Goal: Task Accomplishment & Management: Complete application form

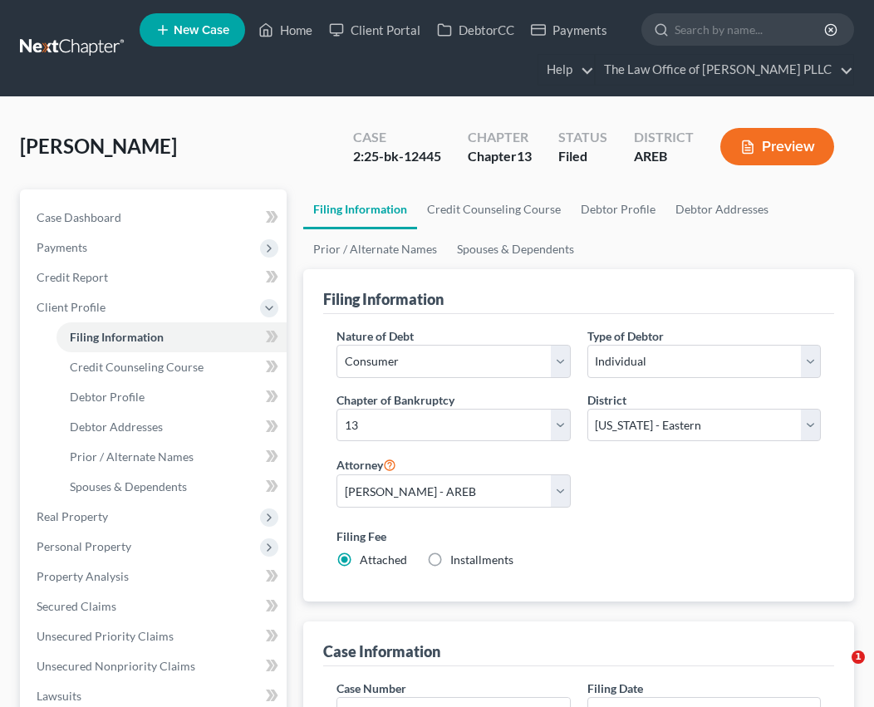
select select "1"
select select "0"
select select "3"
select select "5"
select select "0"
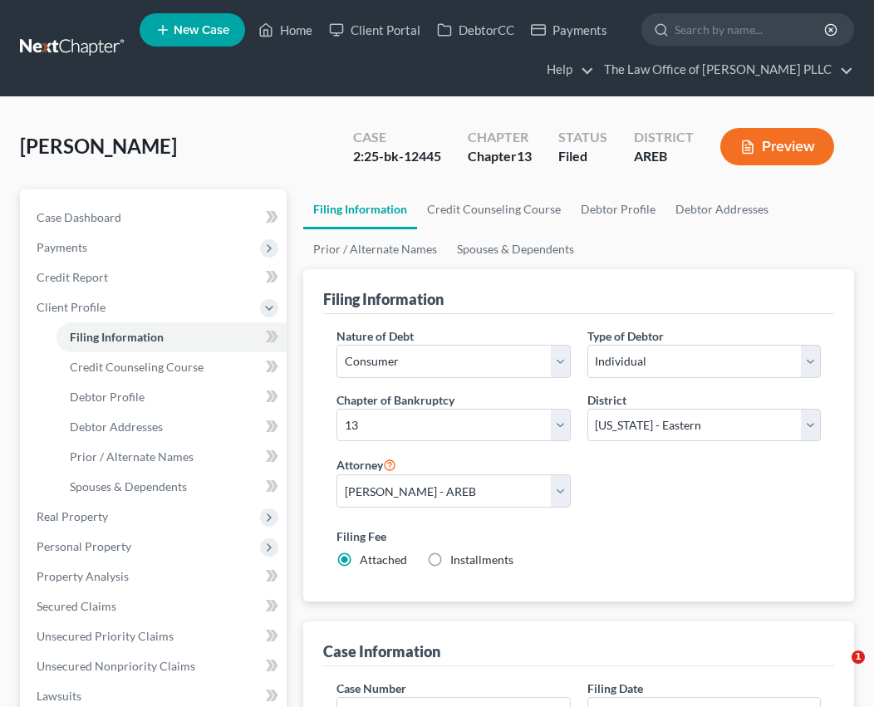
select select "2"
click at [271, 123] on div "[PERSON_NAME] Upgraded Case 2:25-bk-12445 Chapter Chapter 13 Status Filed Distr…" at bounding box center [437, 153] width 834 height 72
click at [321, 119] on div "[PERSON_NAME] Upgraded Case 2:25-bk-12445 Chapter Chapter 13 Status Filed Distr…" at bounding box center [437, 153] width 834 height 72
click at [688, 27] on input "search" at bounding box center [750, 29] width 152 height 31
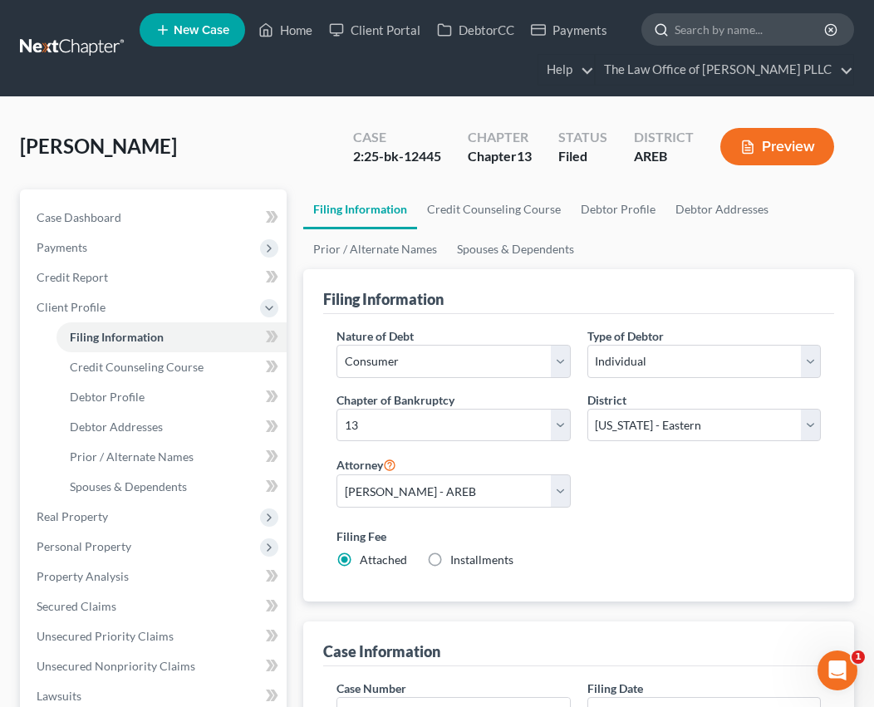
click at [715, 38] on input "search" at bounding box center [750, 29] width 152 height 31
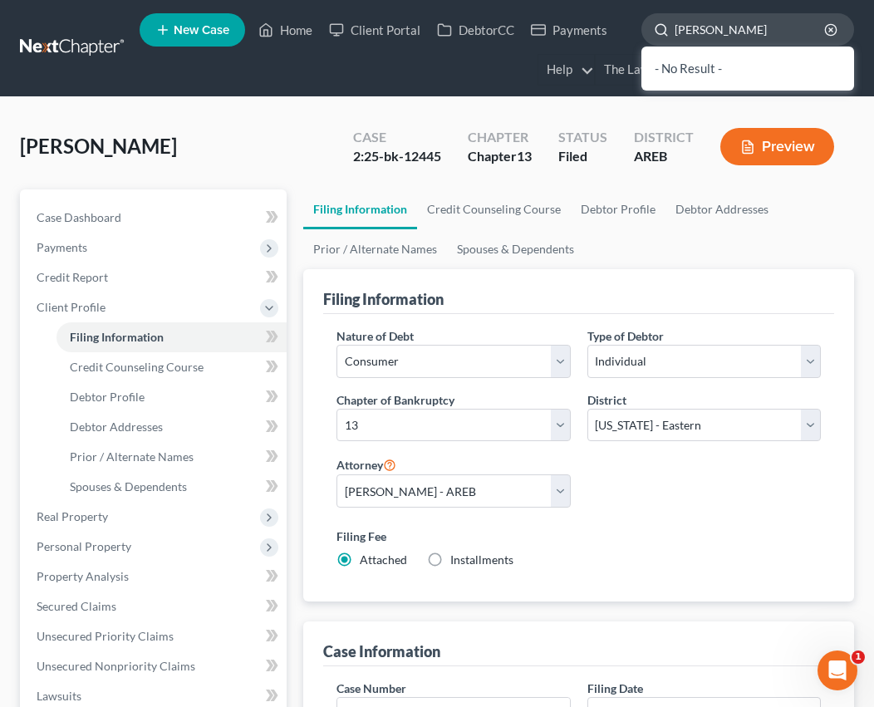
type input "[PERSON_NAME]"
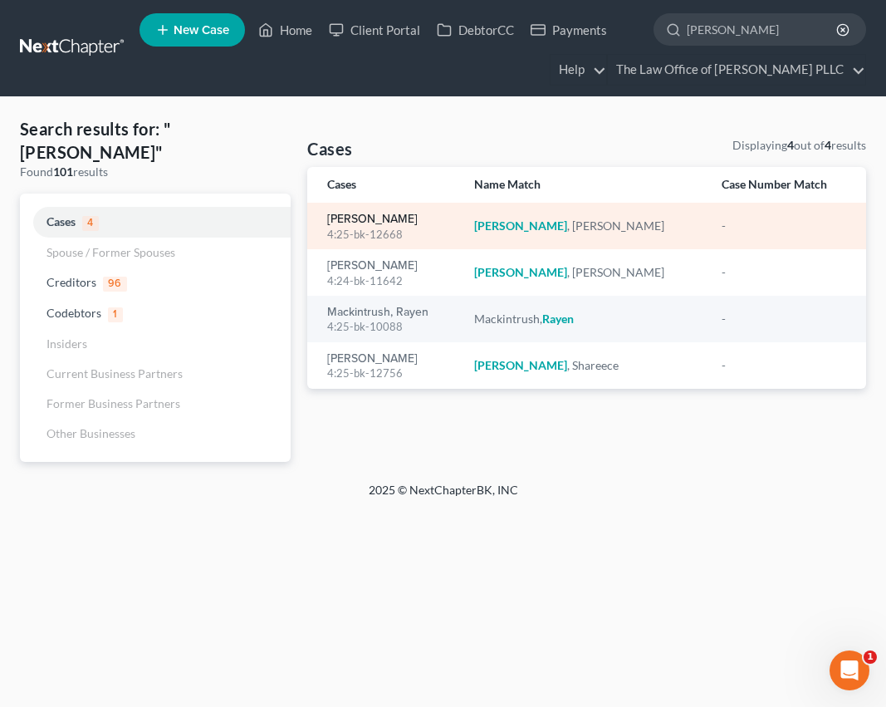
click at [365, 213] on link "[PERSON_NAME]" at bounding box center [372, 219] width 91 height 12
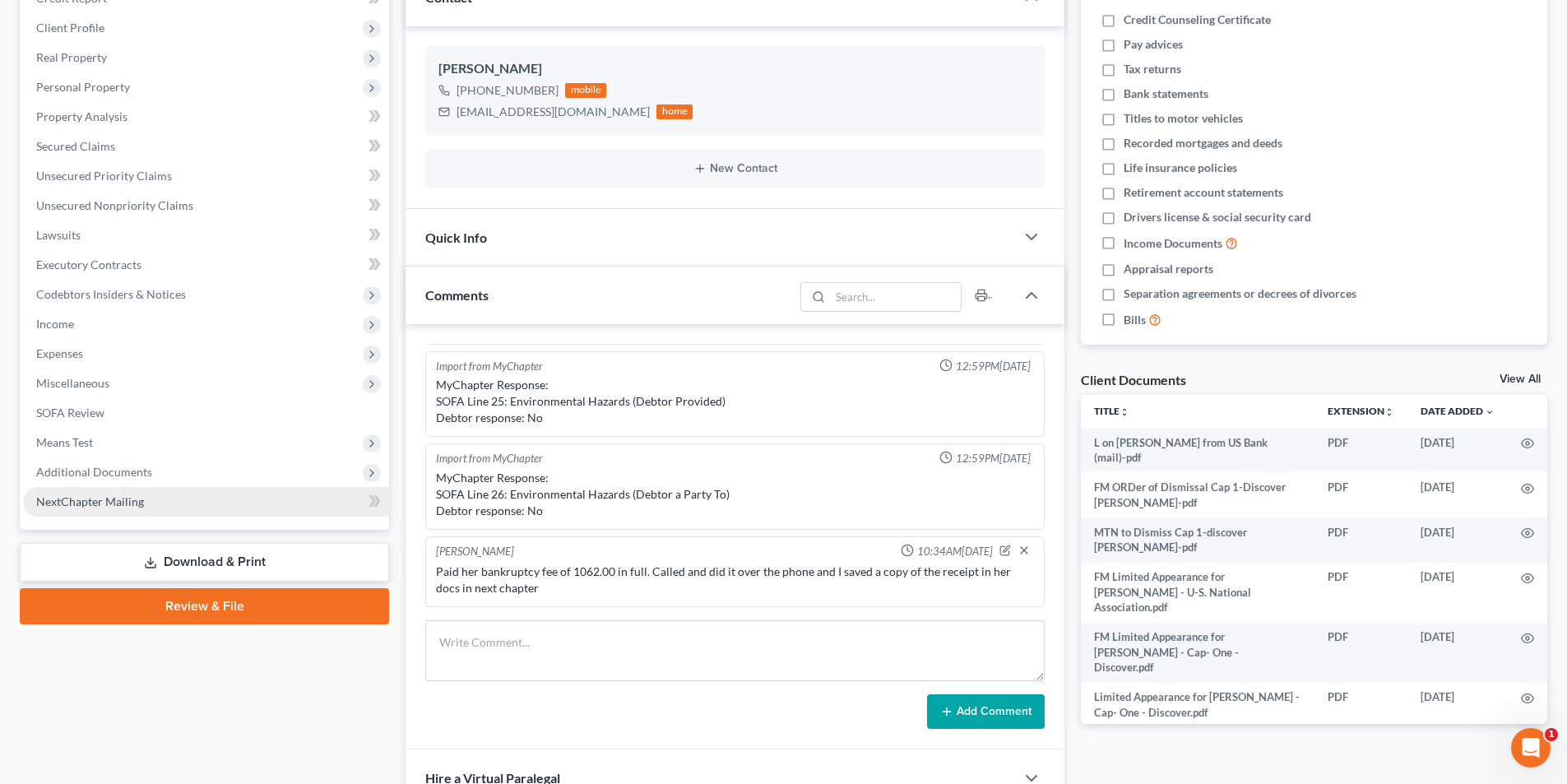
scroll to position [2581, 0]
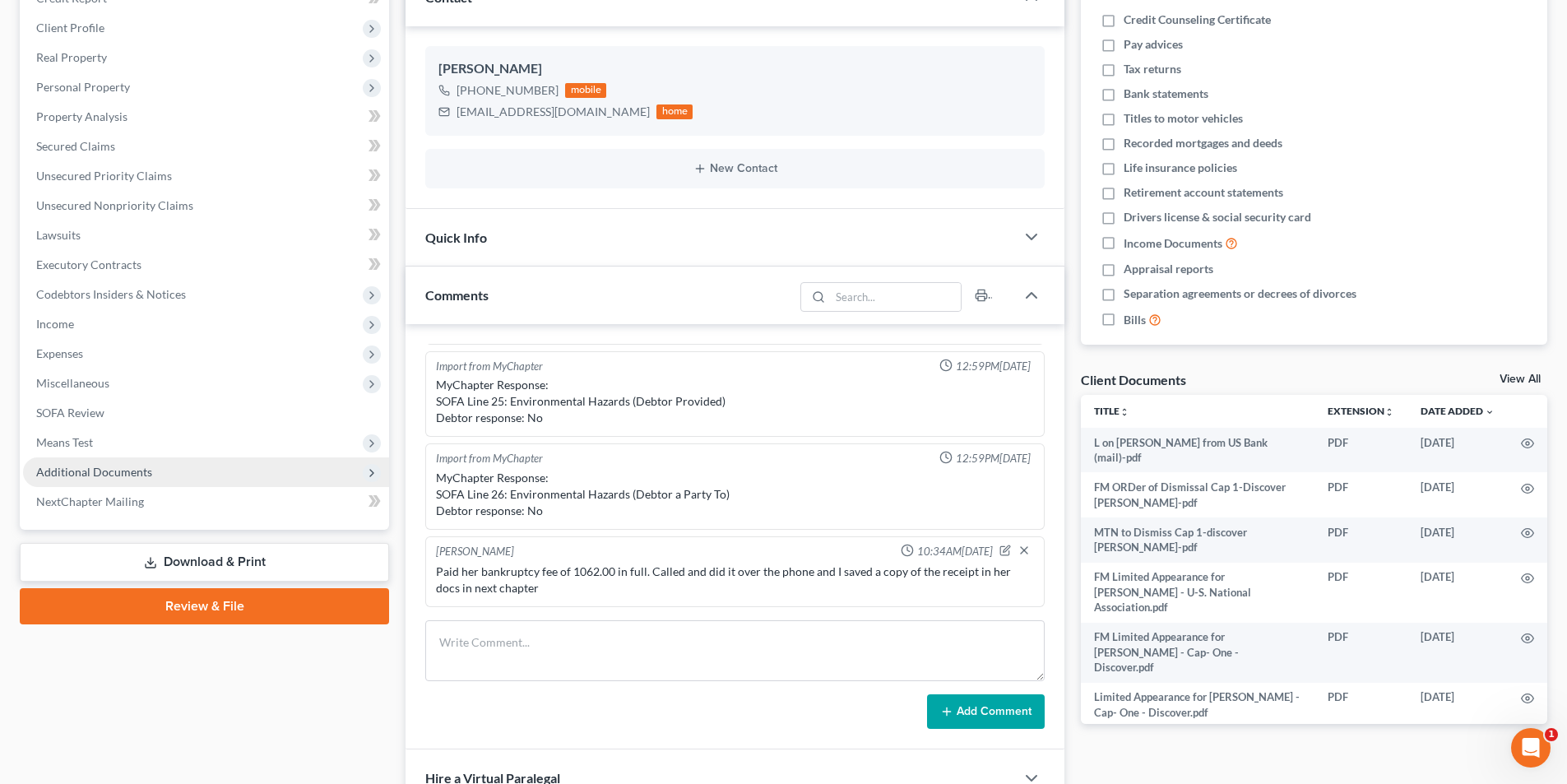
click at [90, 470] on span "Additional Documents" at bounding box center [94, 471] width 116 height 14
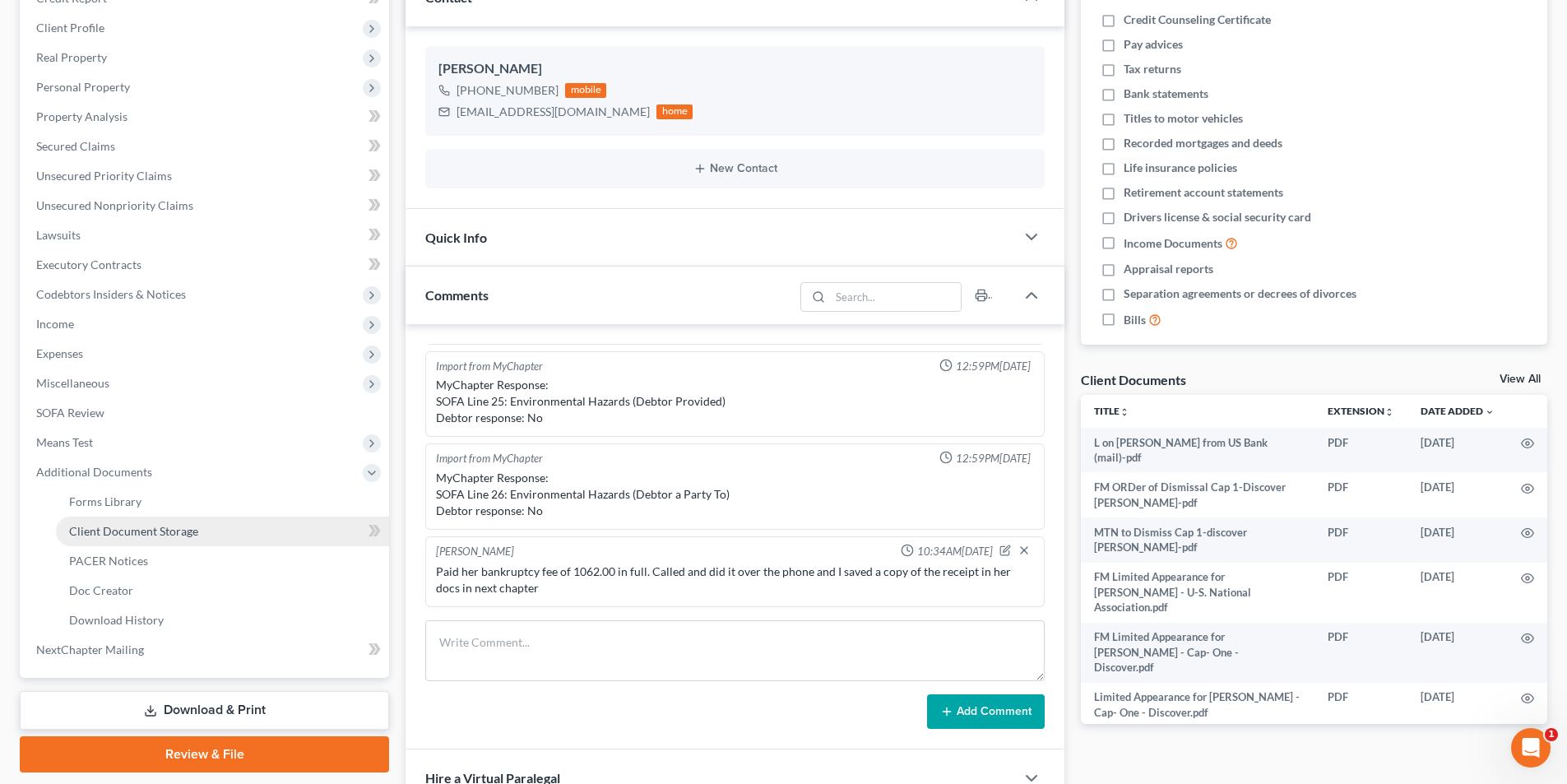
click at [114, 540] on link "Client Document Storage" at bounding box center [222, 532] width 333 height 30
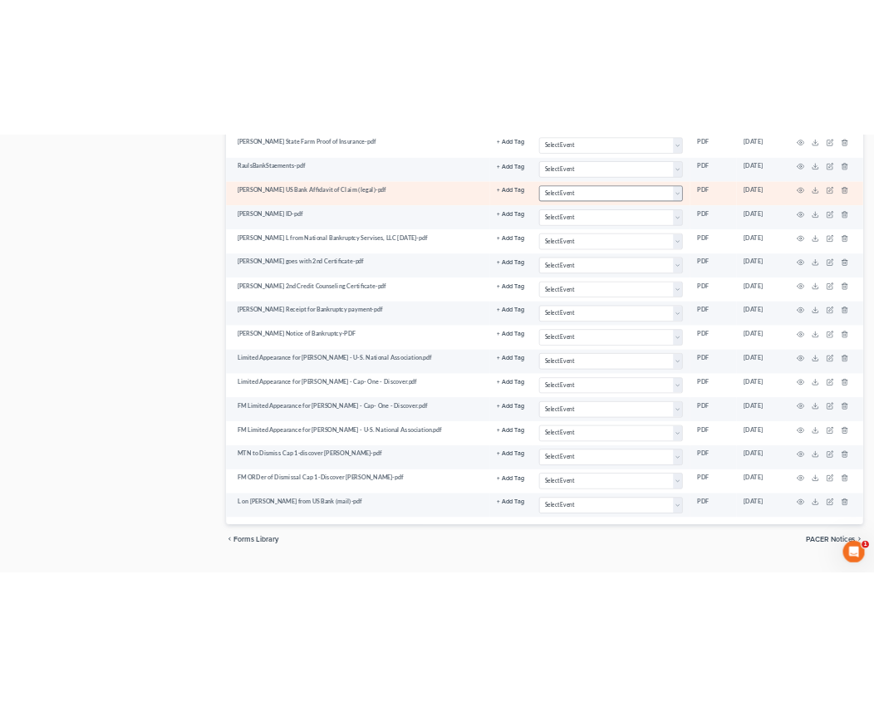
scroll to position [1473, 0]
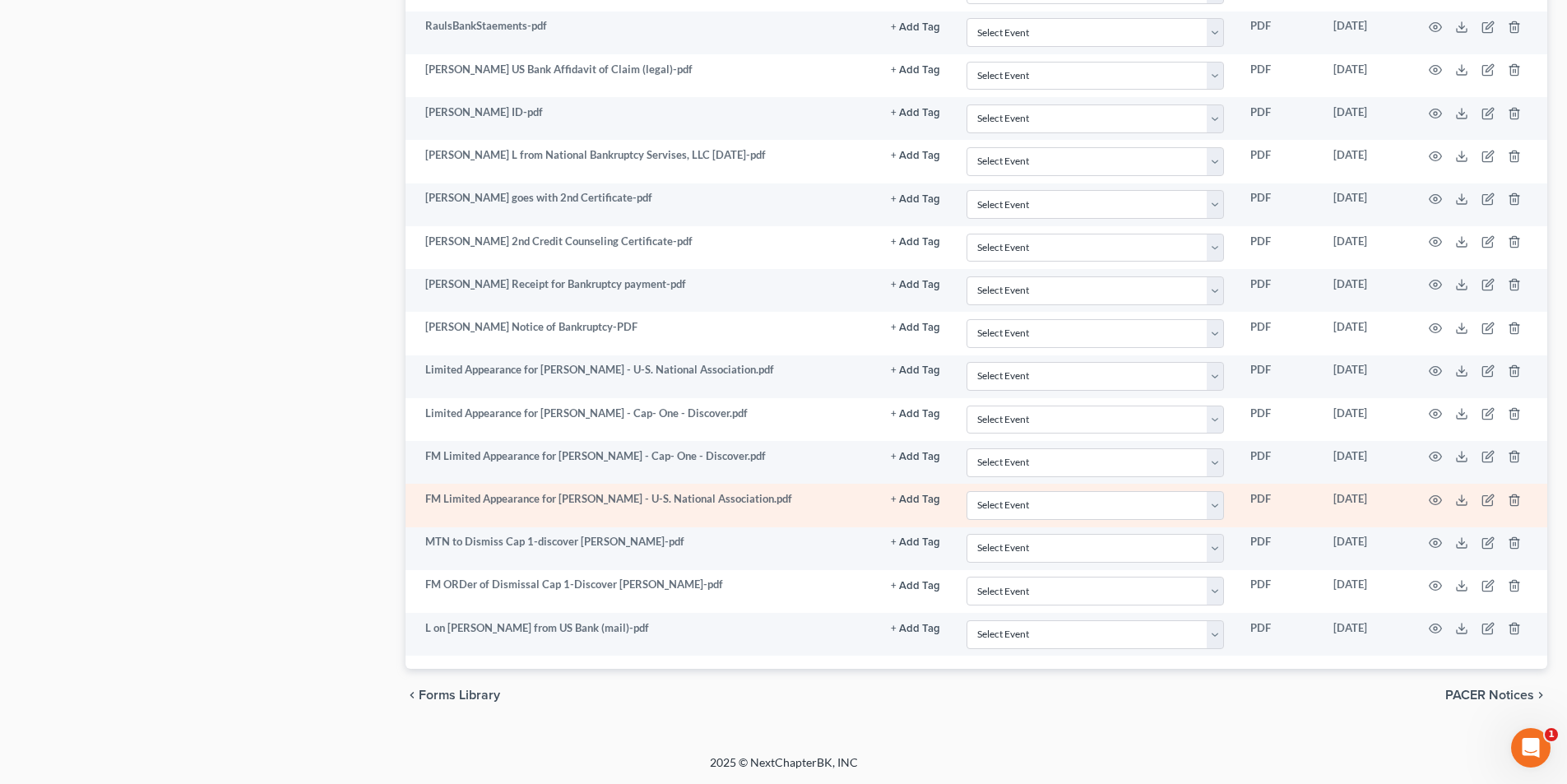
click at [613, 497] on td "FM Limited Appearance for [PERSON_NAME] - U-S. National Association.pdf" at bounding box center [641, 504] width 472 height 43
click at [865, 504] on icon "button" at bounding box center [1435, 499] width 13 height 13
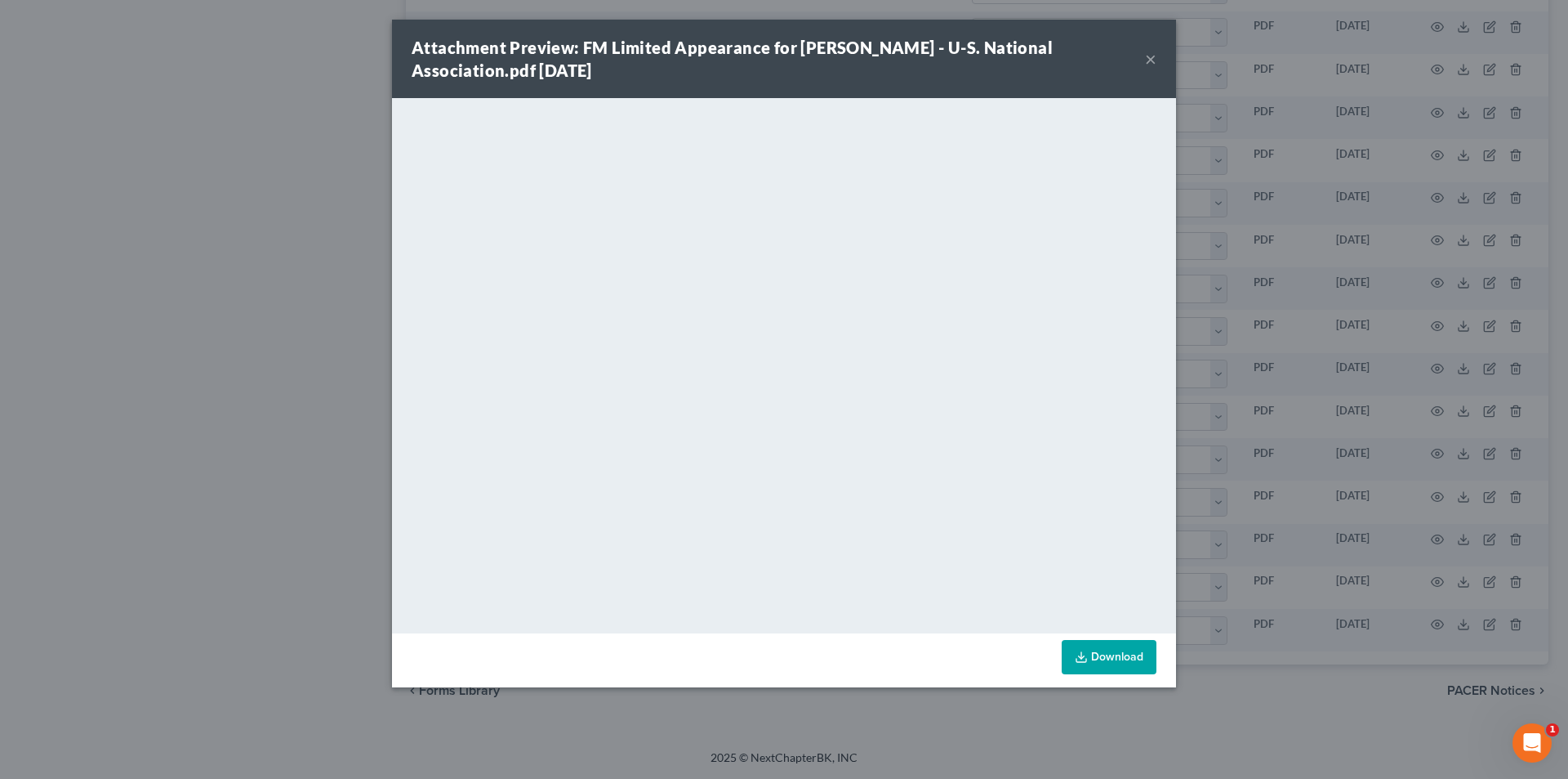
click at [858, 60] on button "×" at bounding box center [1150, 59] width 12 height 20
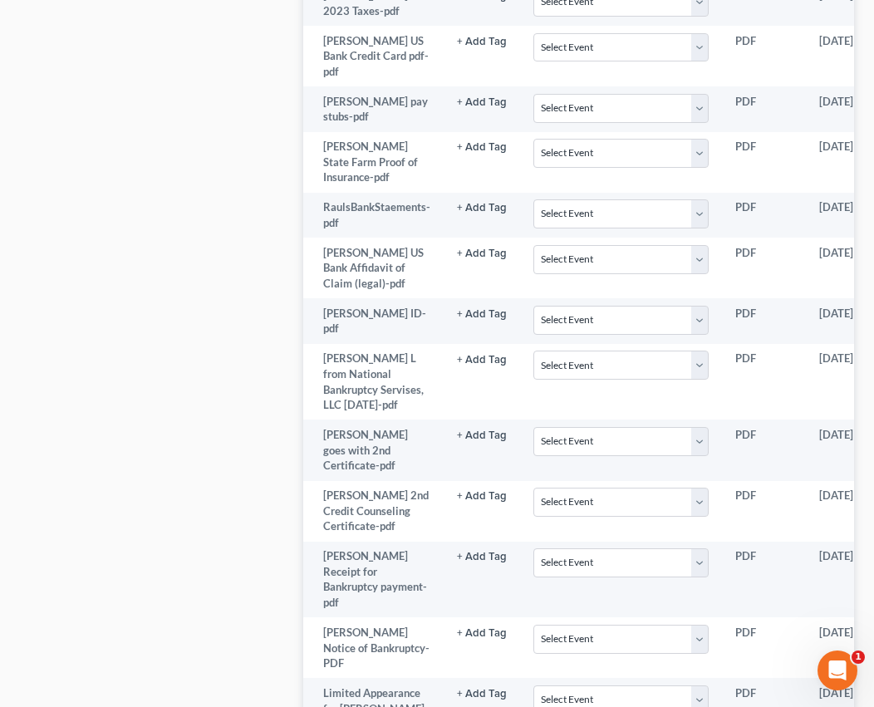
drag, startPoint x: 73, startPoint y: 258, endPoint x: 37, endPoint y: 221, distance: 52.3
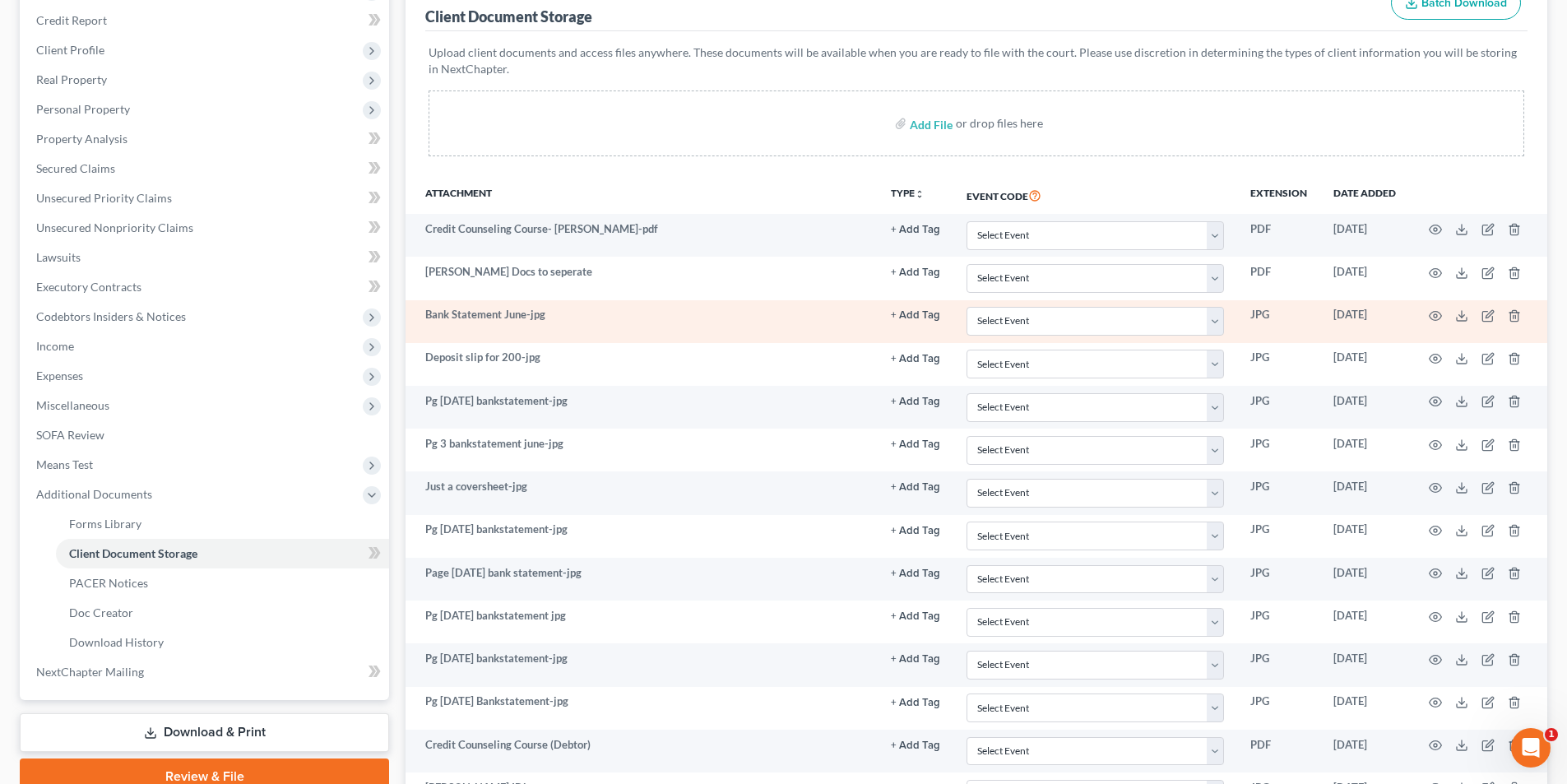
scroll to position [0, 0]
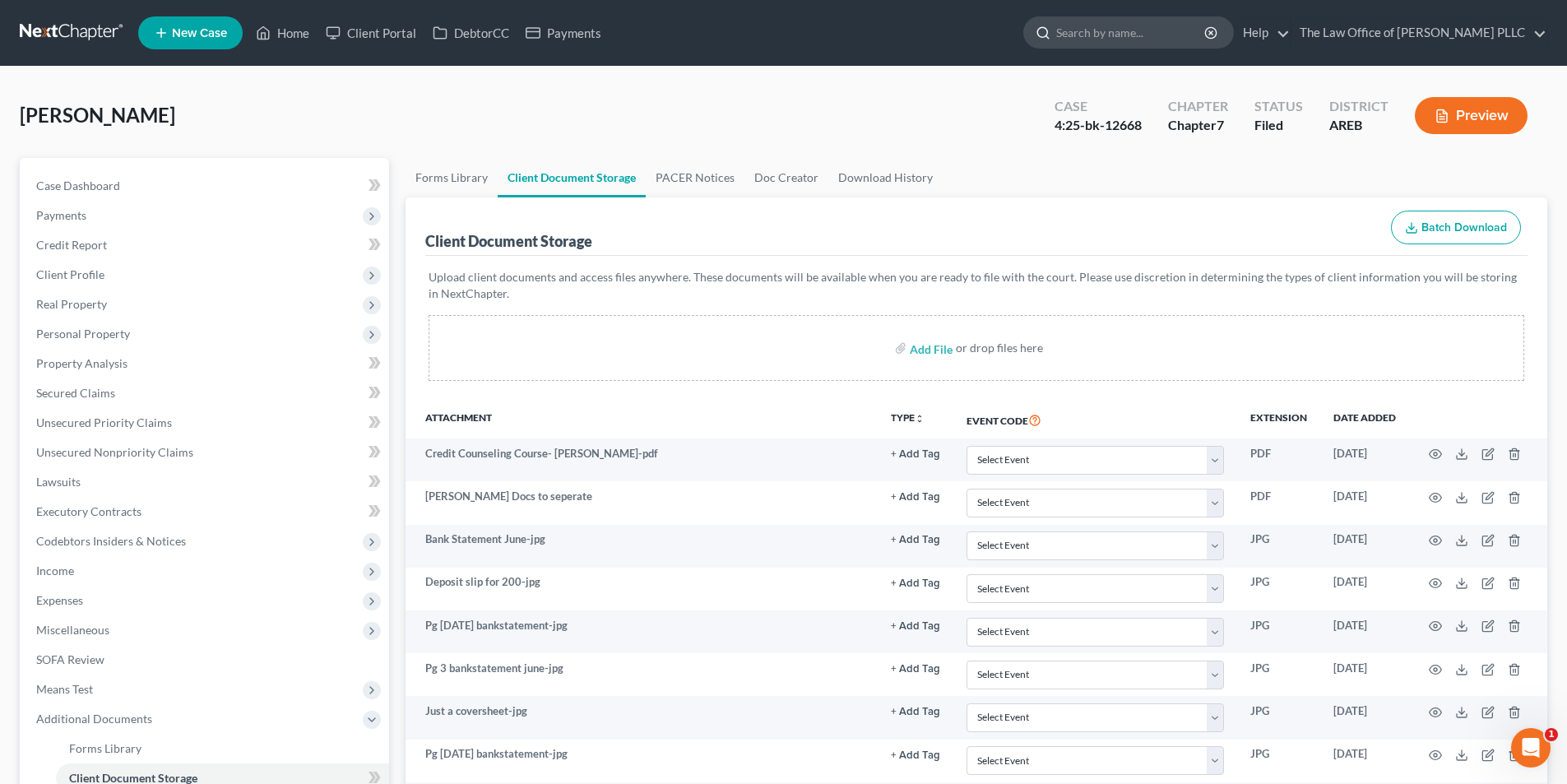
click at [865, 28] on input "search" at bounding box center [1131, 32] width 151 height 31
type input "heard"
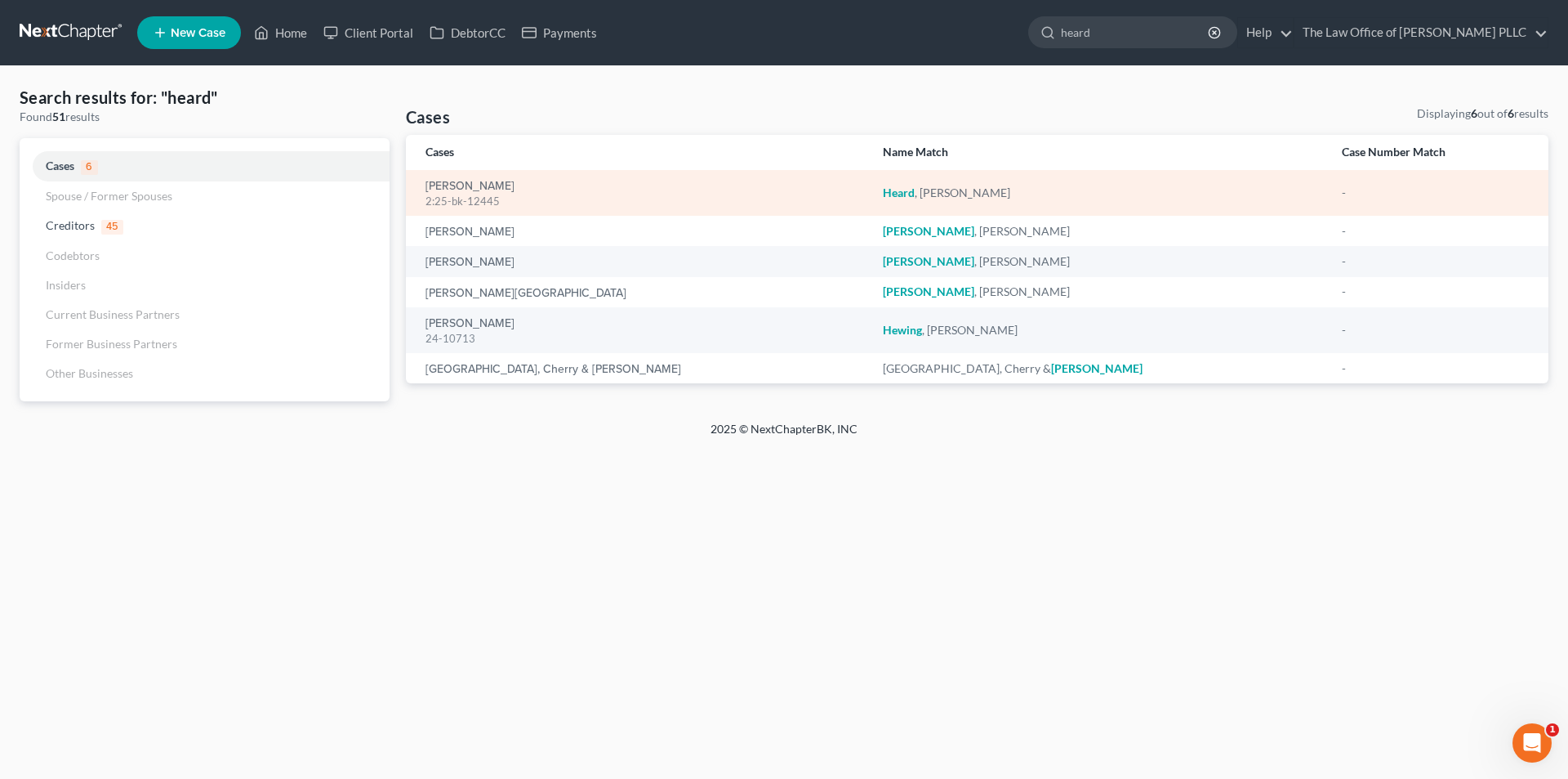
click at [486, 194] on div "2:25-bk-12445" at bounding box center [641, 202] width 432 height 16
click at [489, 188] on link "[PERSON_NAME]" at bounding box center [470, 187] width 89 height 12
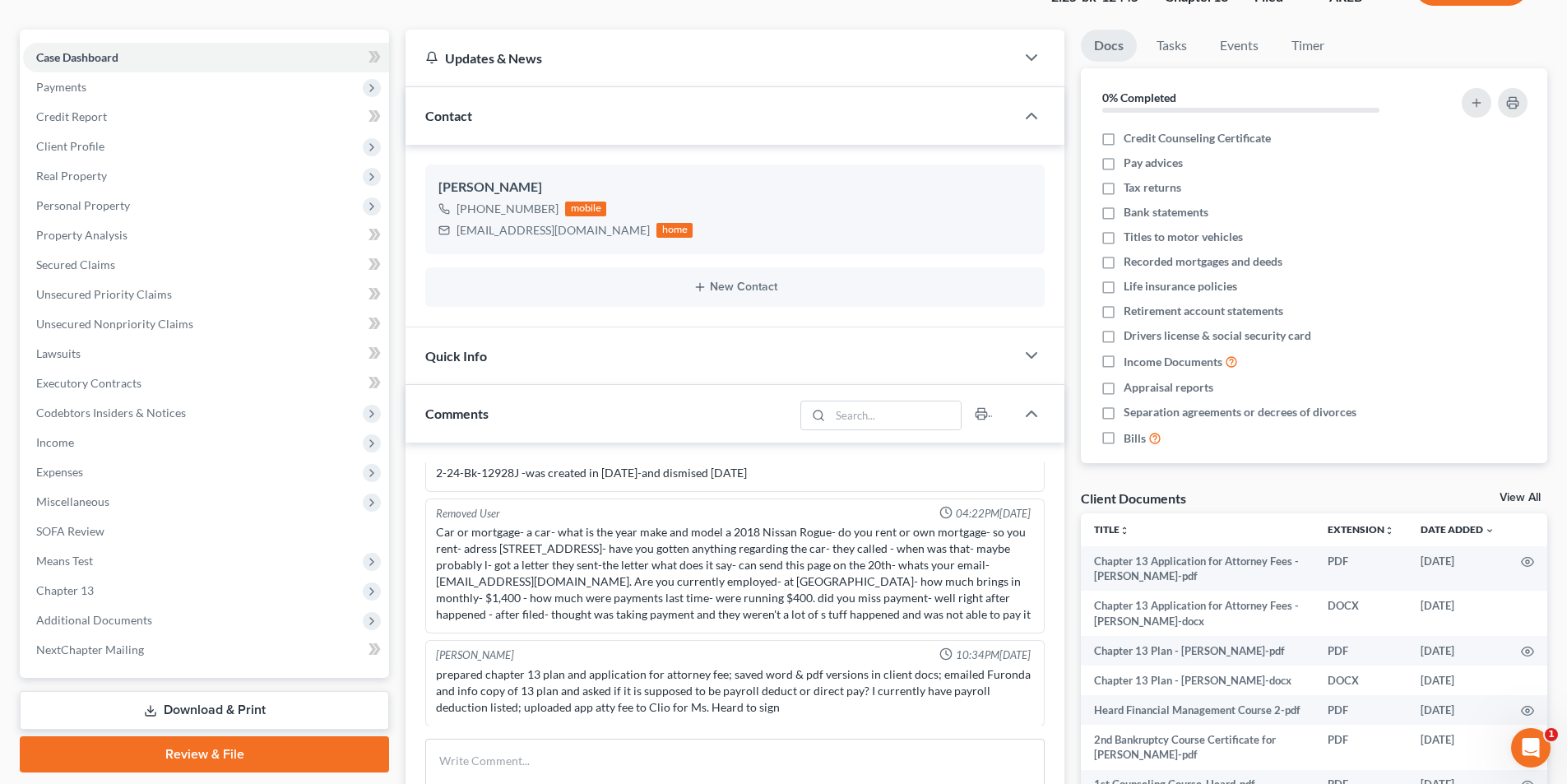
scroll to position [329, 0]
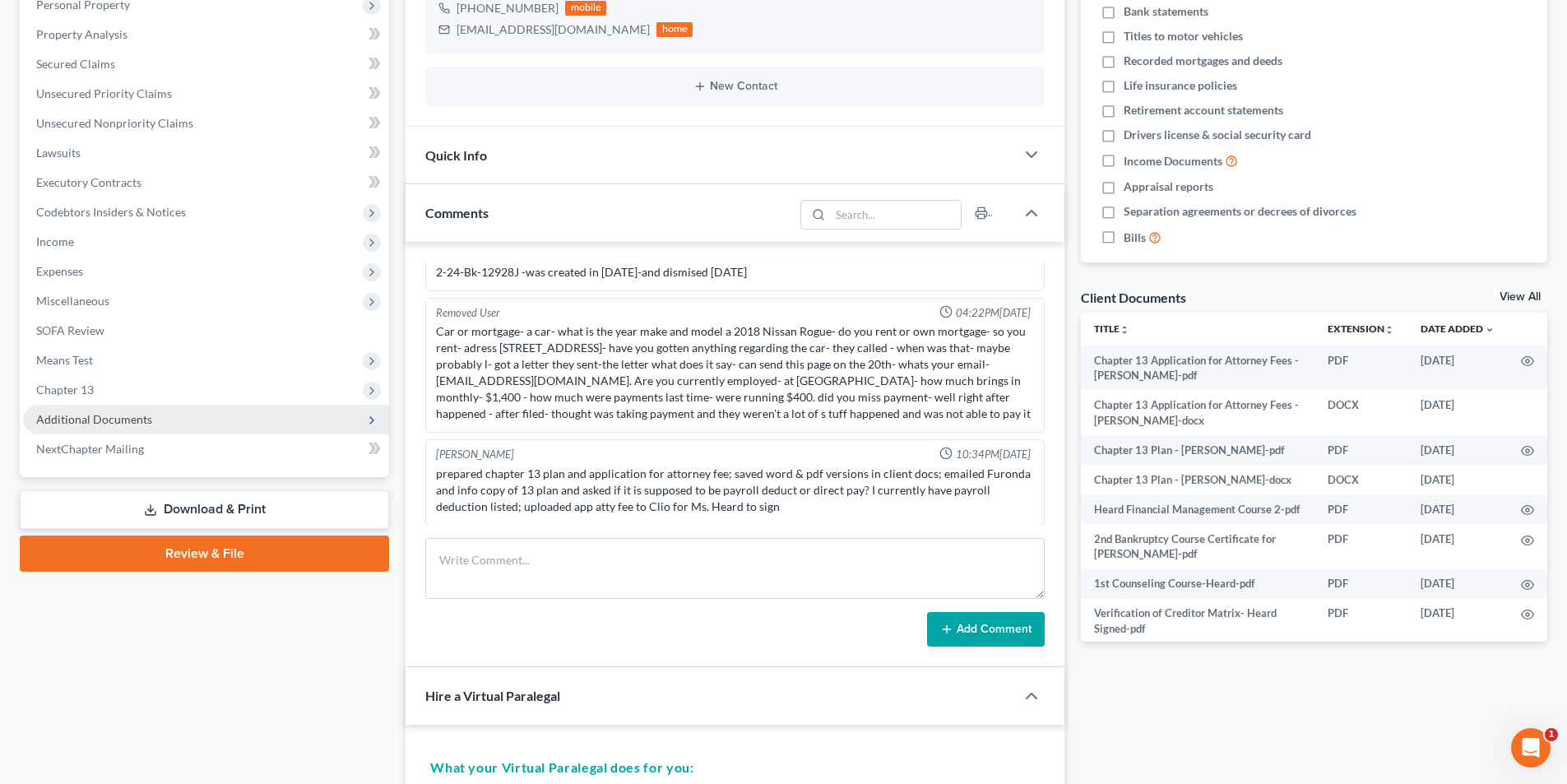
click at [105, 413] on span "Additional Documents" at bounding box center [94, 419] width 116 height 14
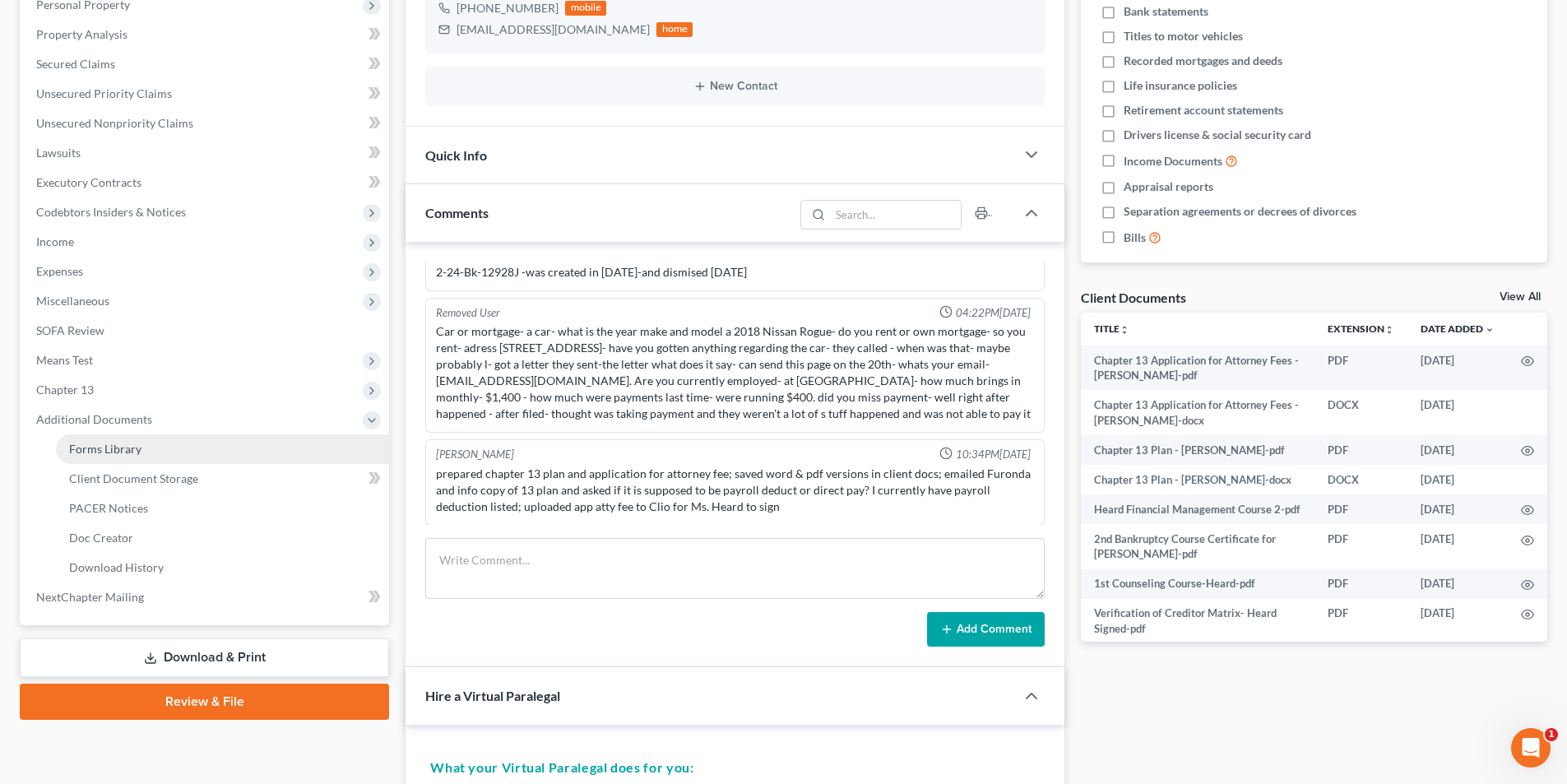
click at [133, 448] on span "Forms Library" at bounding box center [105, 448] width 72 height 14
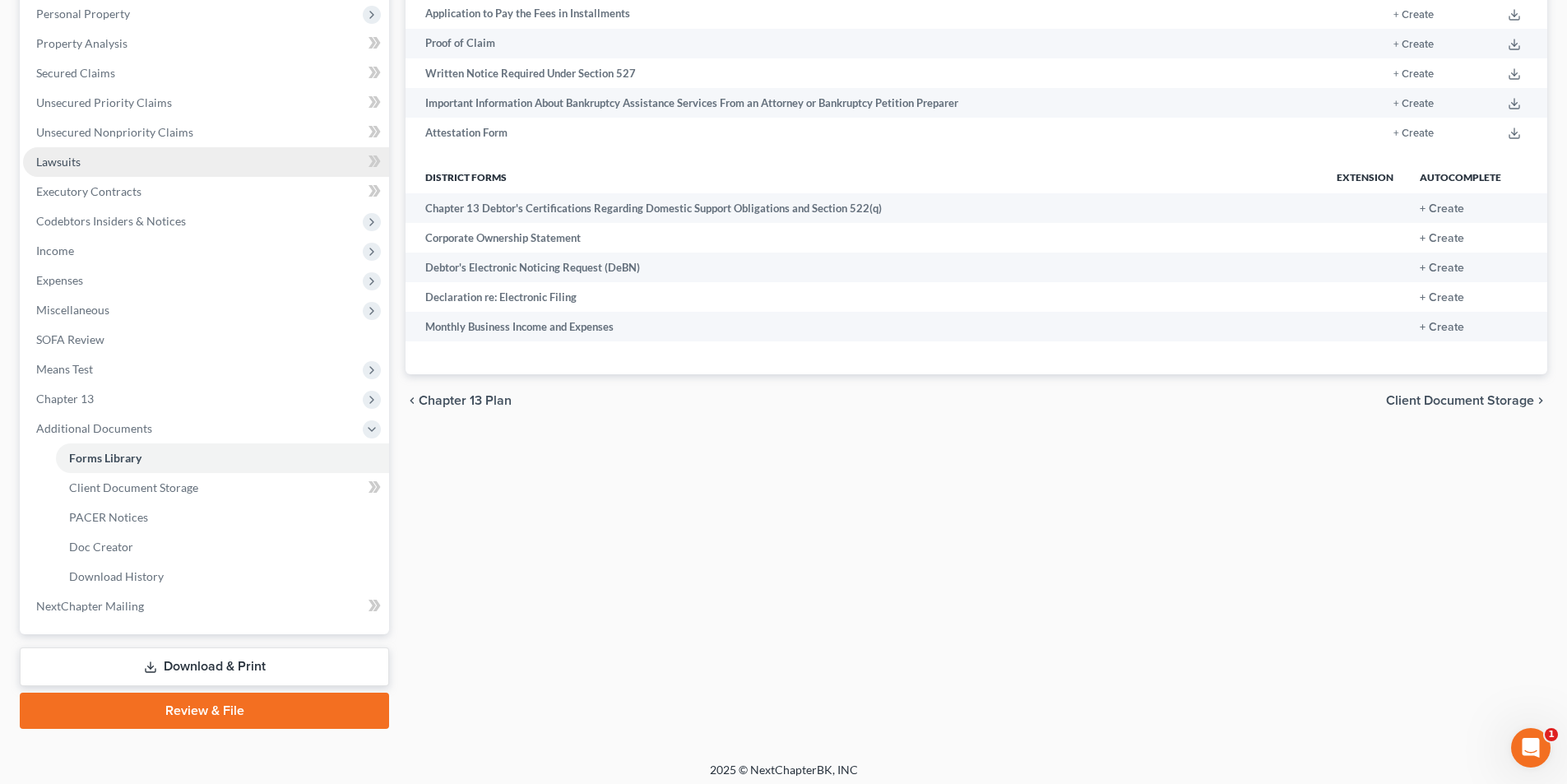
scroll to position [328, 0]
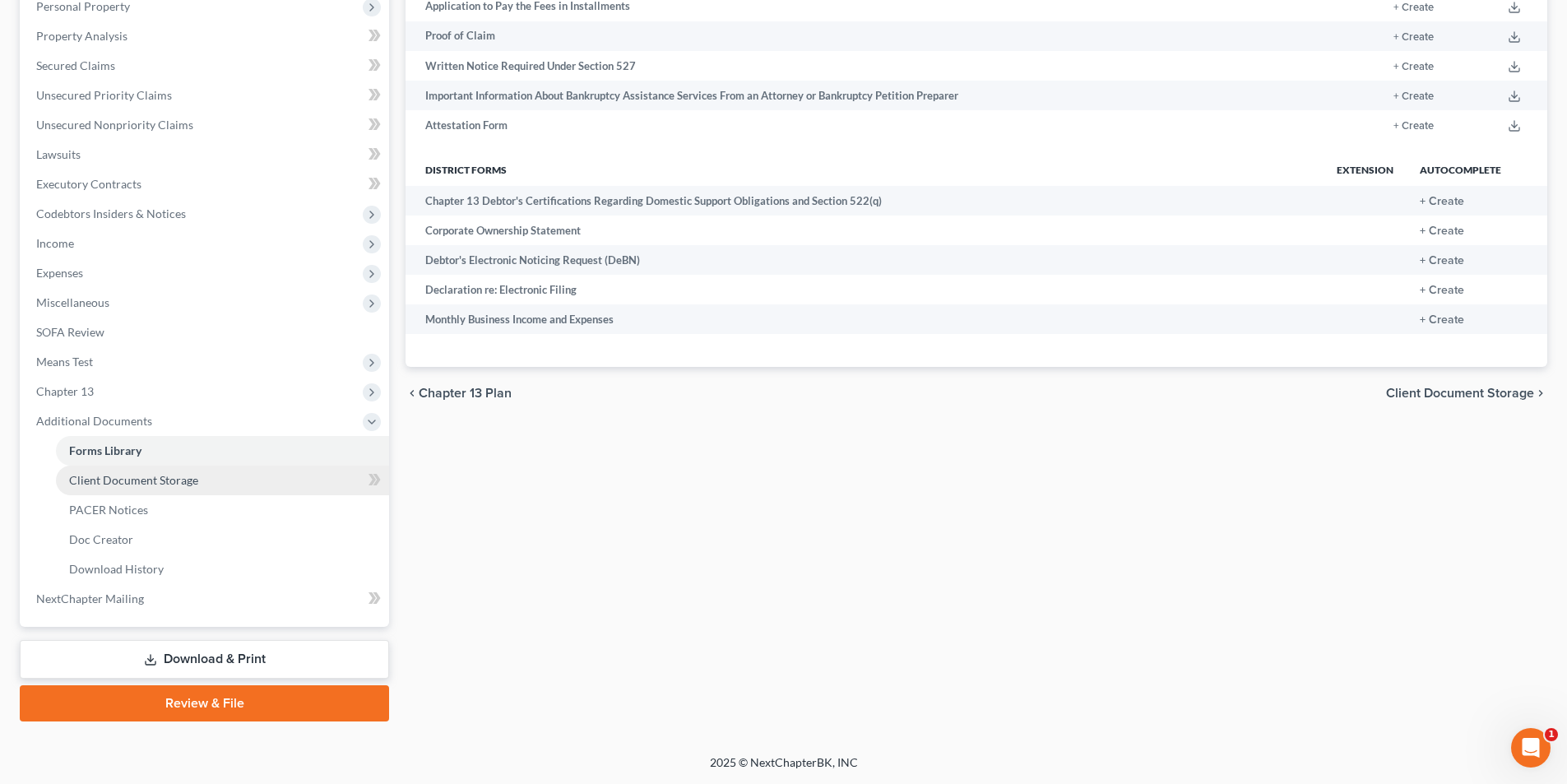
click at [124, 488] on link "Client Document Storage" at bounding box center [222, 480] width 333 height 30
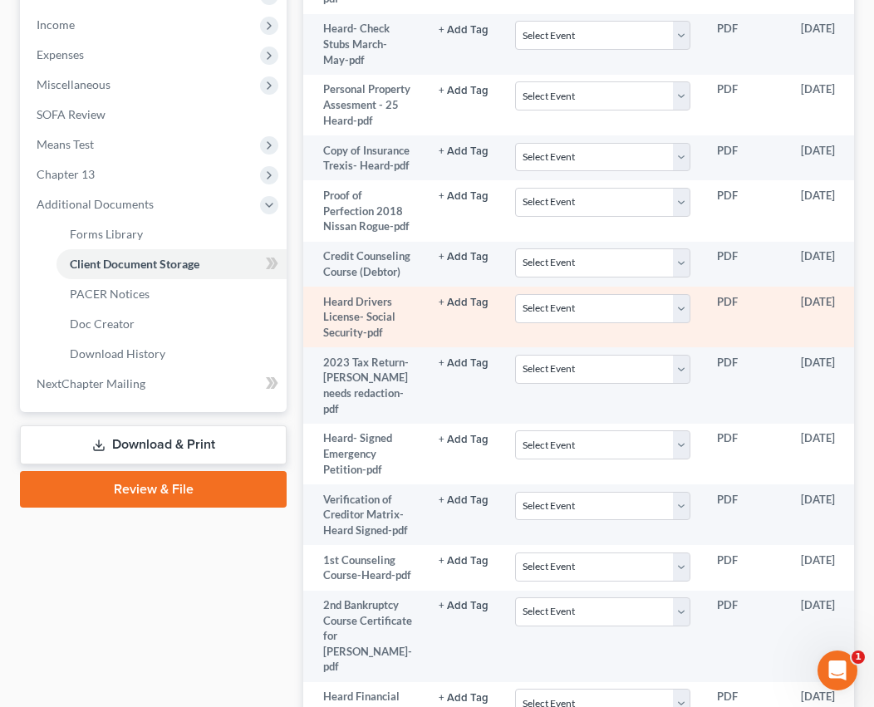
scroll to position [0, 98]
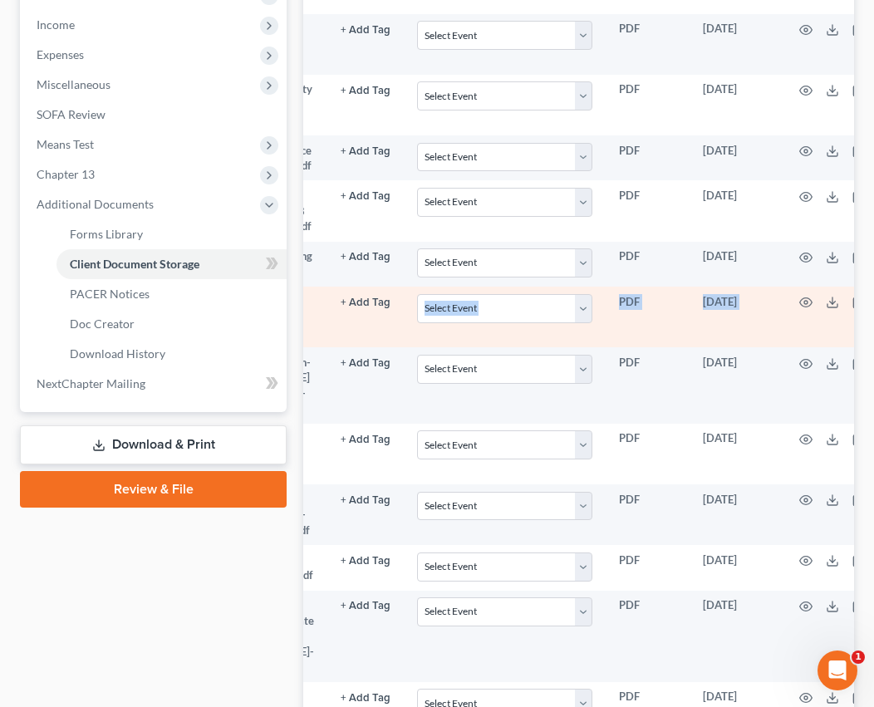
drag, startPoint x: 339, startPoint y: 447, endPoint x: 782, endPoint y: 424, distance: 443.3
click at [792, 347] on tr "Heard Drivers License- Social Security-pdf + Add Tag Select an option or create…" at bounding box center [561, 317] width 713 height 61
click at [558, 347] on td "Select Event Certificate of Credit Counseling - Debtor Certificate of Credit Co…" at bounding box center [504, 317] width 201 height 61
click at [826, 309] on icon at bounding box center [832, 302] width 13 height 13
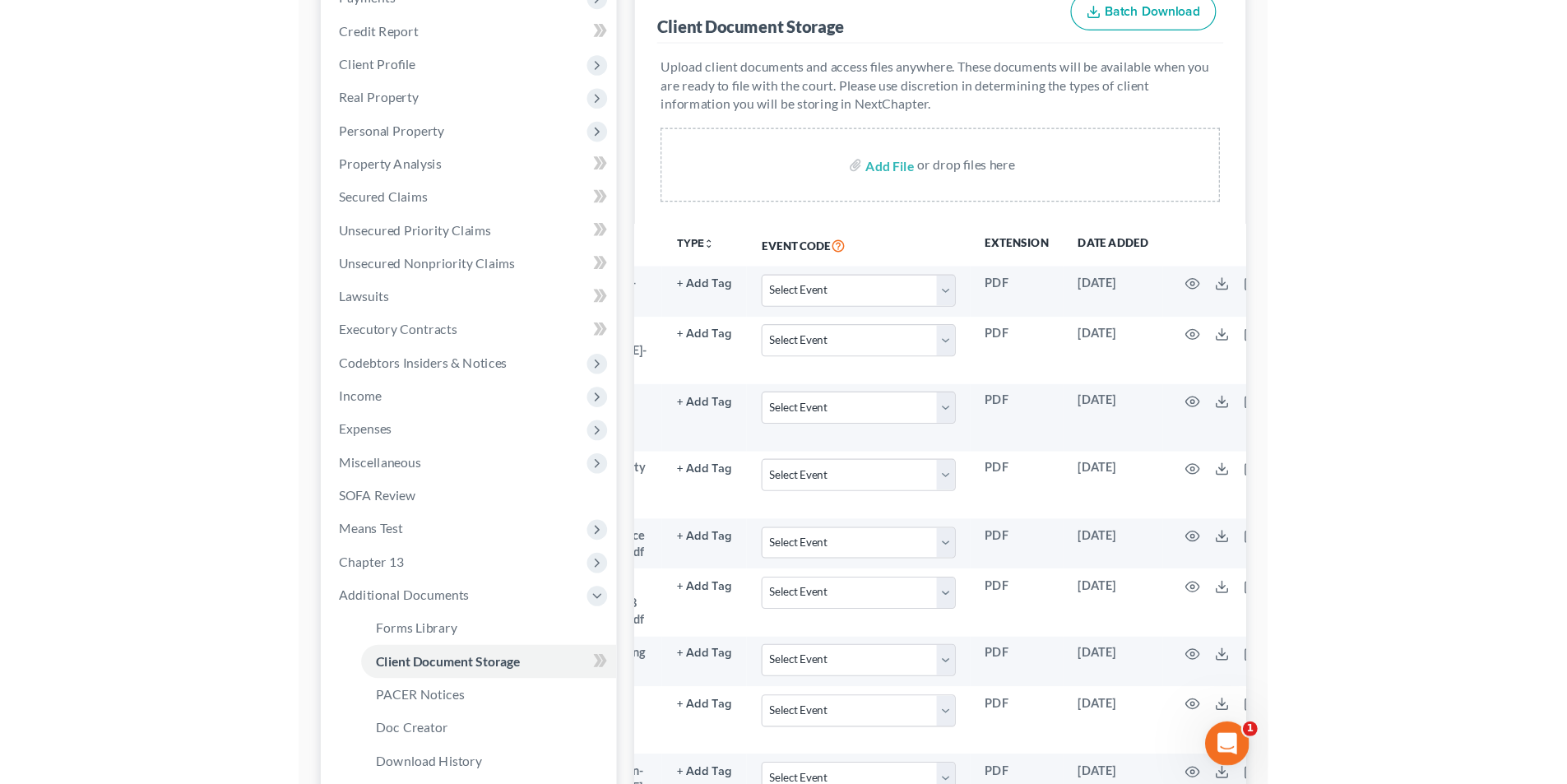
scroll to position [329, 0]
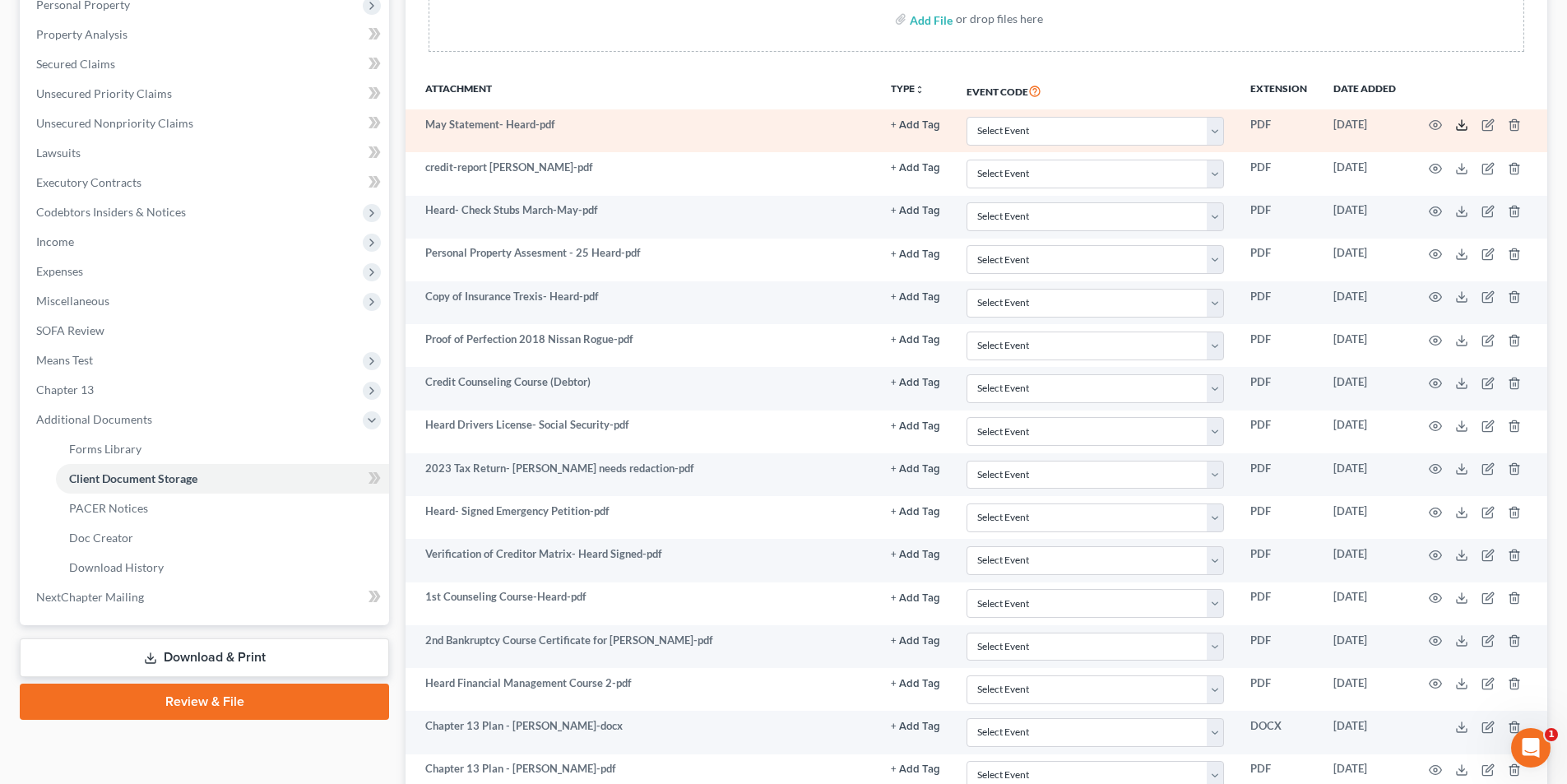
click at [865, 129] on icon at bounding box center [1461, 125] width 13 height 13
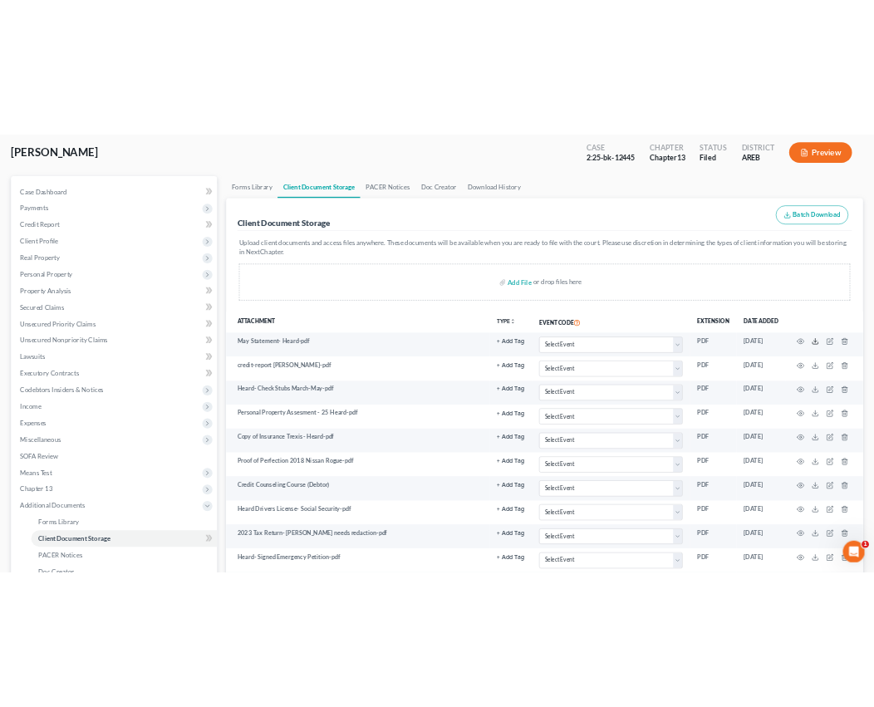
scroll to position [83, 0]
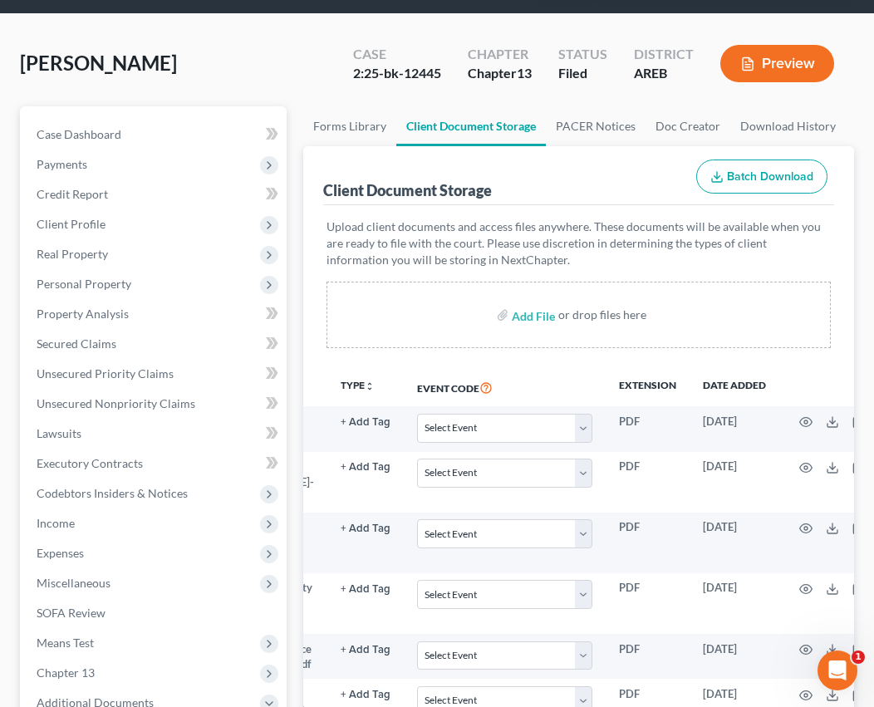
click at [402, 321] on div "Add File or drop files here" at bounding box center [578, 315] width 504 height 66
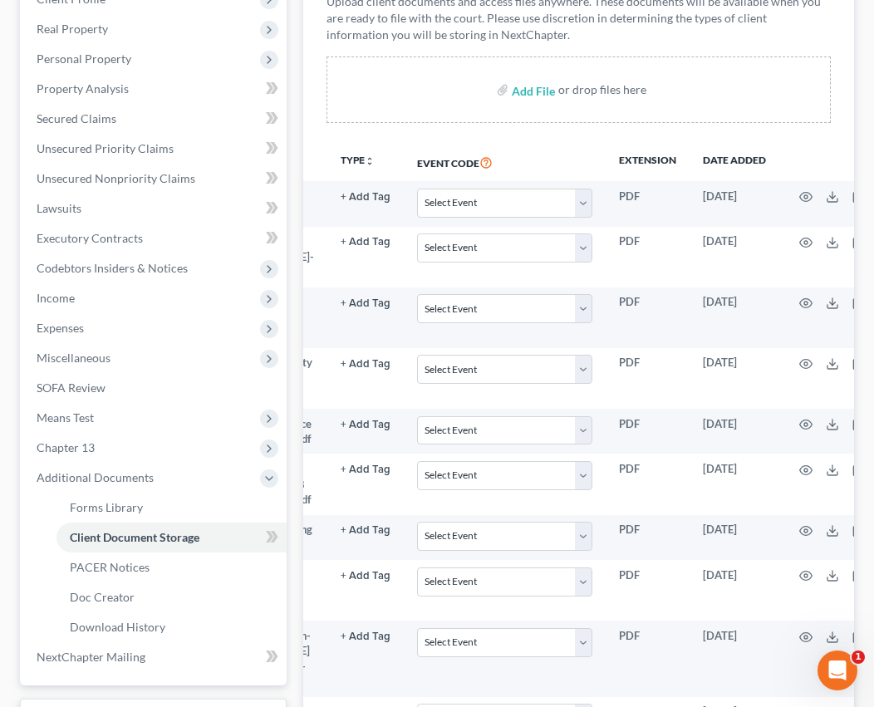
scroll to position [332, 0]
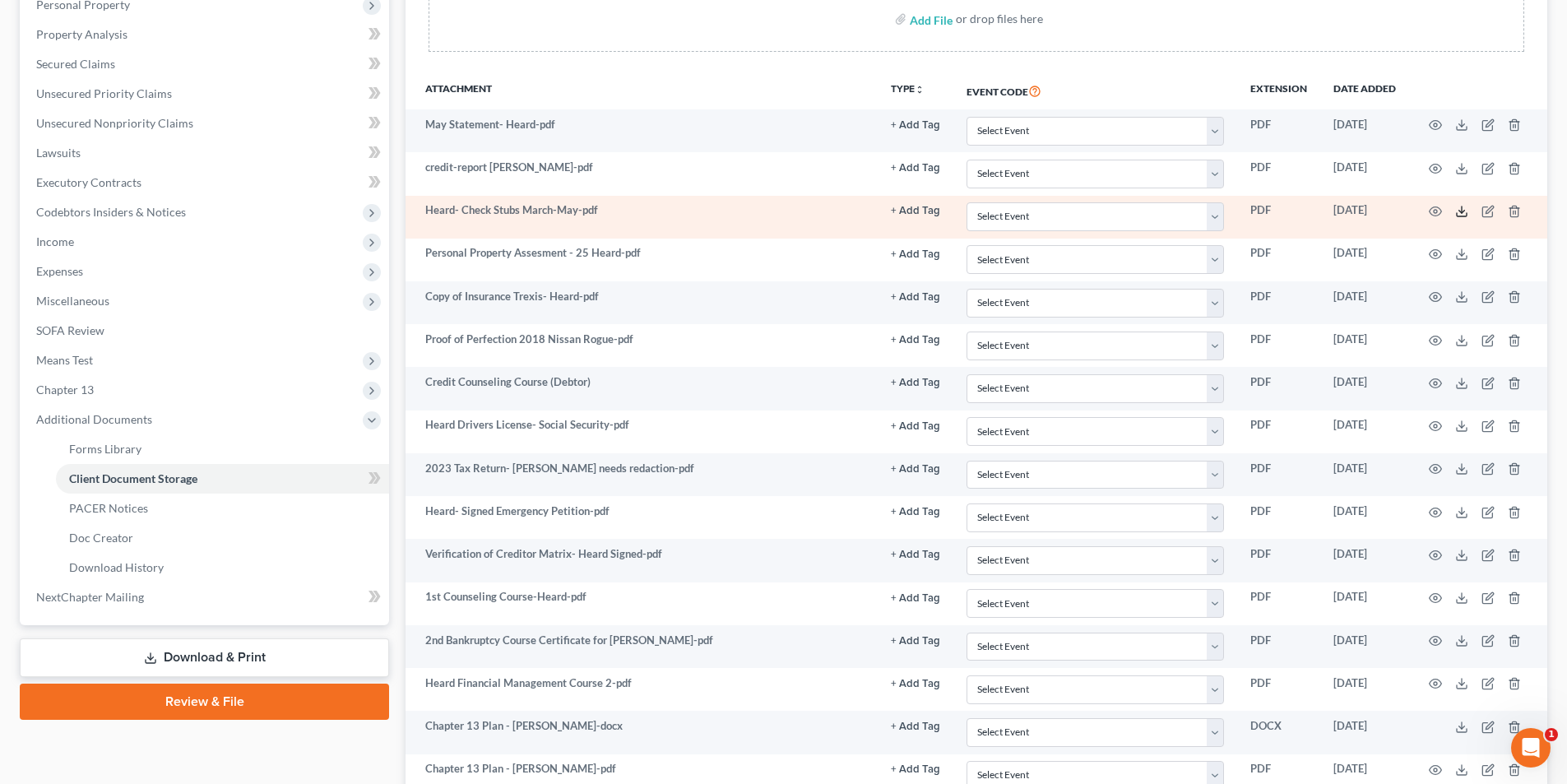
click at [865, 211] on line at bounding box center [1462, 209] width 0 height 7
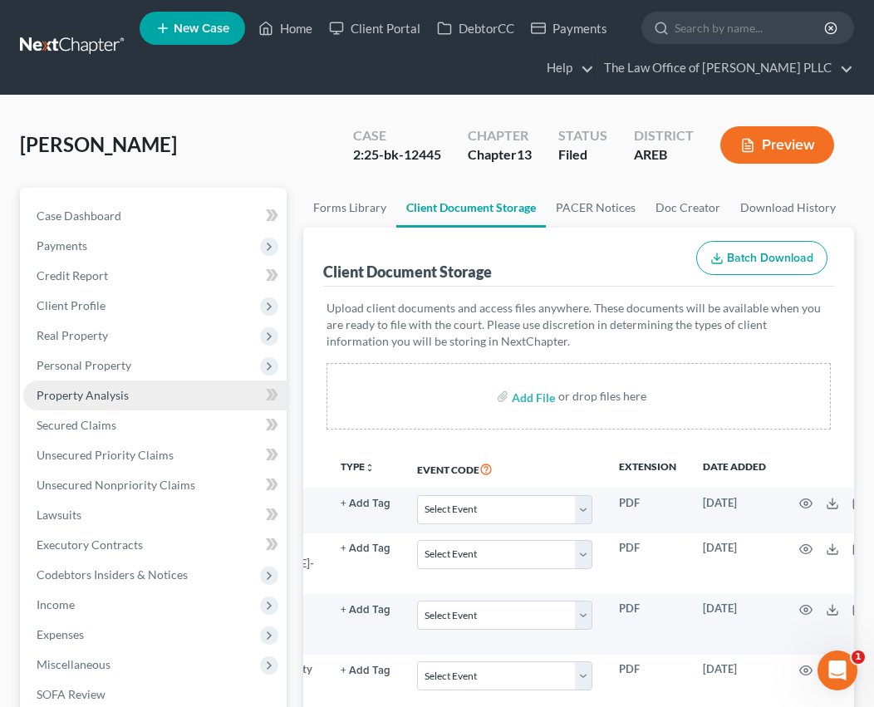
scroll to position [0, 0]
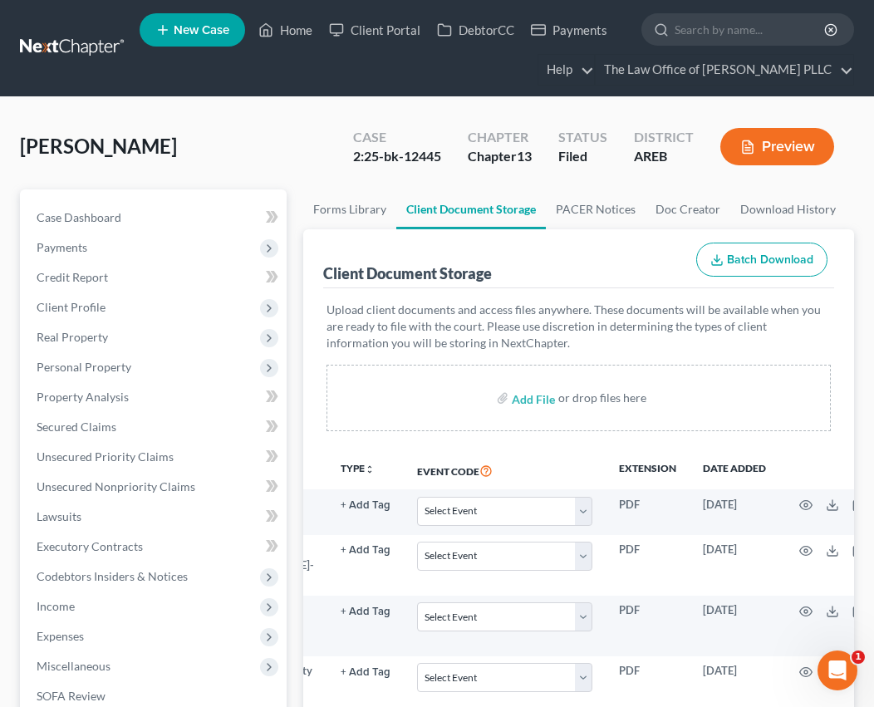
click at [353, 365] on div "Add File or drop files here" at bounding box center [578, 398] width 504 height 66
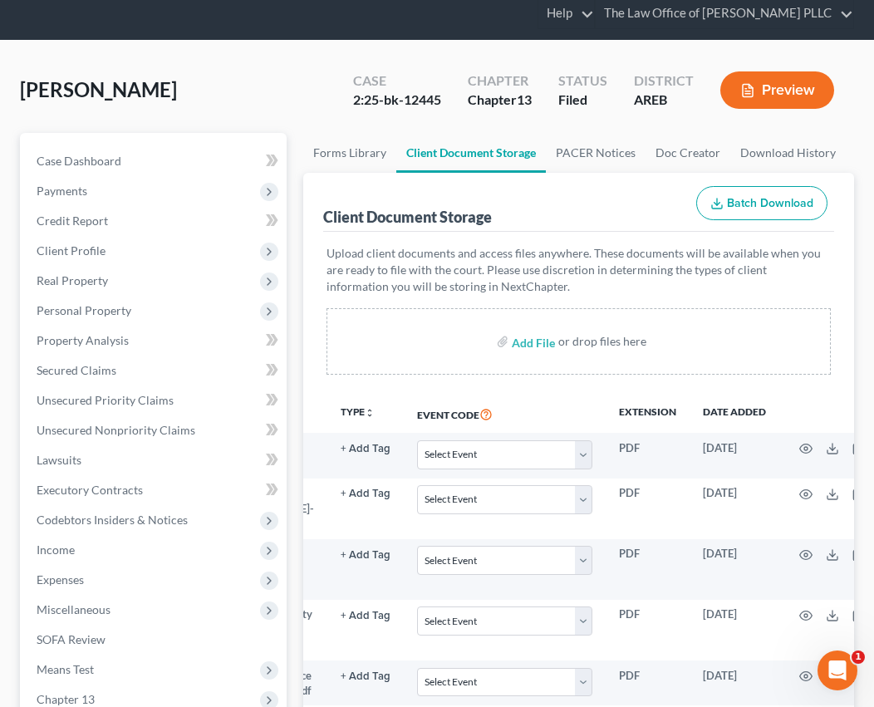
scroll to position [166, 0]
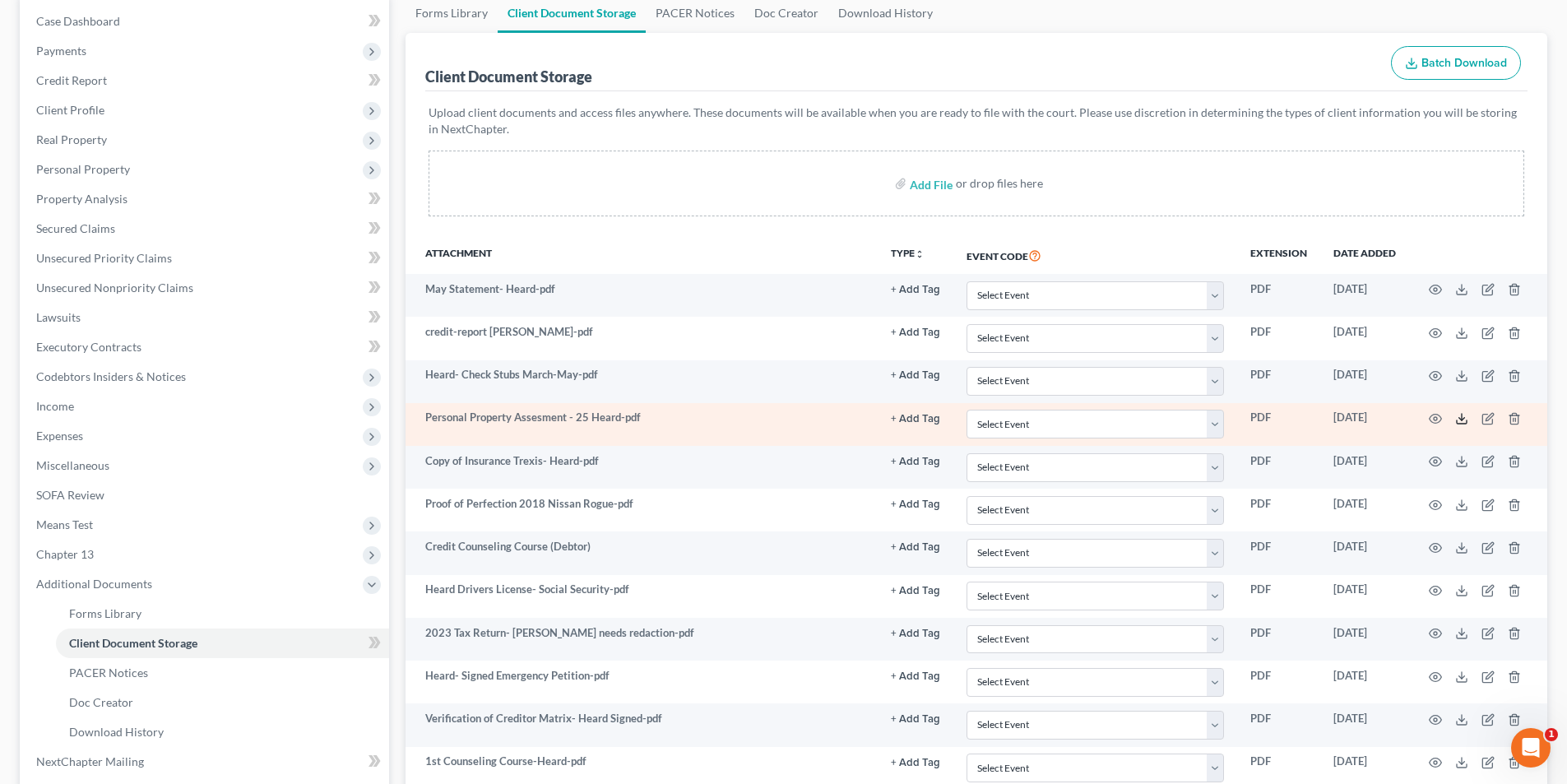
click at [865, 416] on icon at bounding box center [1461, 418] width 13 height 13
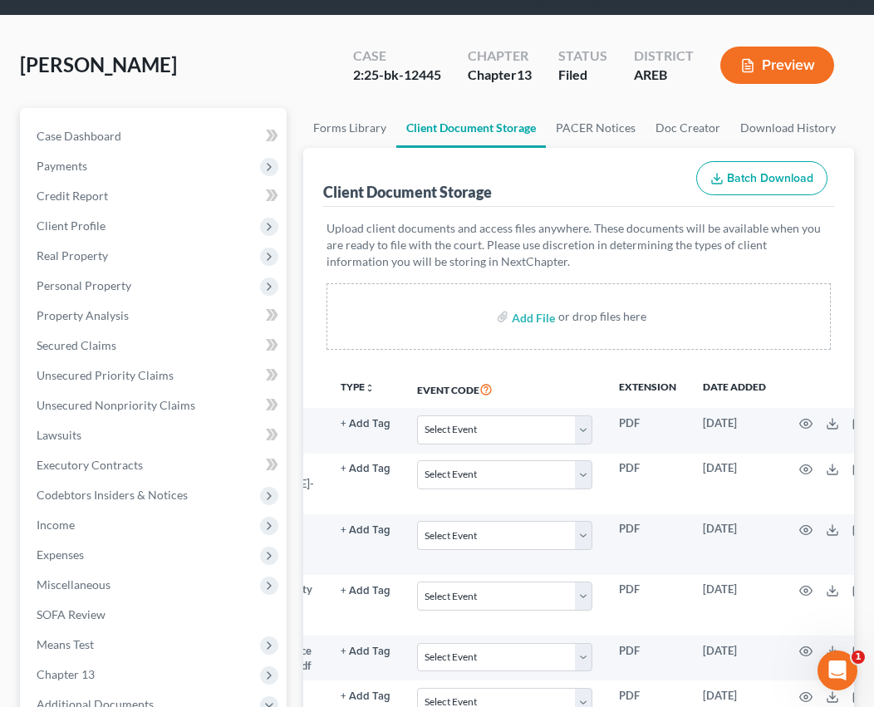
scroll to position [0, 0]
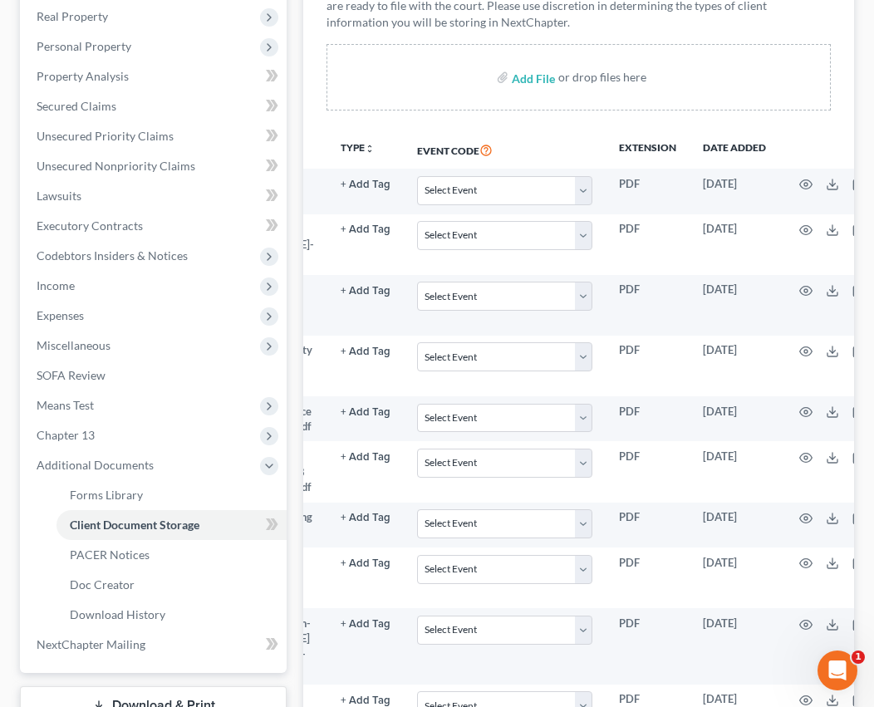
scroll to position [332, 0]
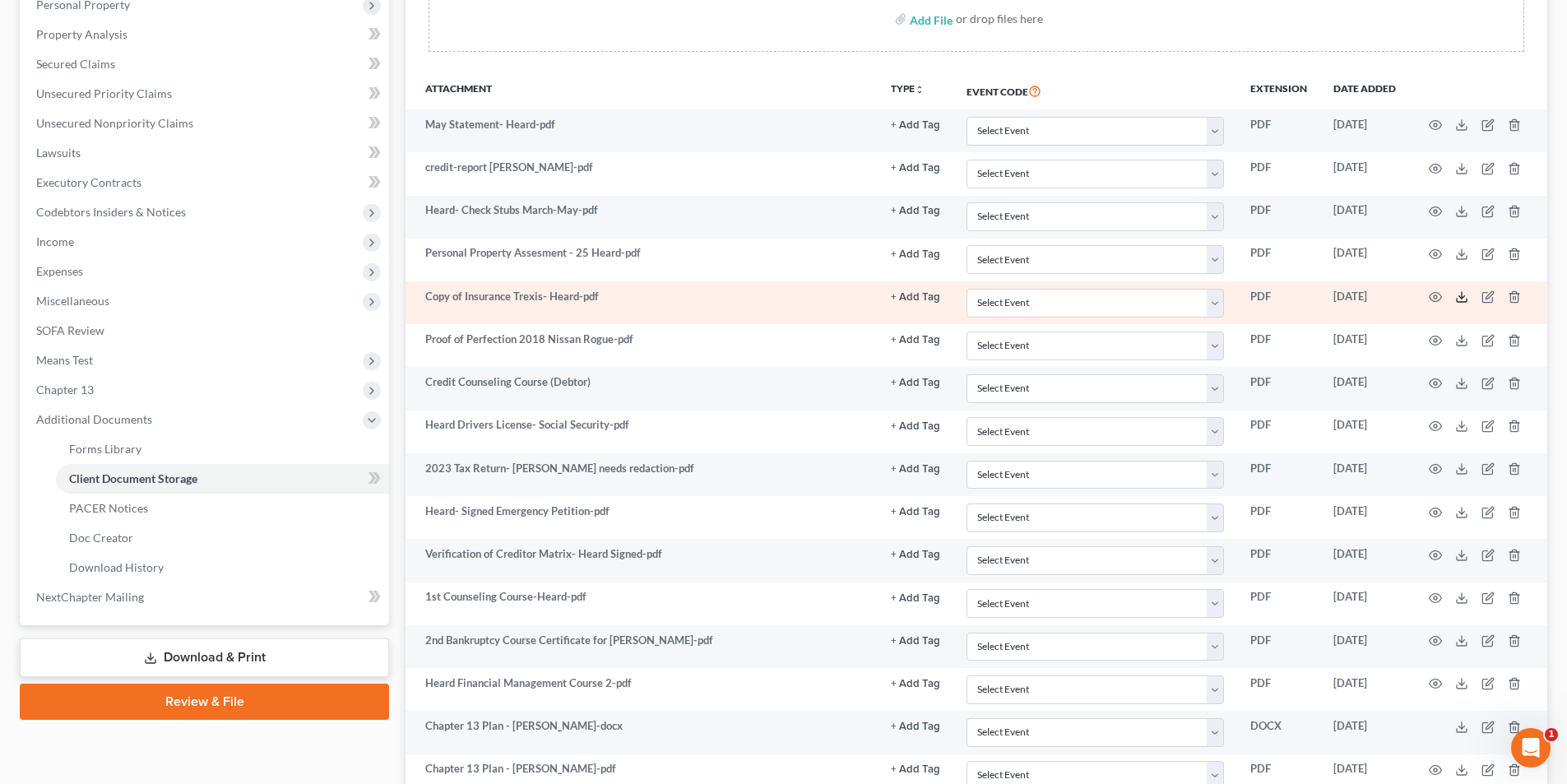
click at [865, 292] on icon at bounding box center [1461, 296] width 13 height 13
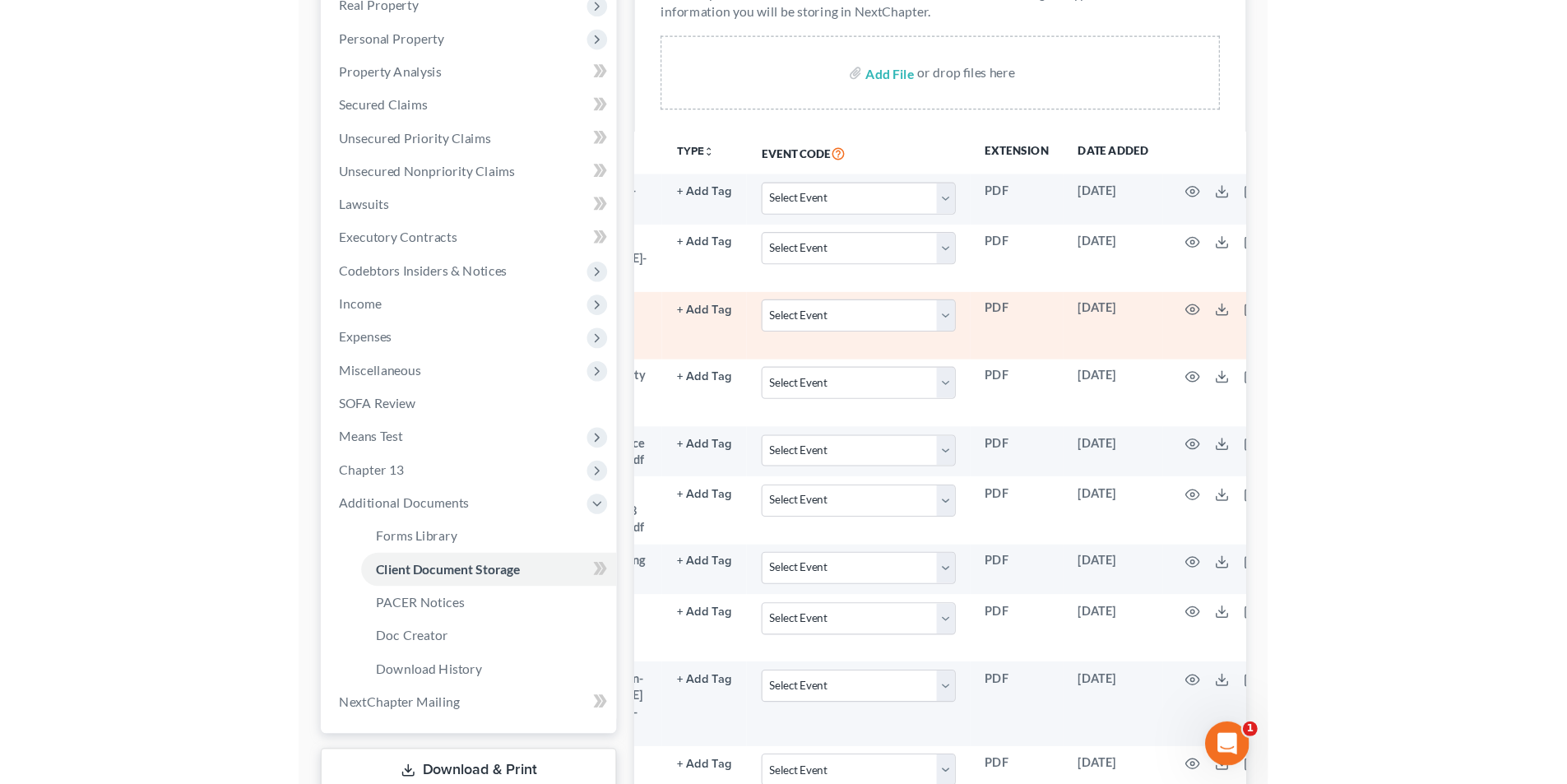
scroll to position [0, 0]
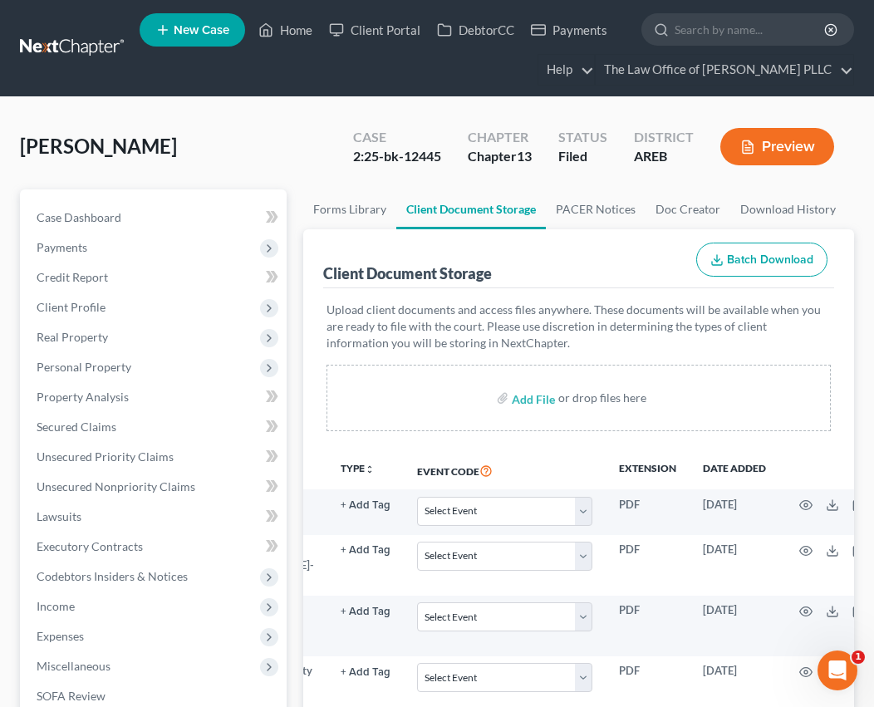
drag, startPoint x: 367, startPoint y: 421, endPoint x: 373, endPoint y: 412, distance: 10.8
click at [367, 419] on div "Add File or drop files here" at bounding box center [578, 398] width 504 height 66
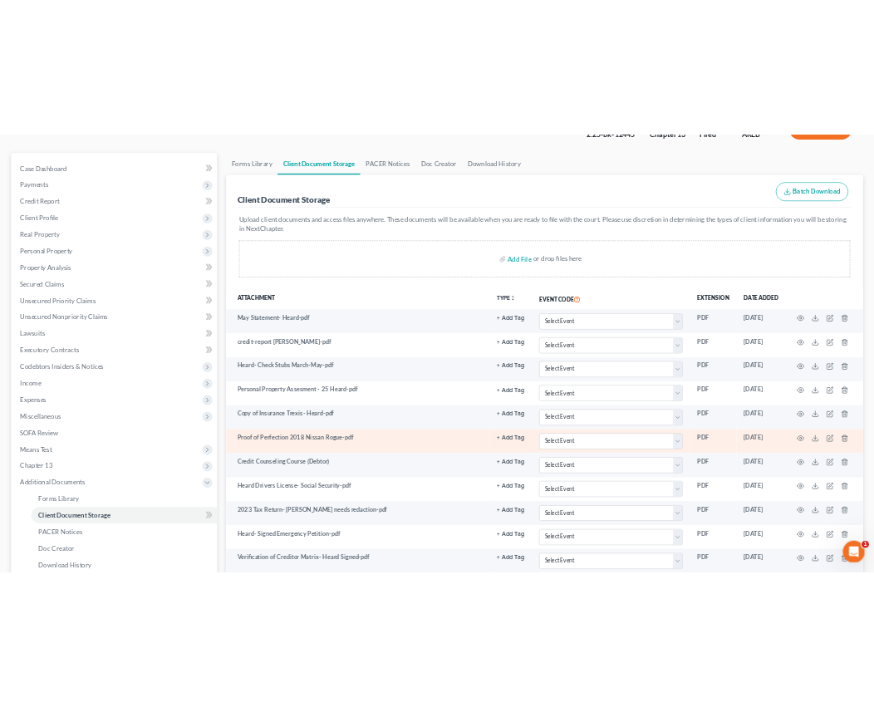
scroll to position [166, 0]
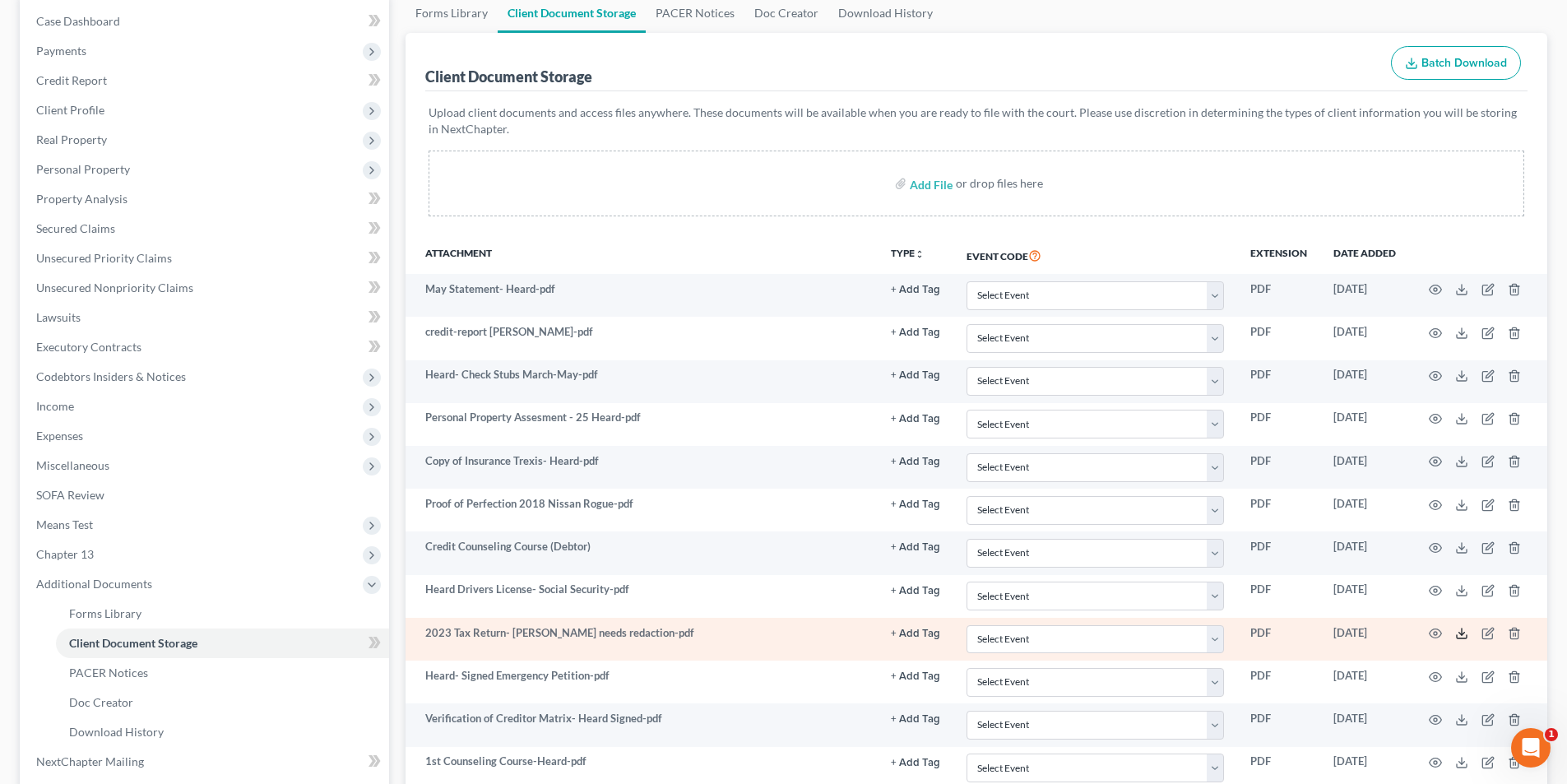
click at [865, 637] on icon at bounding box center [1461, 633] width 13 height 13
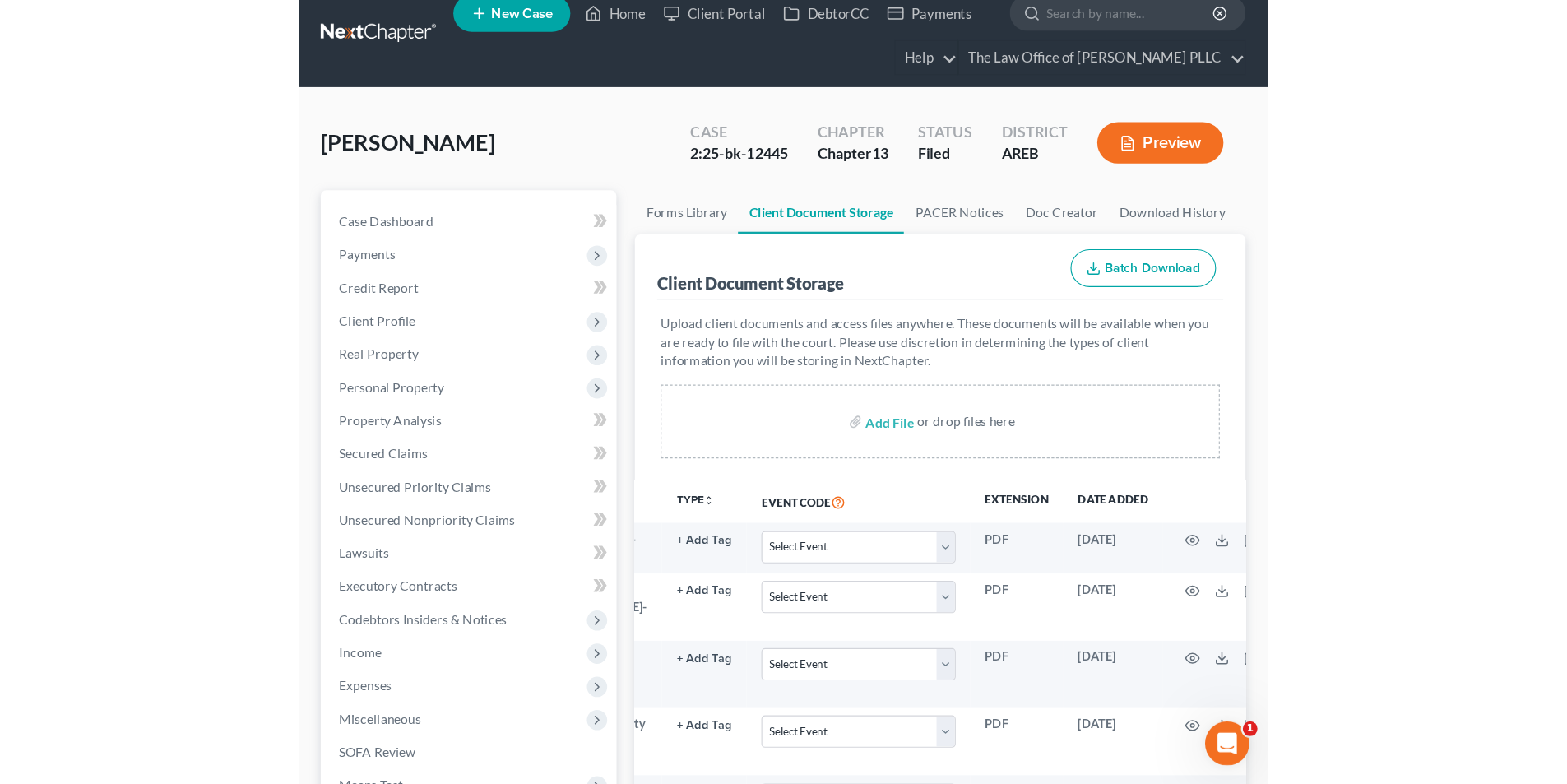
scroll to position [0, 0]
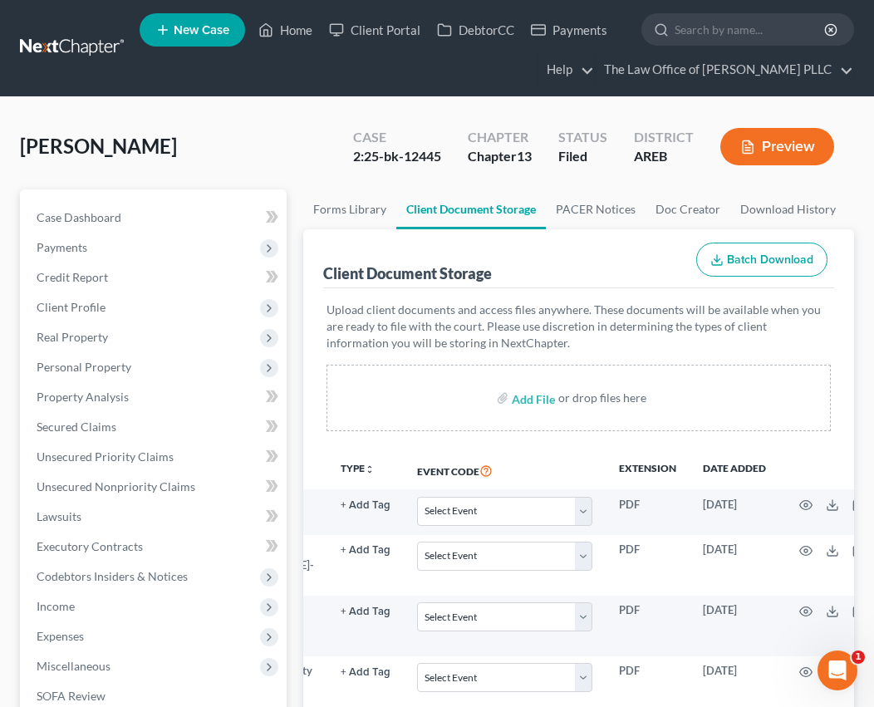
click at [463, 419] on div "Add File or drop files here" at bounding box center [578, 398] width 504 height 66
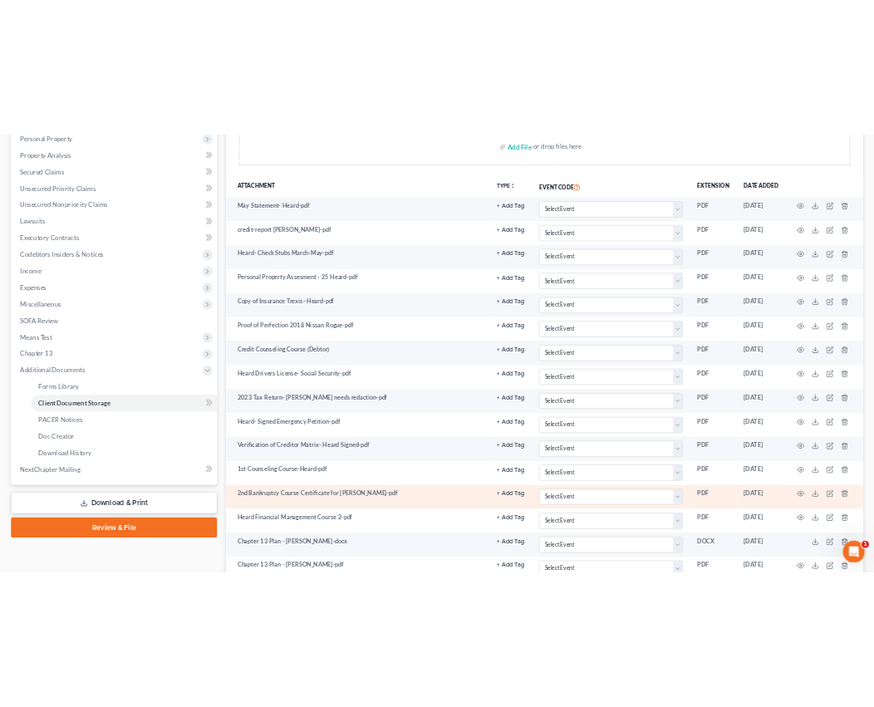
scroll to position [312, 0]
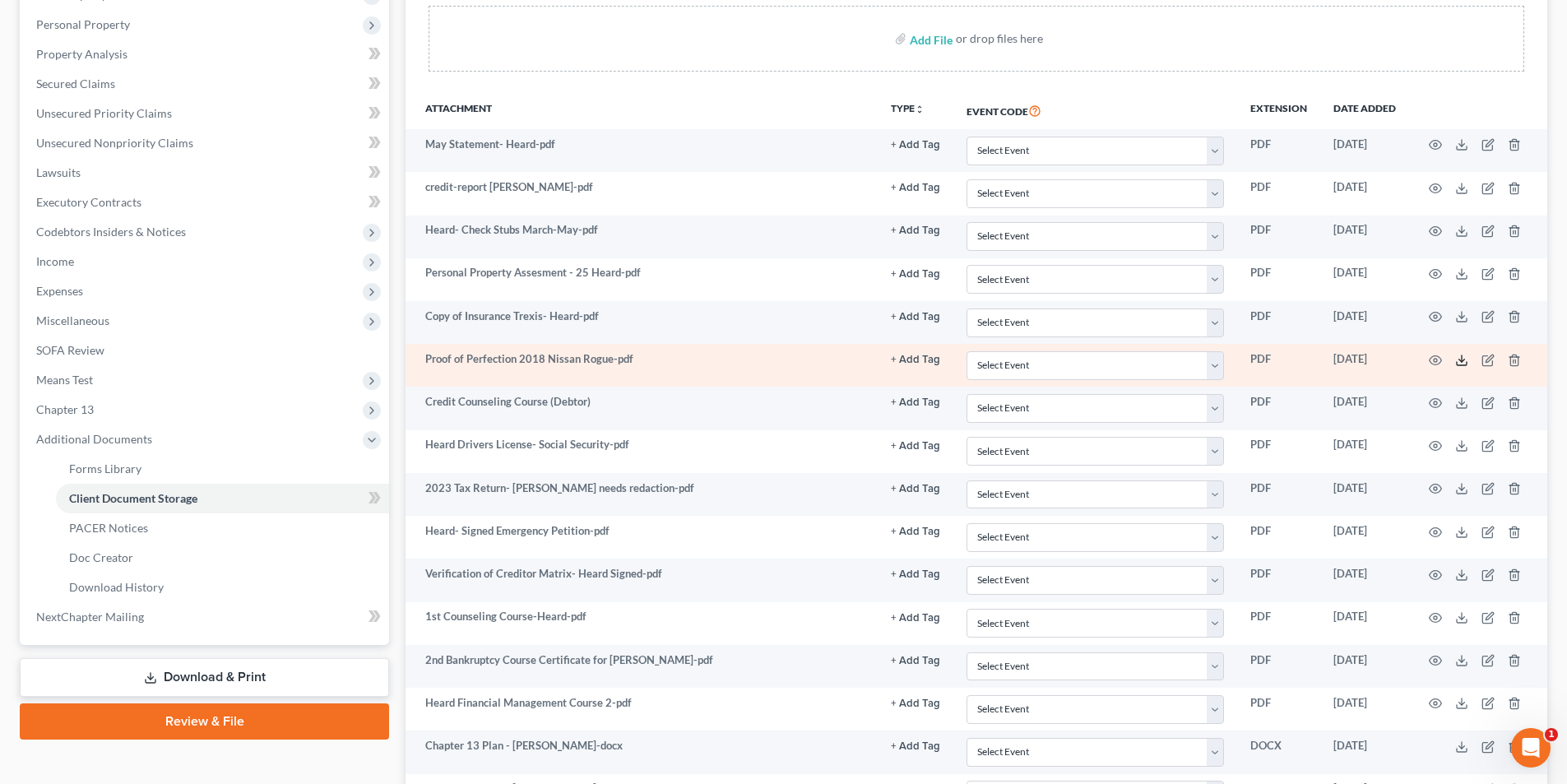
click at [865, 359] on polyline at bounding box center [1462, 359] width 6 height 2
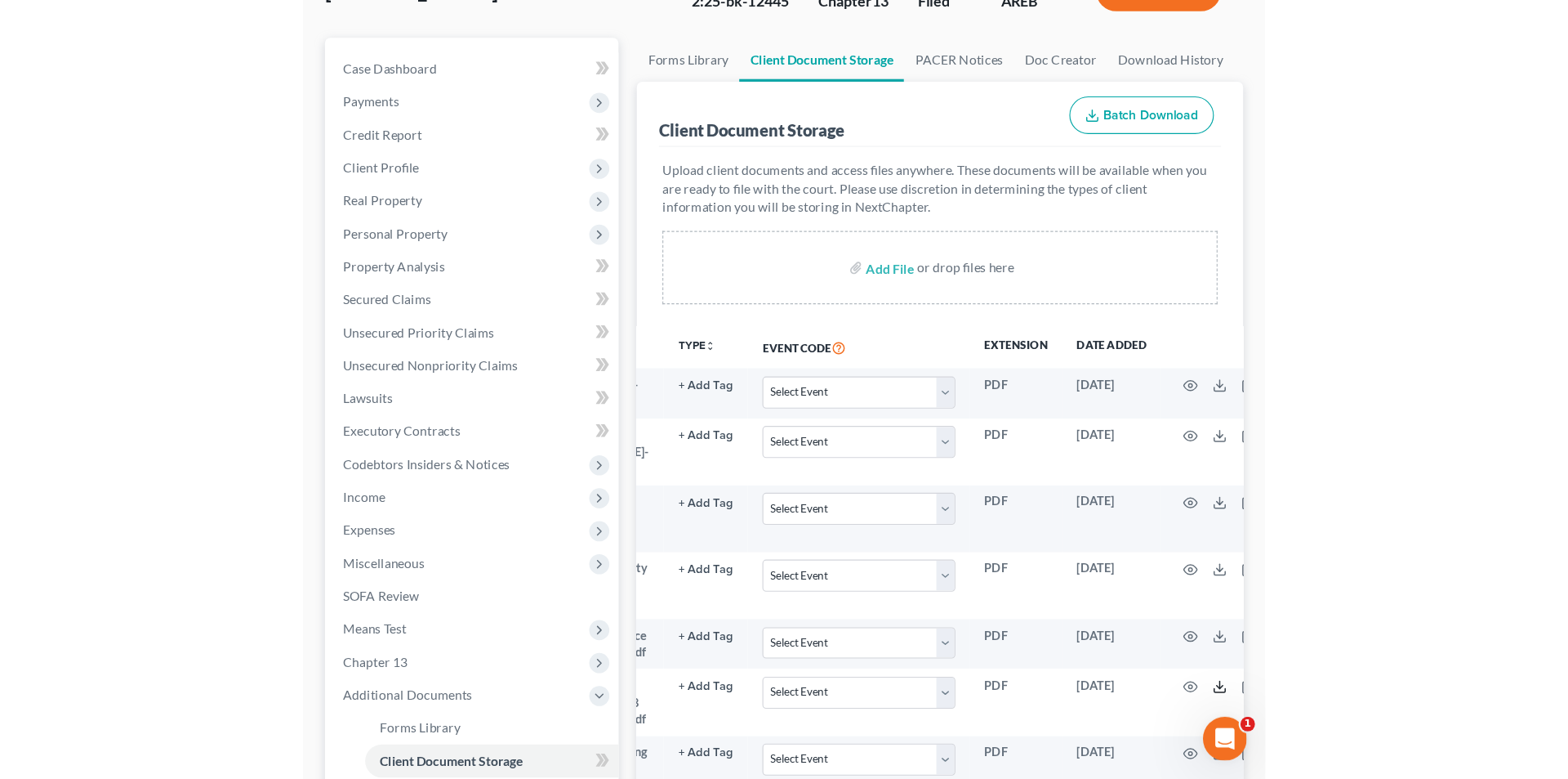
scroll to position [0, 0]
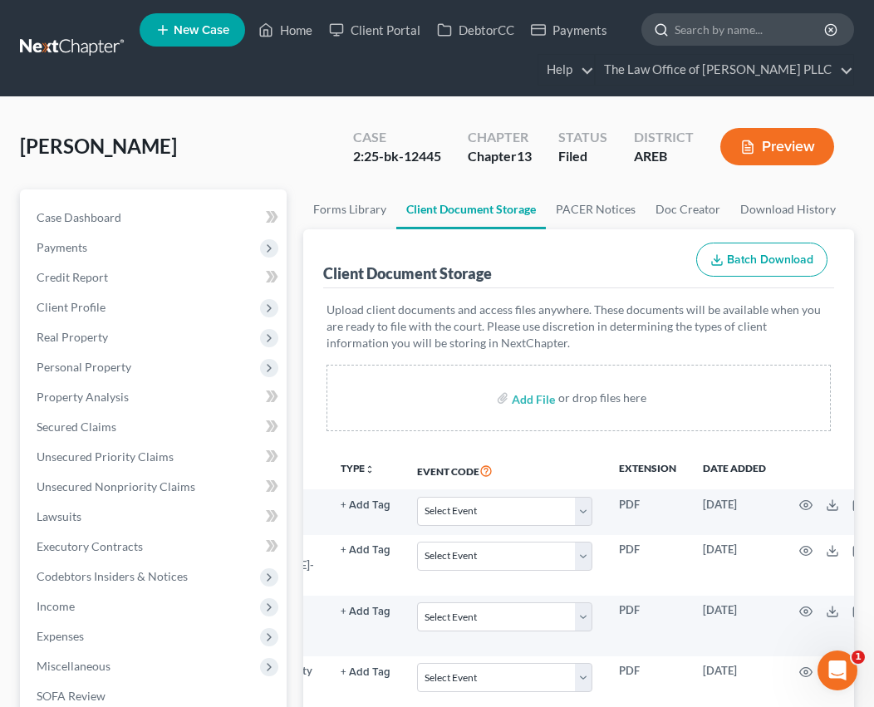
click at [684, 31] on input "search" at bounding box center [750, 29] width 152 height 31
type input "[PERSON_NAME]"
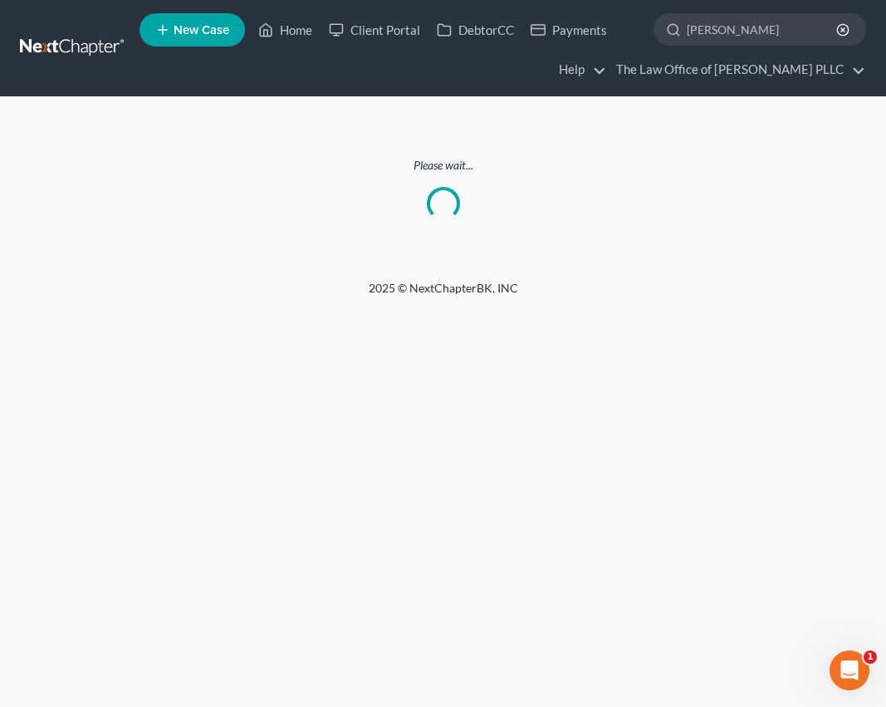
click at [98, 277] on div "Please wait..." at bounding box center [443, 188] width 886 height 183
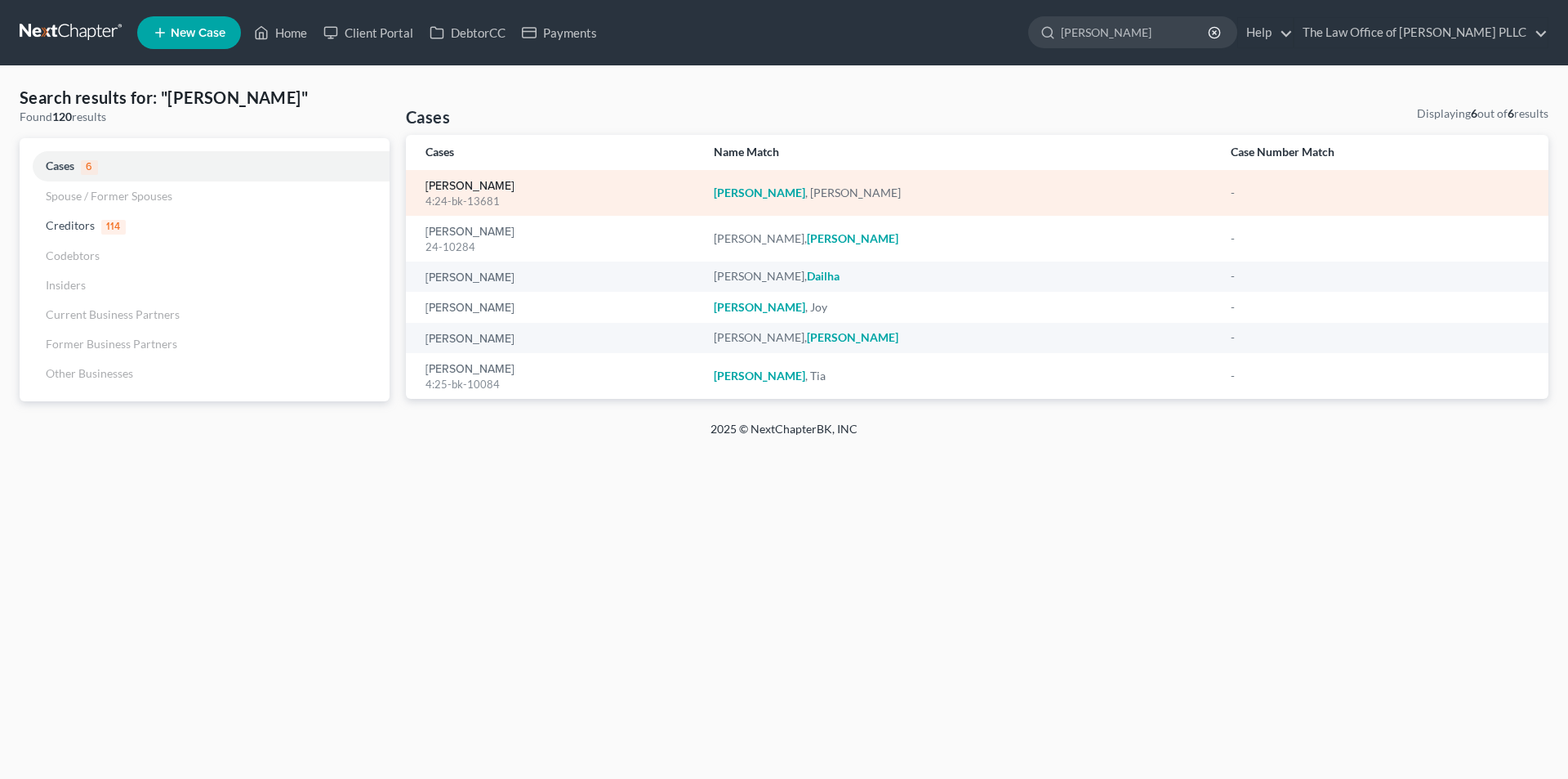
click at [483, 191] on link "[PERSON_NAME]" at bounding box center [470, 187] width 89 height 12
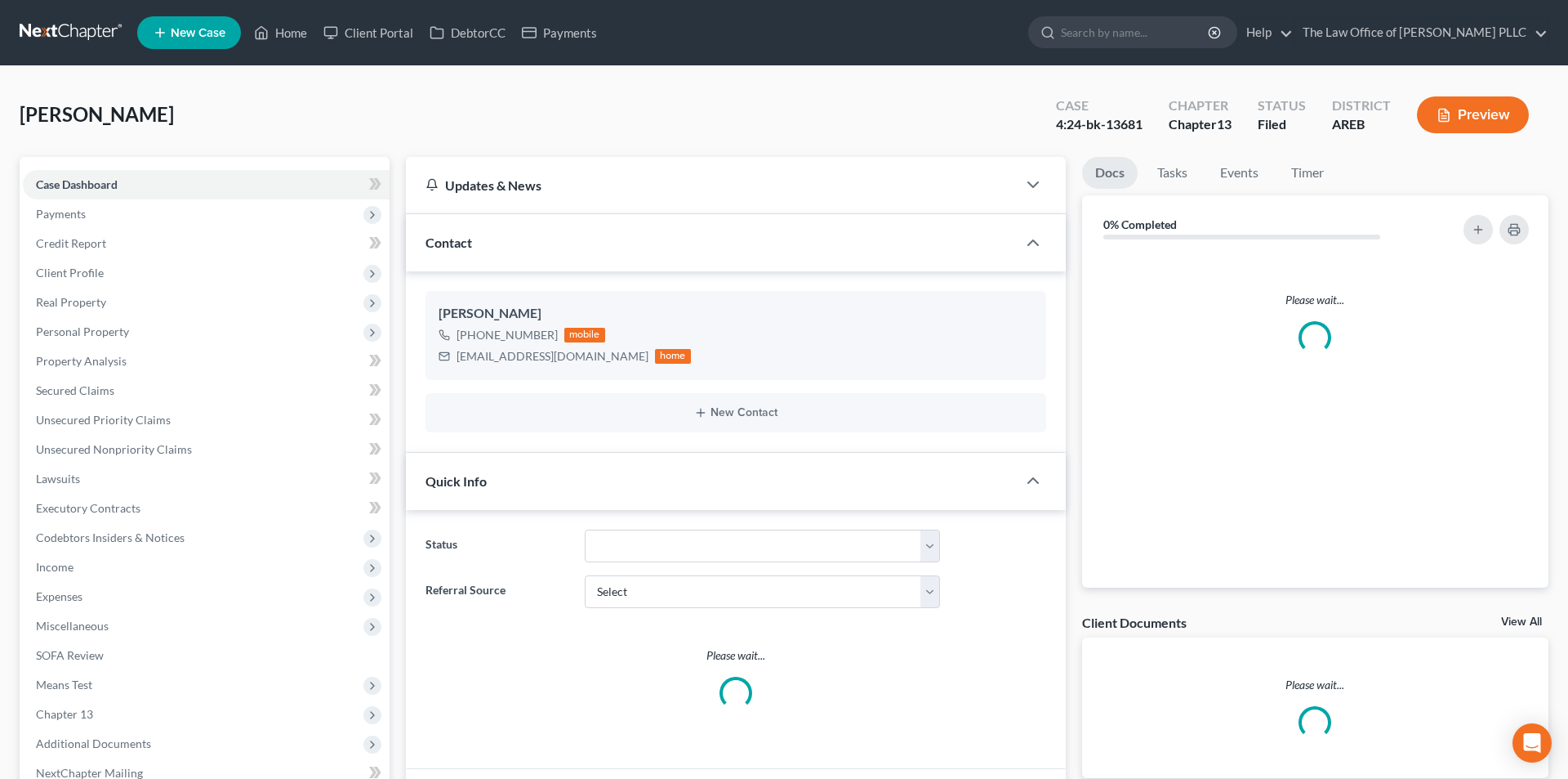
drag, startPoint x: 483, startPoint y: 191, endPoint x: 500, endPoint y: 243, distance: 54.7
click at [497, 272] on div "Updates & News × Arkansas Eastern District Notes: Take a look at NextChapter's …" at bounding box center [735, 709] width 660 height 1107
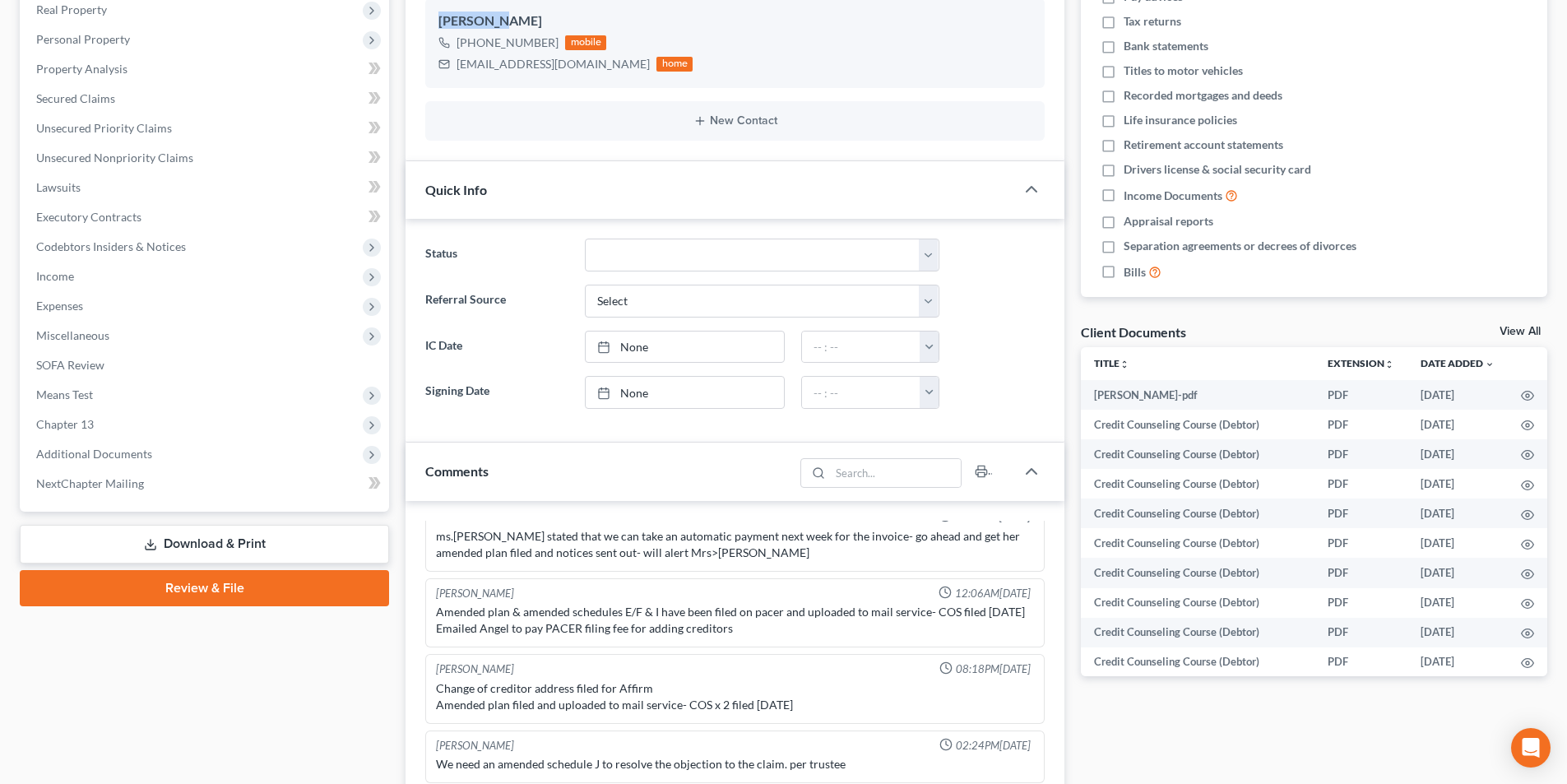
scroll to position [493, 0]
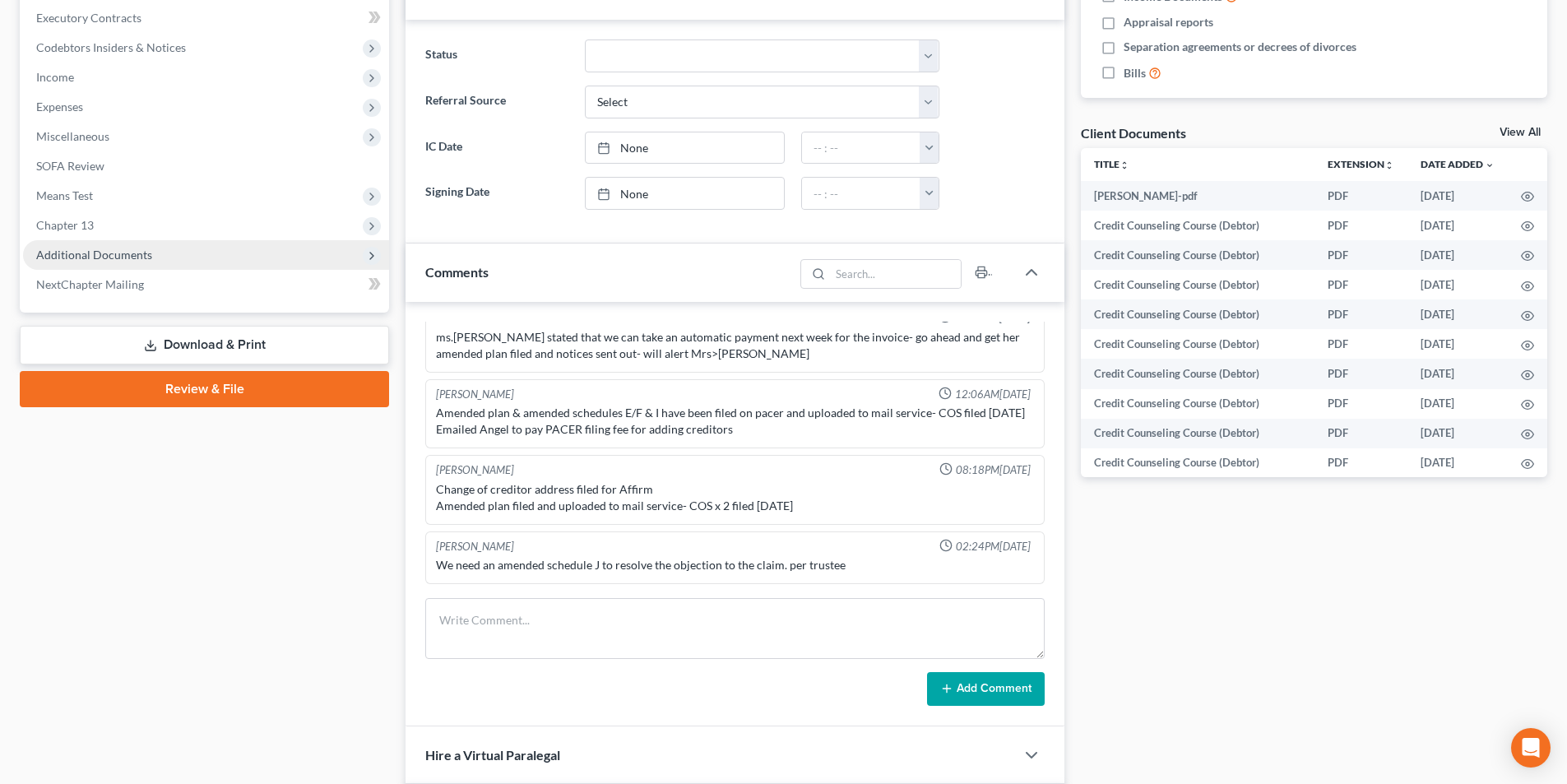
click at [90, 257] on span "Additional Documents" at bounding box center [94, 254] width 116 height 14
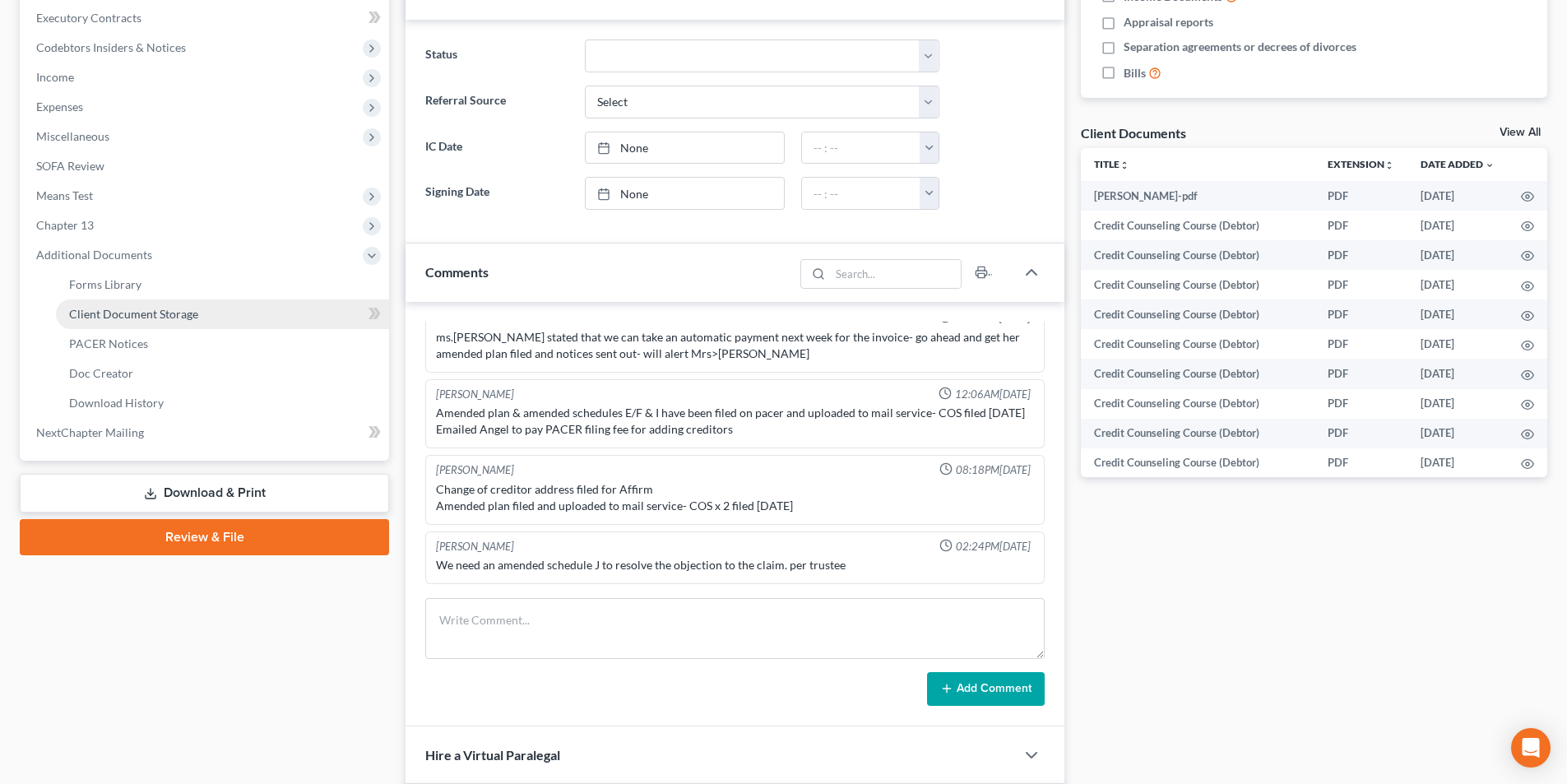
click at [145, 322] on link "Client Document Storage" at bounding box center [222, 314] width 333 height 30
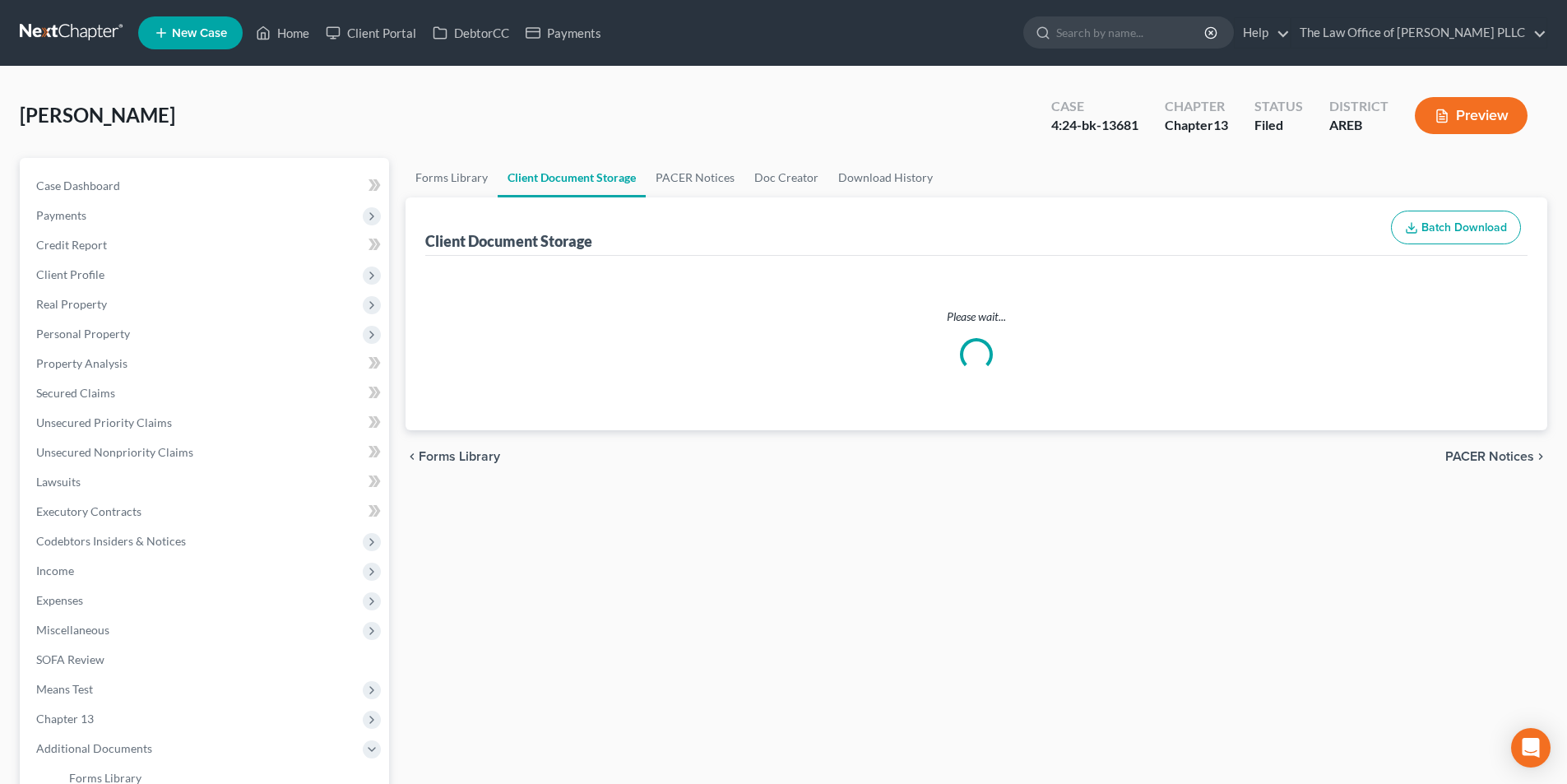
select select "0"
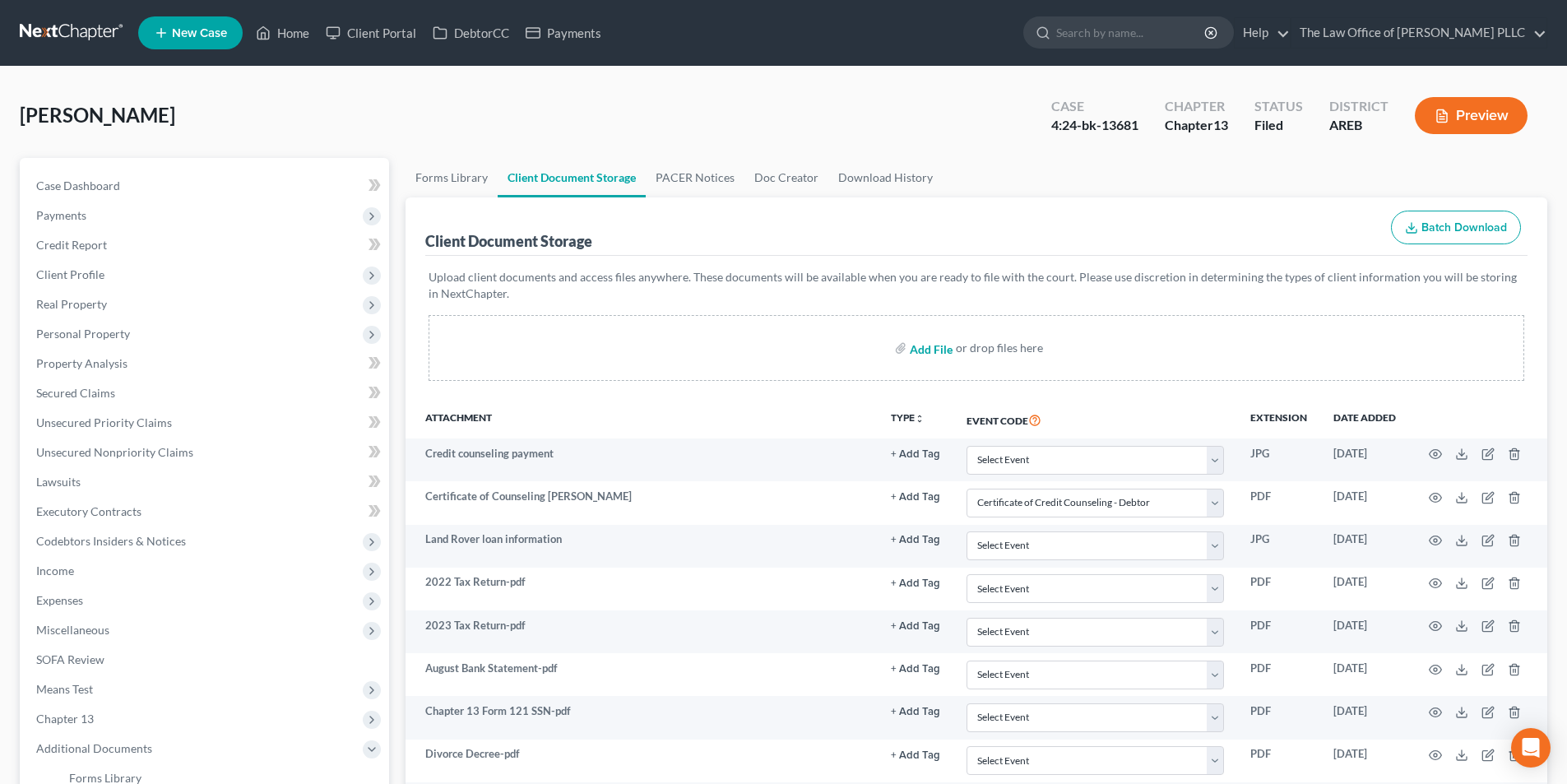
click at [941, 346] on input "file" at bounding box center [930, 347] width 40 height 30
type input "C:\fakepath\Ashley Daniel Court Case on motorcycle.pdf"
select select "0"
click at [1136, 36] on input "search" at bounding box center [1131, 32] width 151 height 31
type input "James"
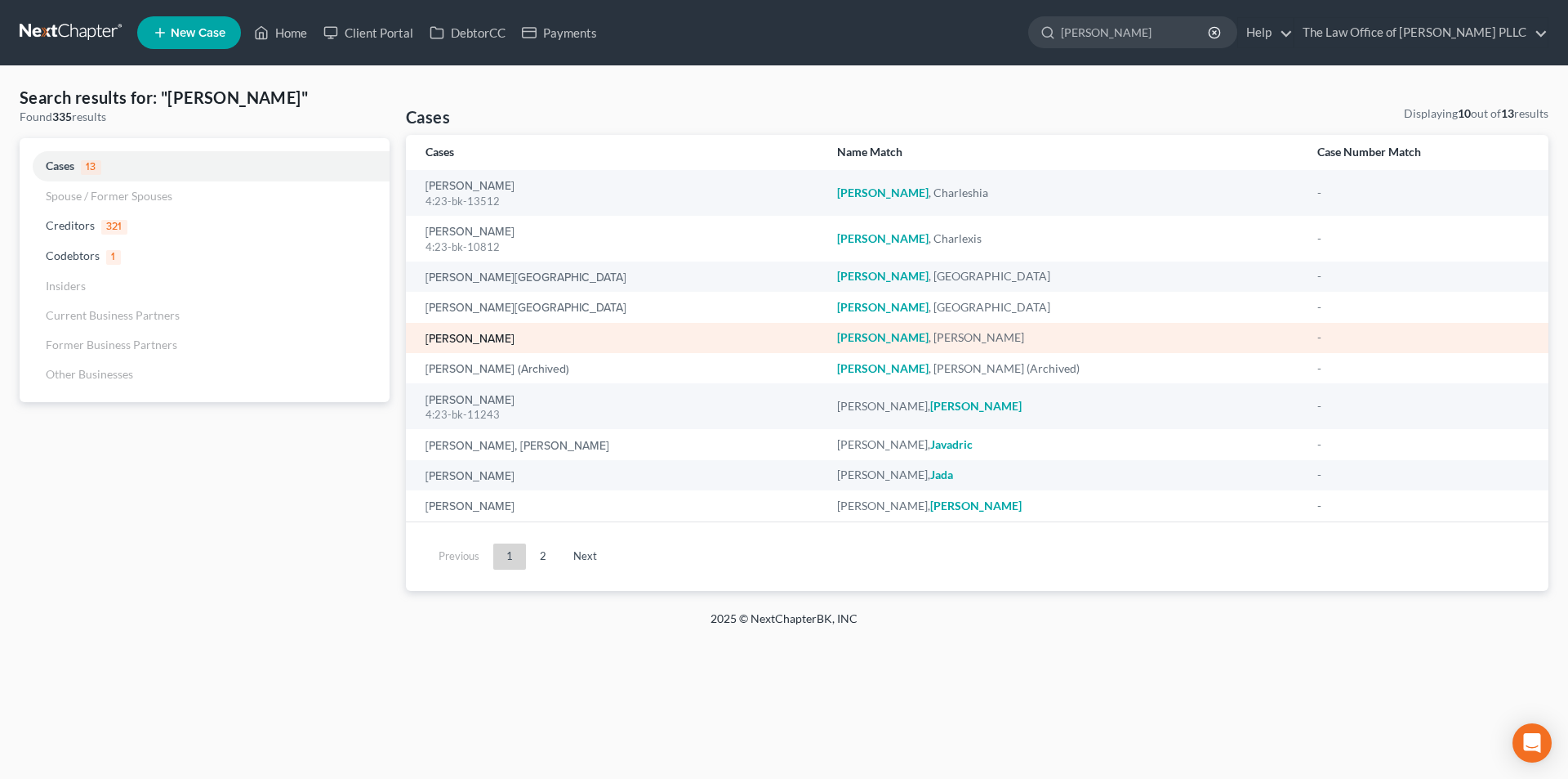
click at [498, 339] on link "James, Lucretia" at bounding box center [470, 339] width 89 height 12
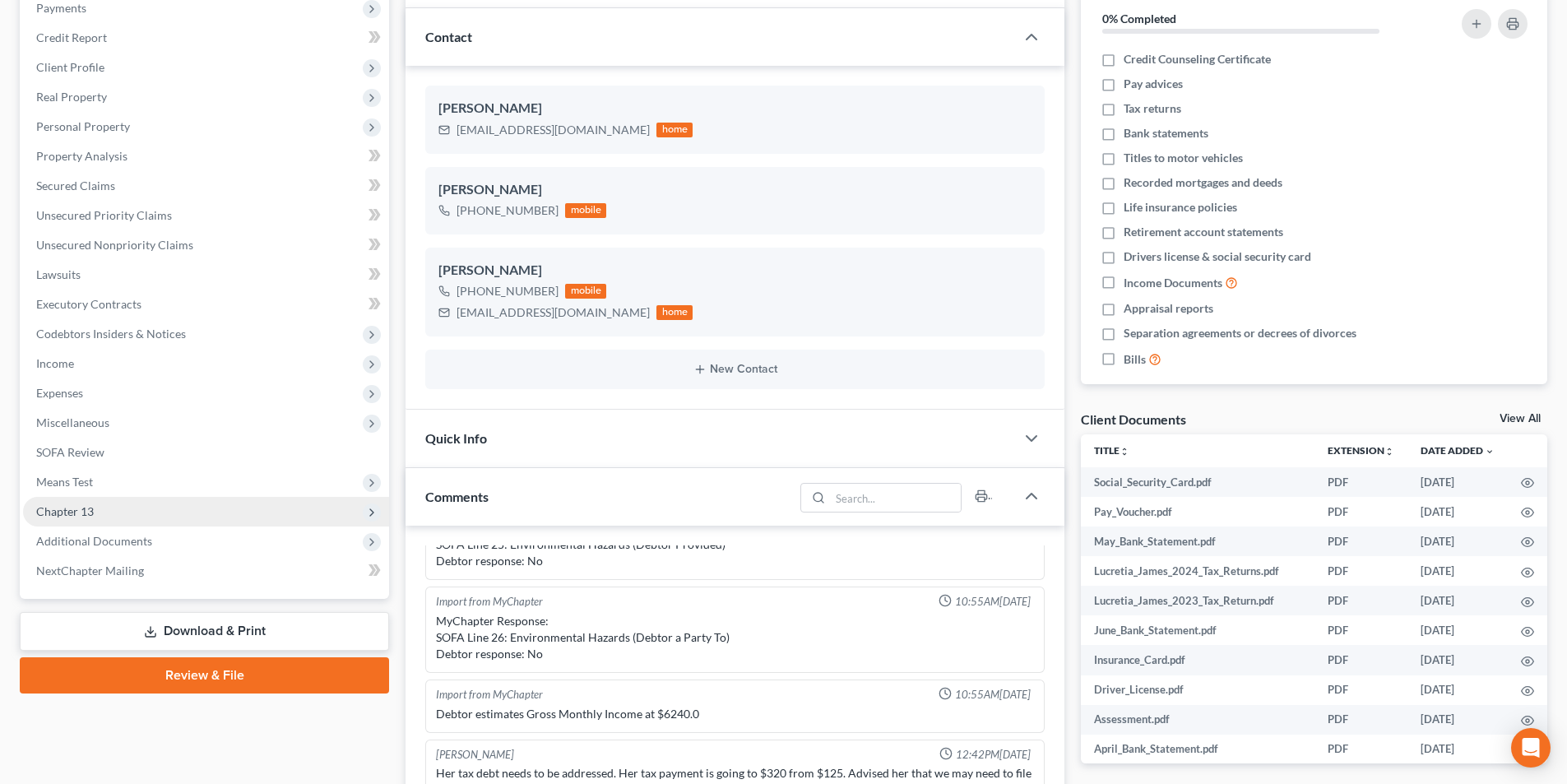
scroll to position [82, 0]
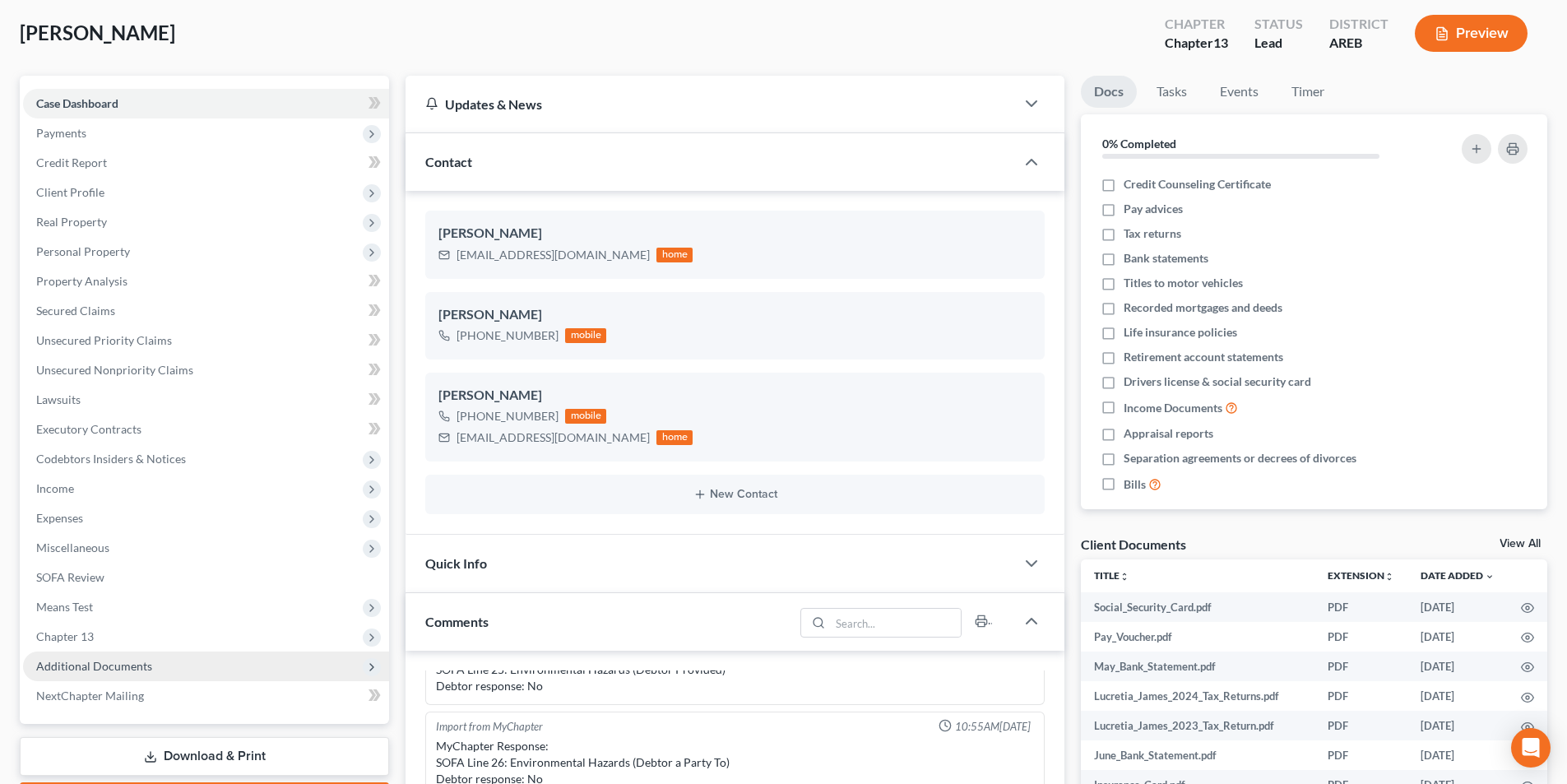
click at [101, 668] on span "Additional Documents" at bounding box center [94, 665] width 116 height 14
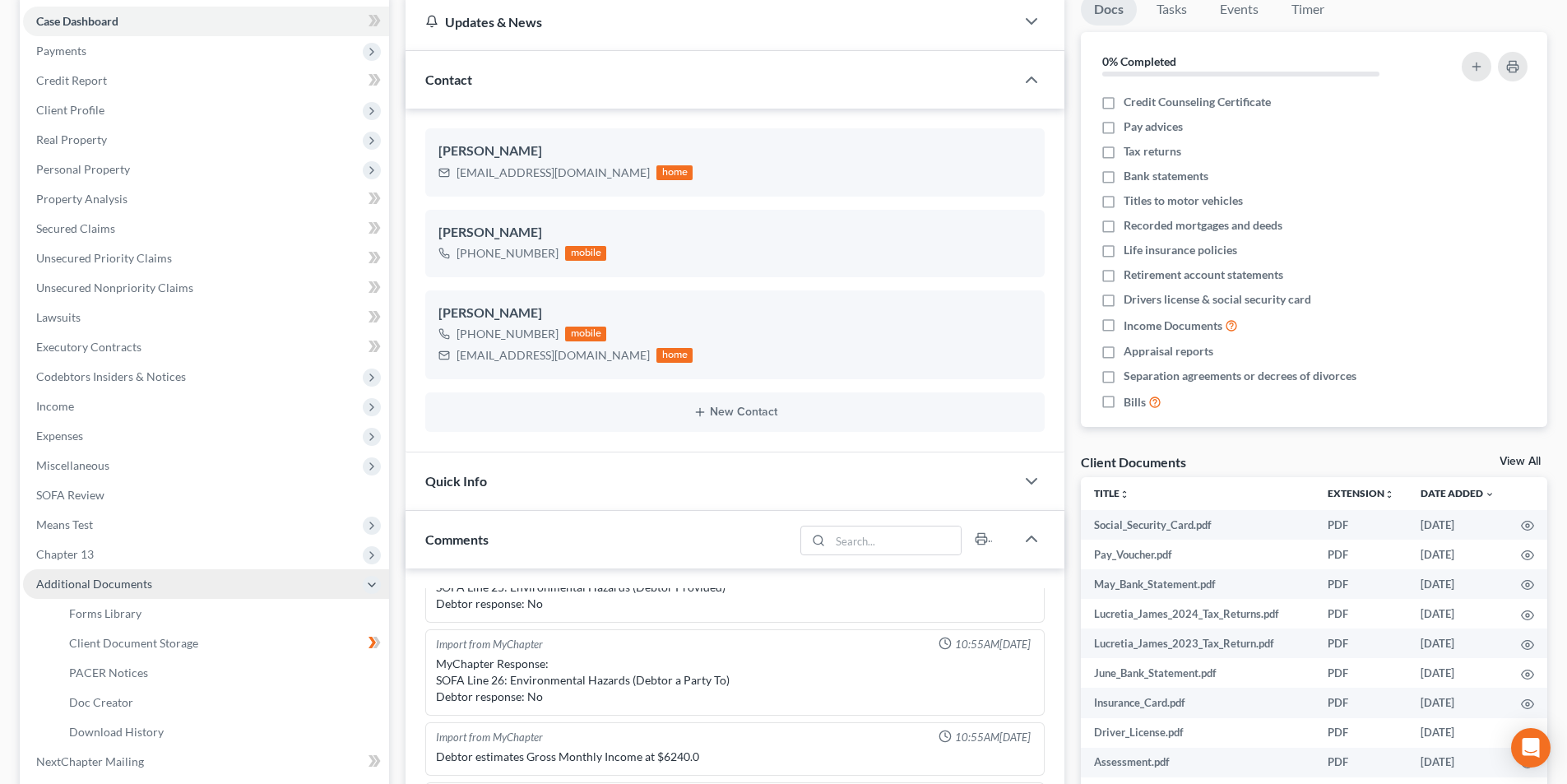
scroll to position [246, 0]
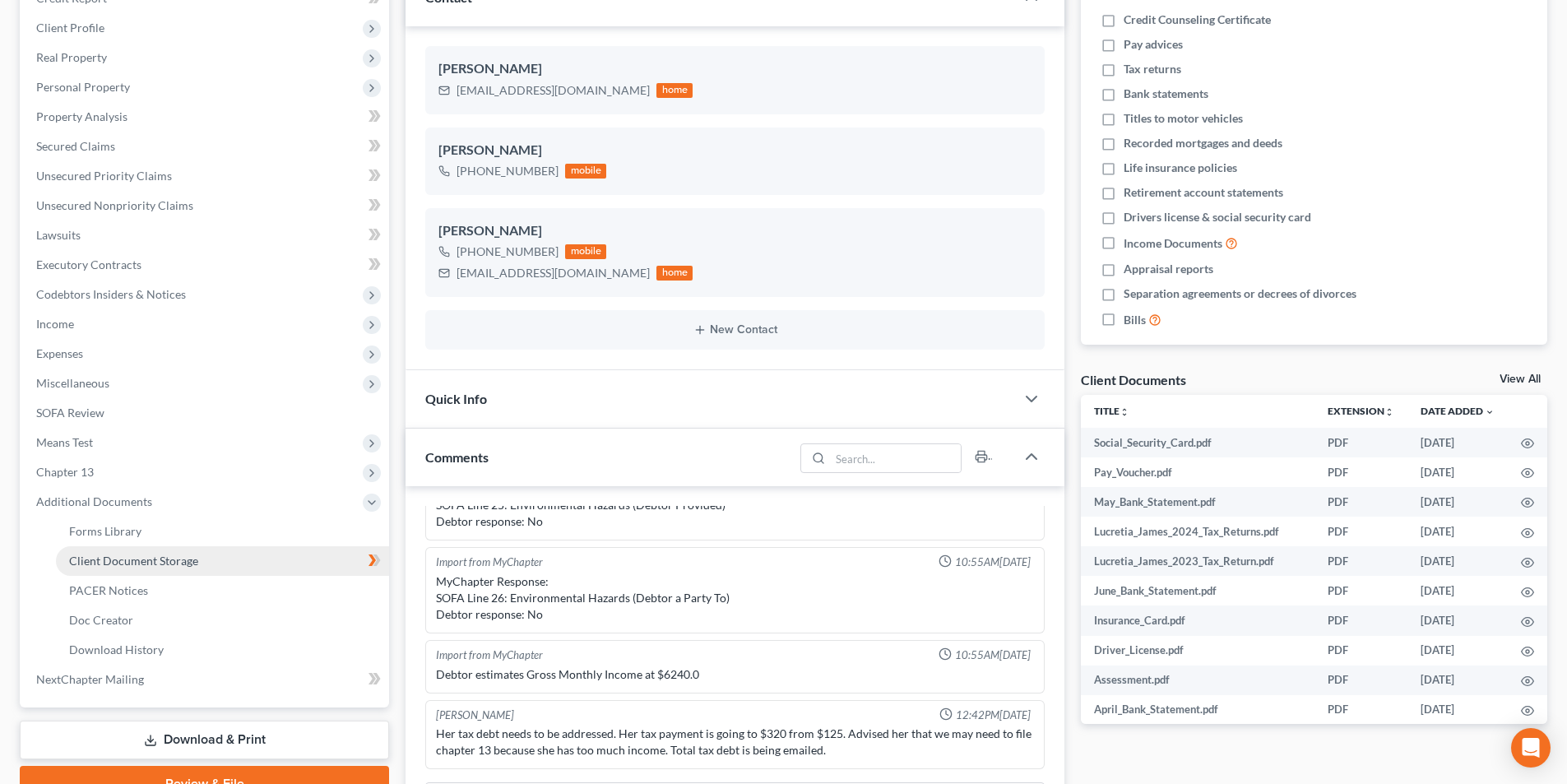
click at [128, 564] on span "Client Document Storage" at bounding box center [134, 560] width 129 height 14
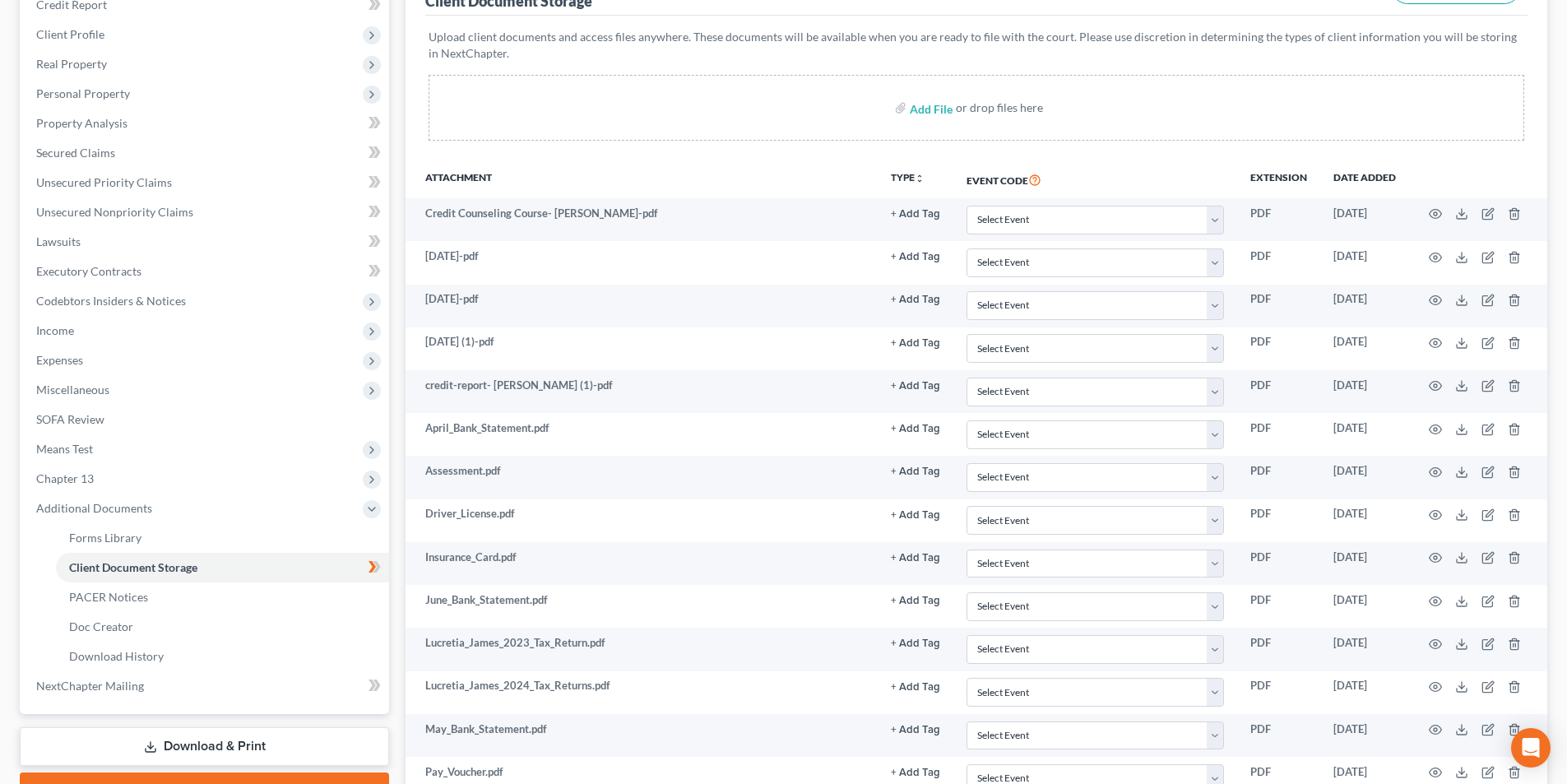
scroll to position [411, 0]
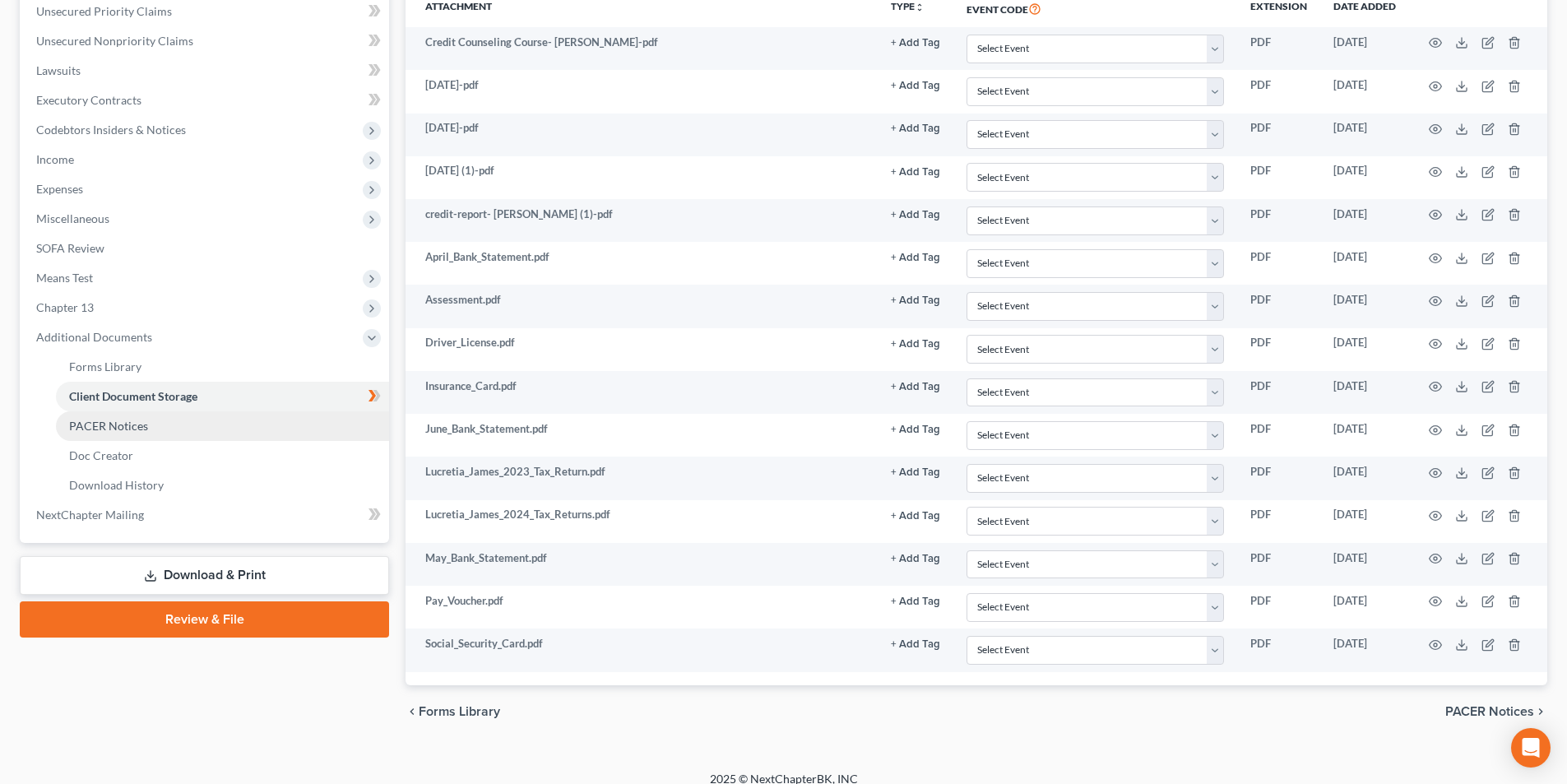
click at [90, 433] on link "PACER Notices" at bounding box center [222, 426] width 333 height 30
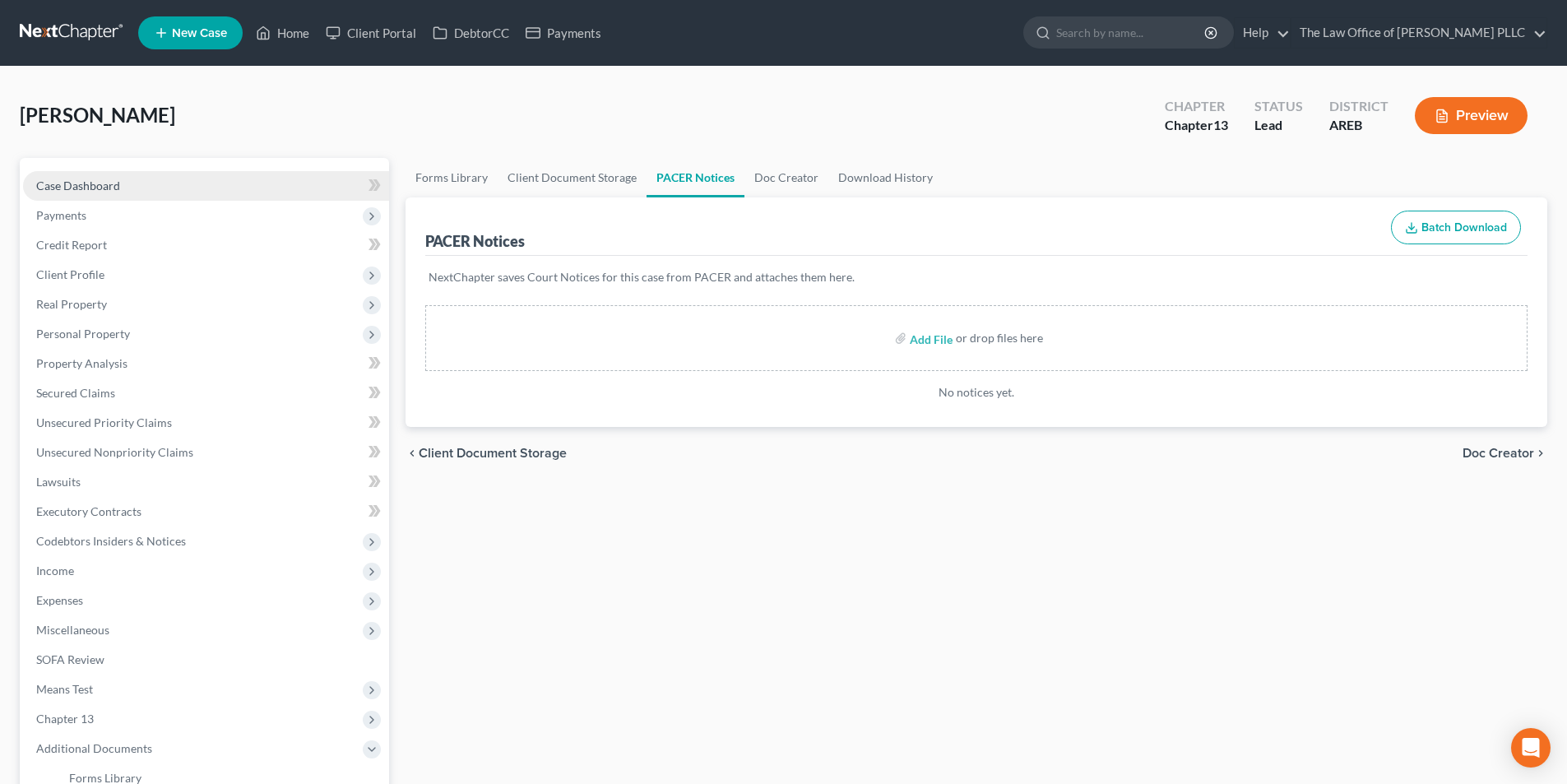
scroll to position [328, 0]
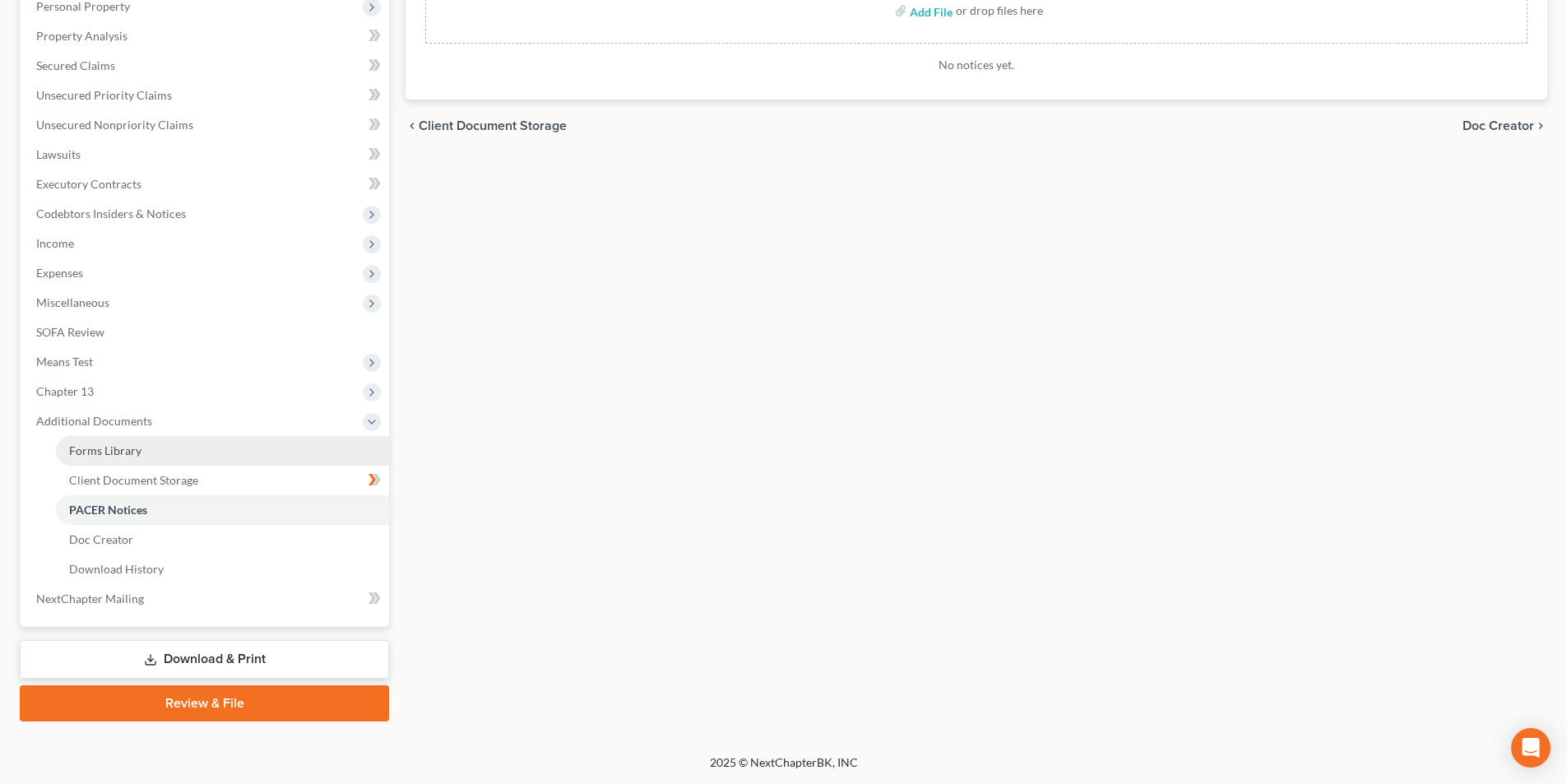
click at [123, 449] on span "Forms Library" at bounding box center [105, 450] width 72 height 14
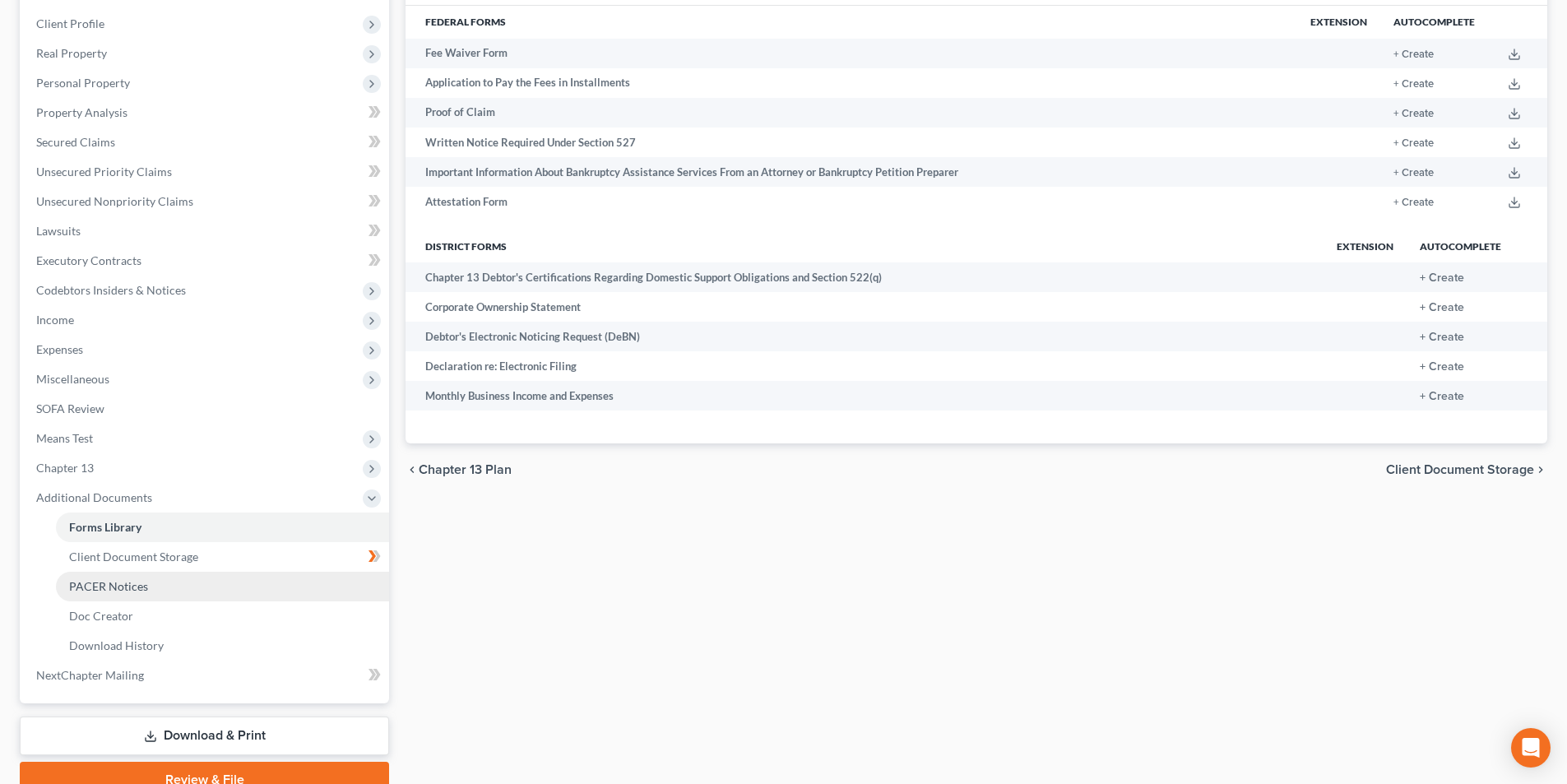
scroll to position [328, 0]
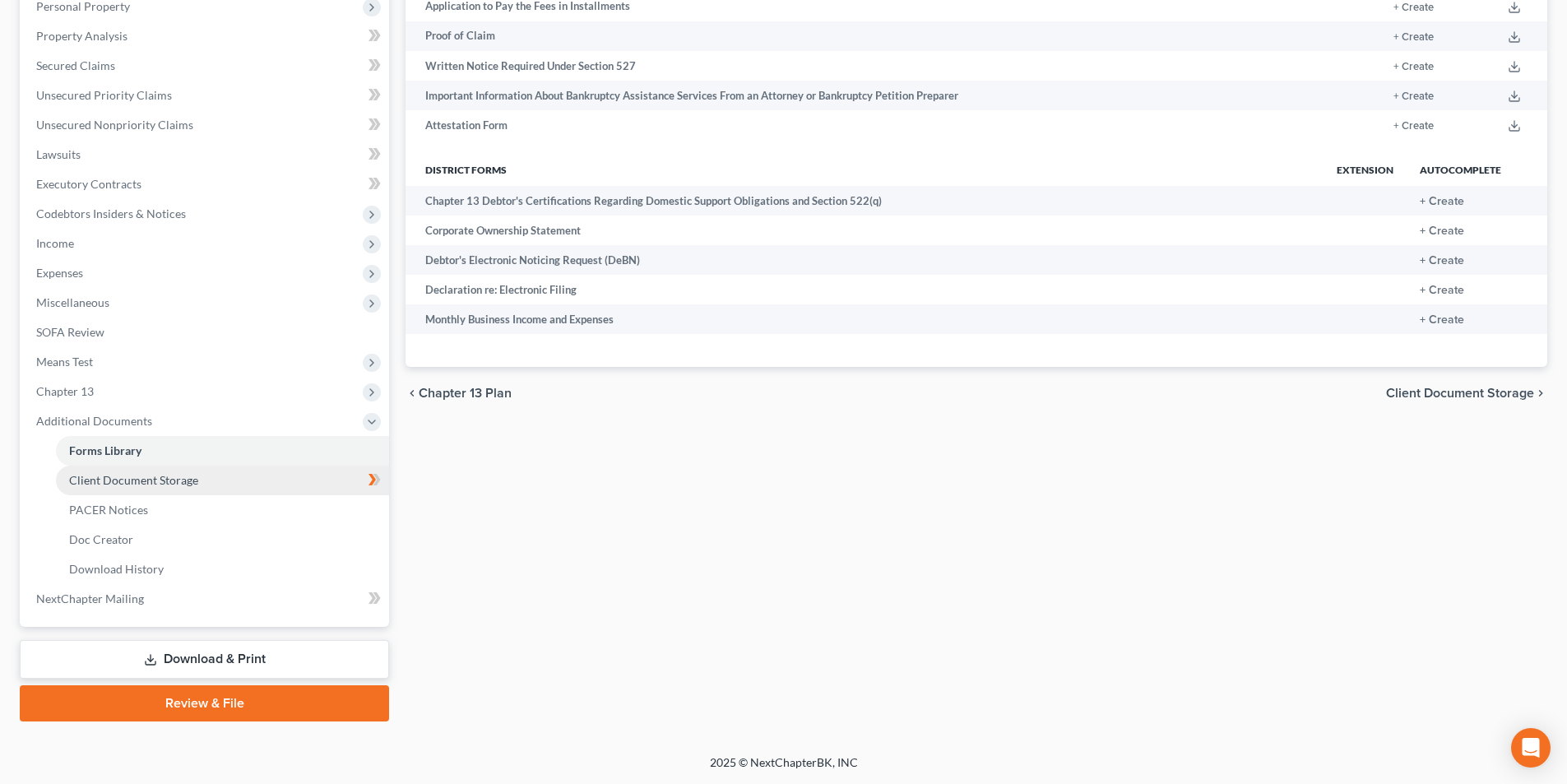
click at [114, 480] on span "Client Document Storage" at bounding box center [134, 480] width 129 height 14
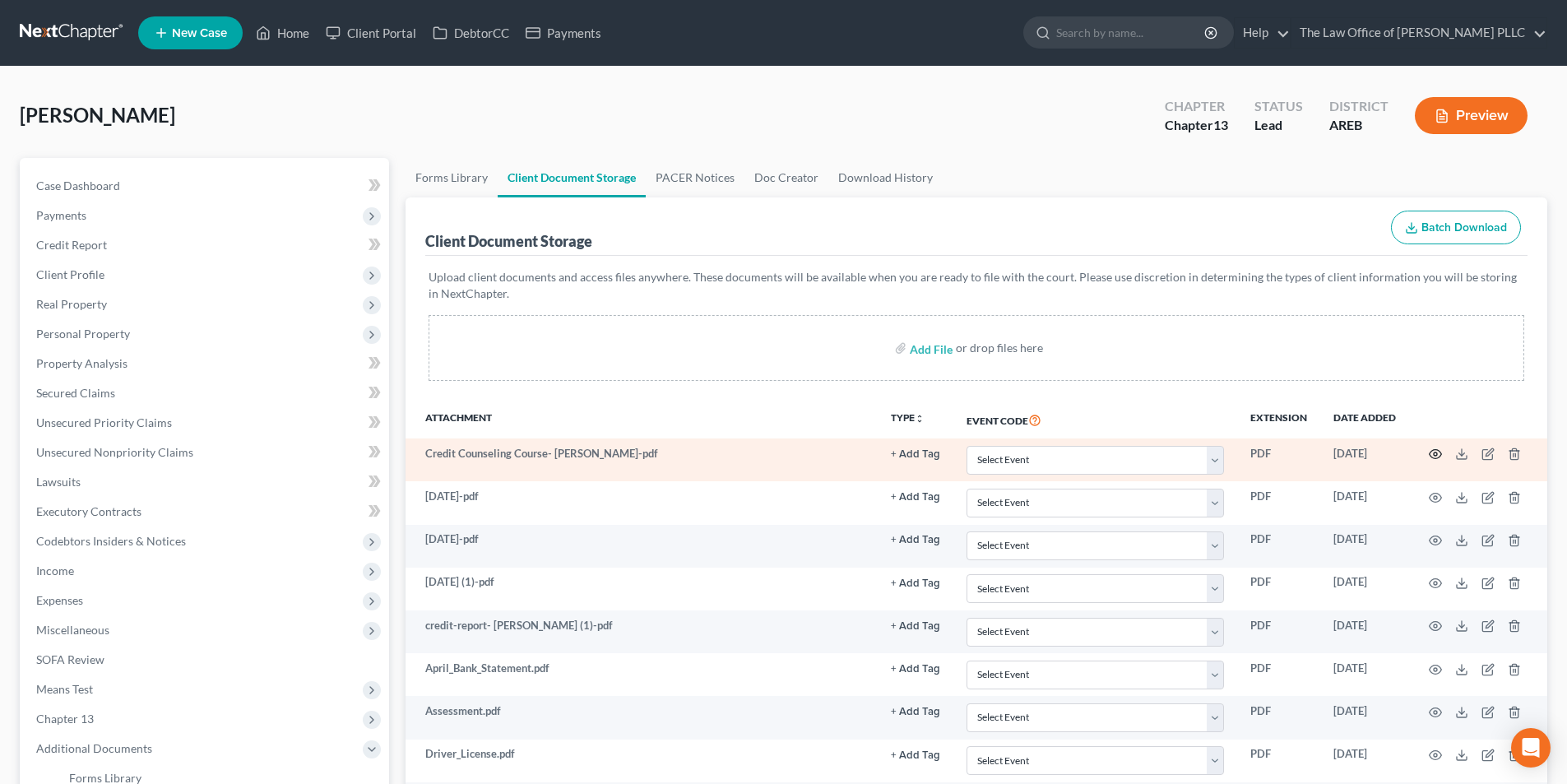
click at [1430, 453] on icon "button" at bounding box center [1435, 453] width 12 height 9
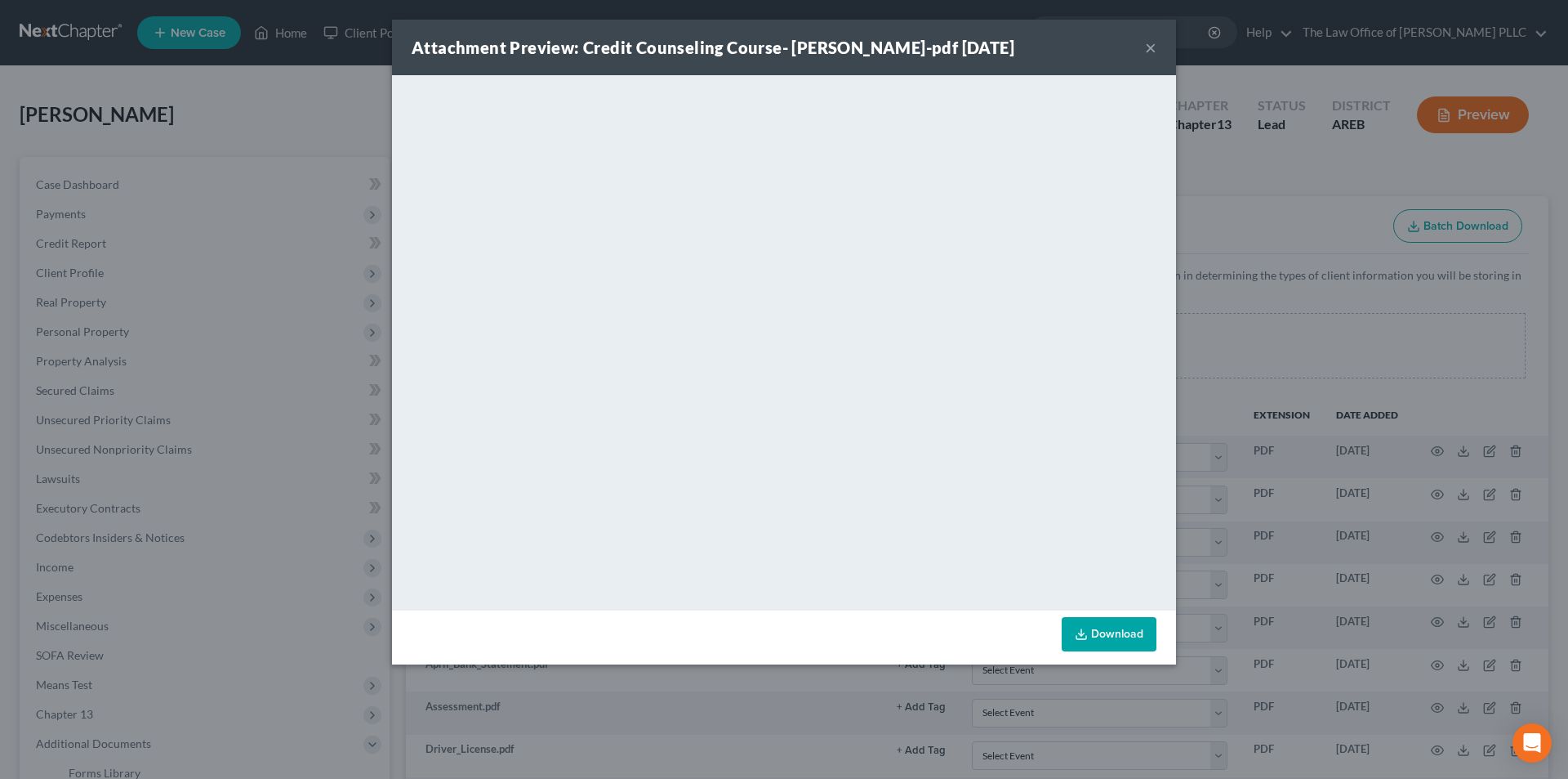
click at [1150, 50] on button "×" at bounding box center [1150, 47] width 12 height 20
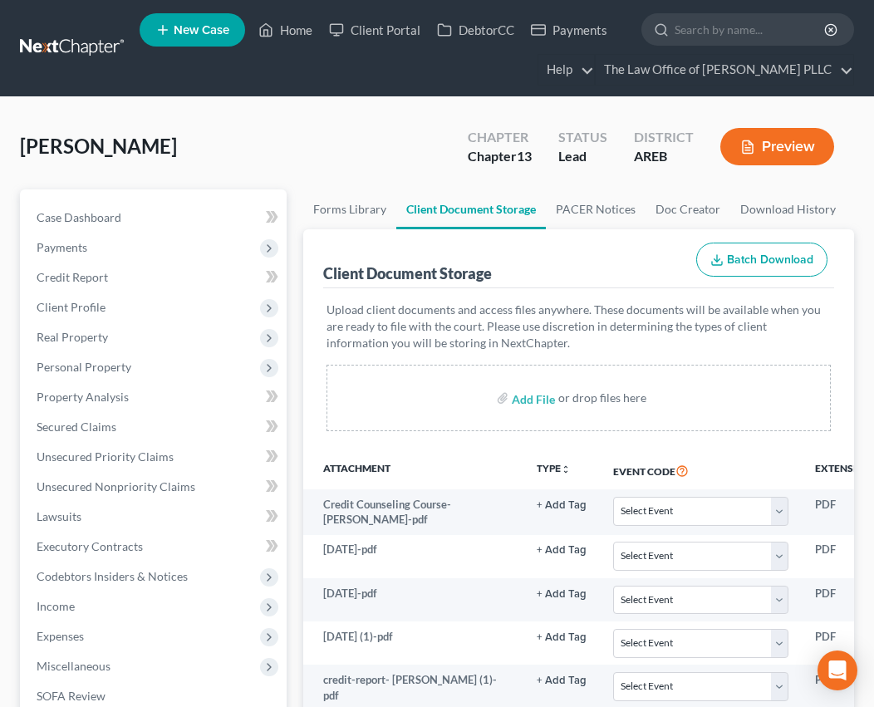
click at [492, 442] on div "Upload client documents and access files anywhere. These documents will be avai…" at bounding box center [578, 369] width 511 height 163
click at [90, 255] on span "Payments" at bounding box center [154, 248] width 263 height 30
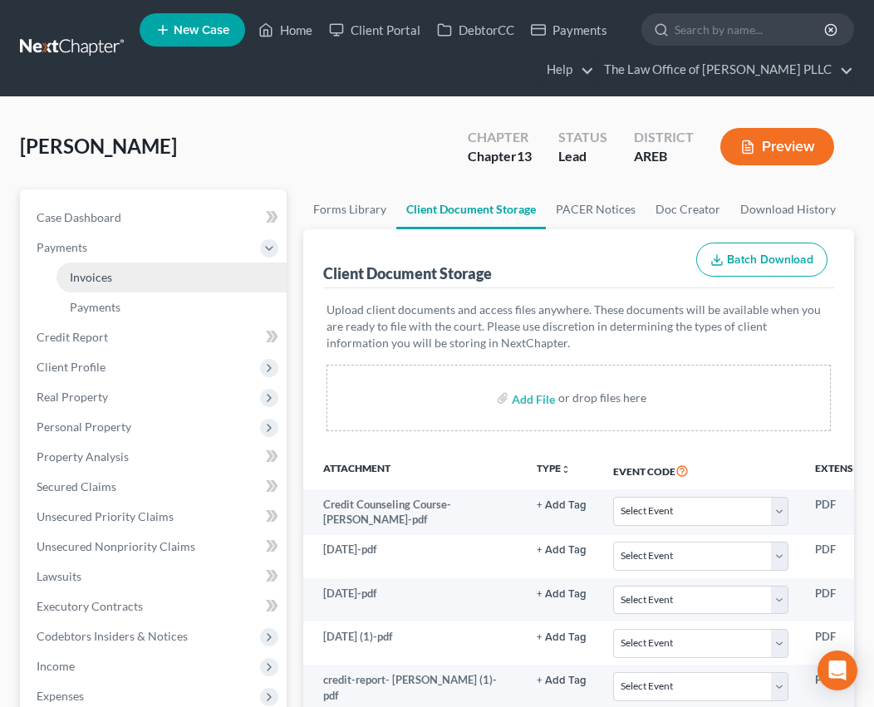
click at [112, 282] on link "Invoices" at bounding box center [171, 277] width 230 height 30
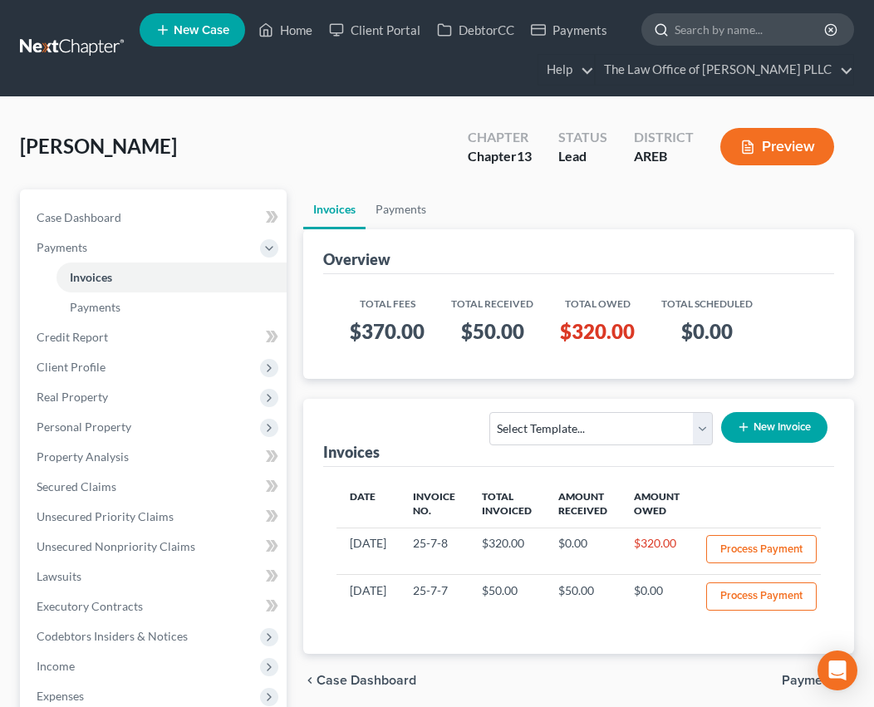
click at [718, 25] on input "search" at bounding box center [750, 29] width 152 height 31
type input "Grayson"
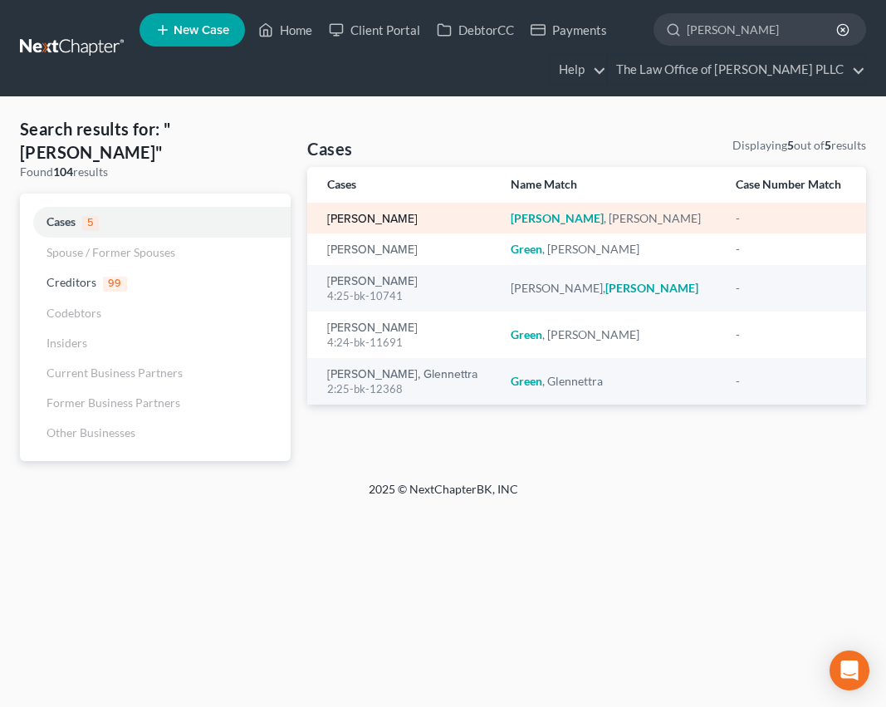
click at [346, 221] on link "Grayson, Talana" at bounding box center [372, 219] width 91 height 12
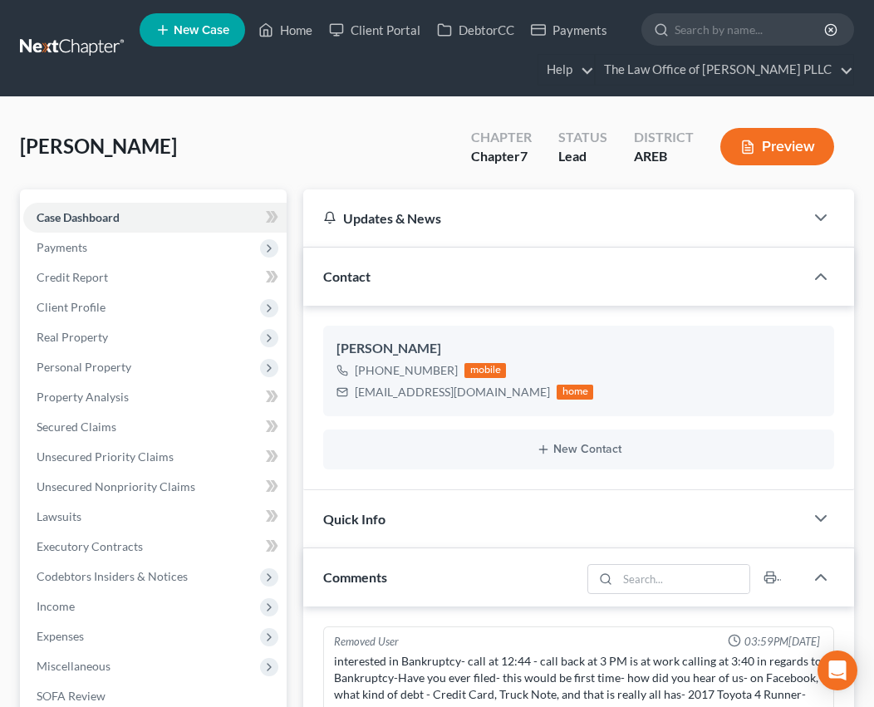
scroll to position [1110, 0]
click at [526, 516] on div "Quick Info" at bounding box center [553, 518] width 501 height 57
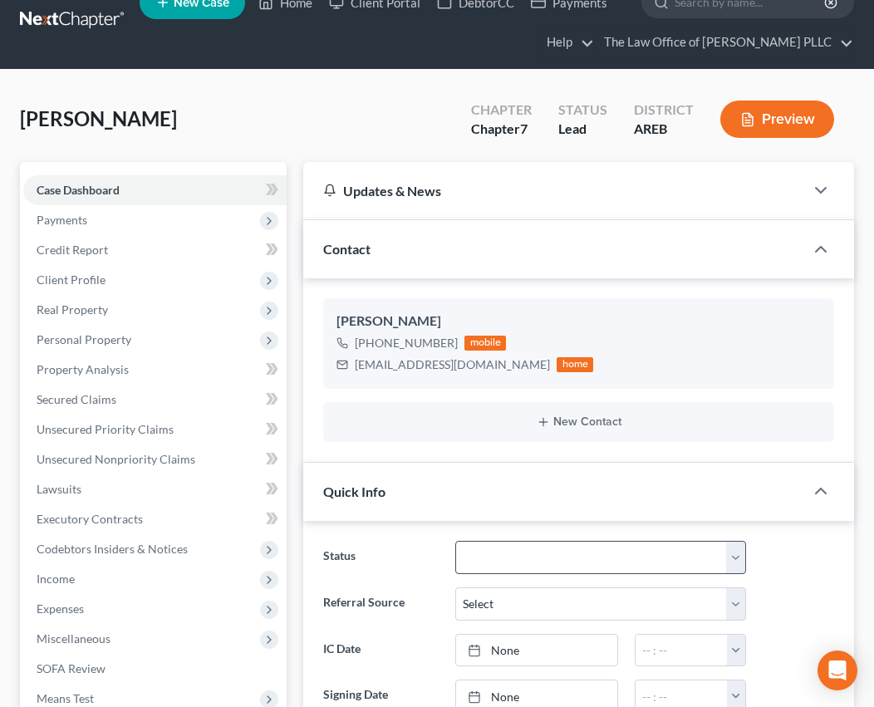
scroll to position [0, 0]
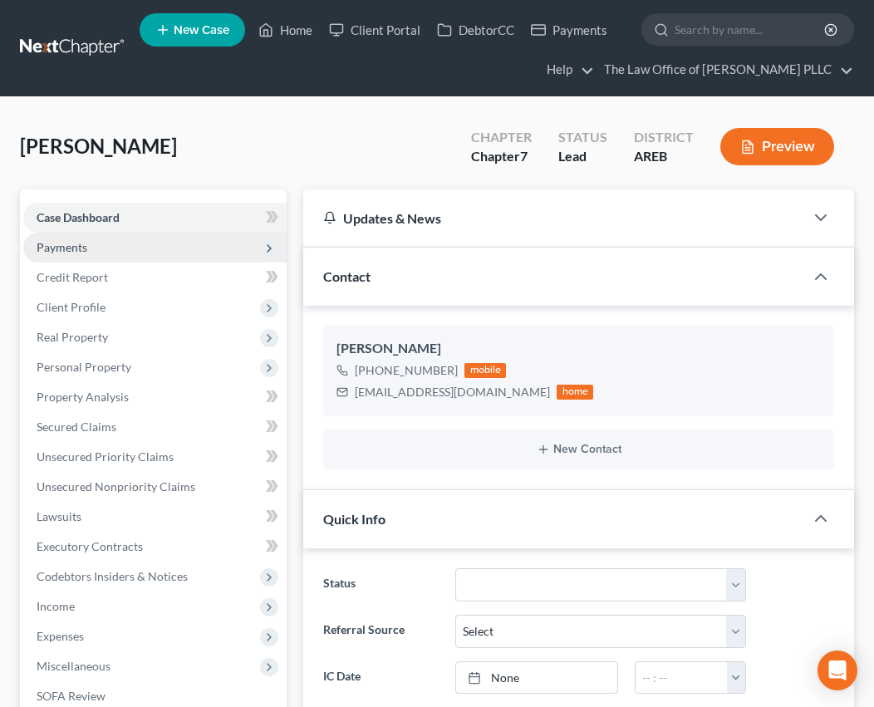
click at [77, 246] on span "Payments" at bounding box center [62, 247] width 51 height 14
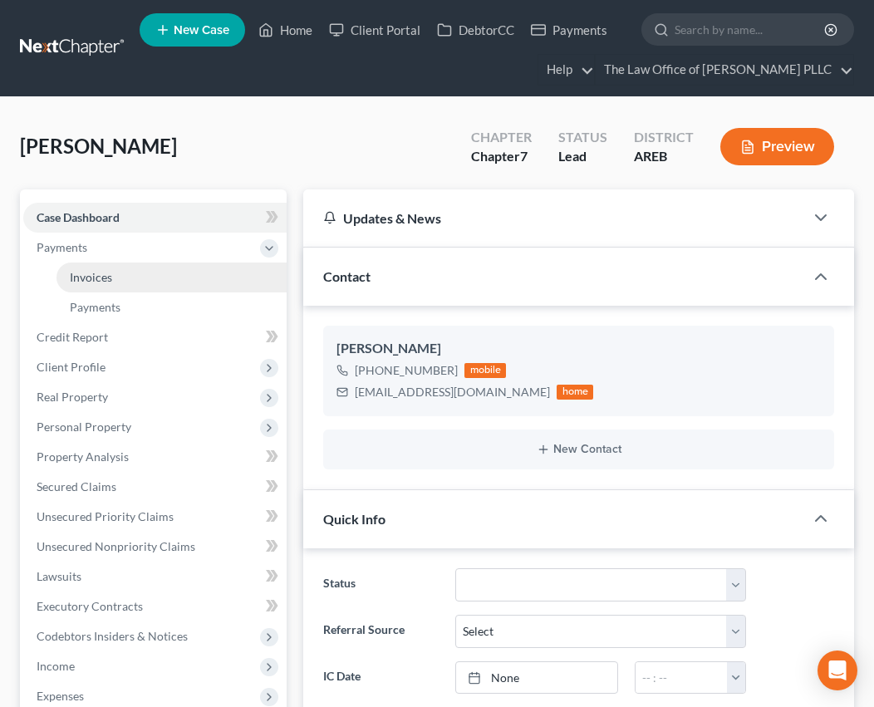
click at [77, 270] on span "Invoices" at bounding box center [91, 277] width 42 height 14
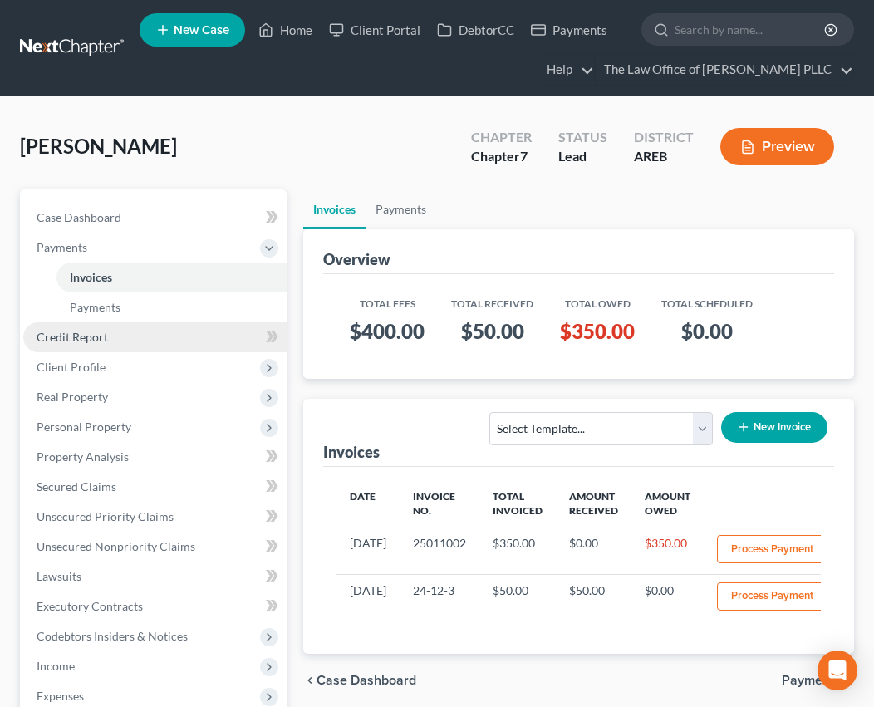
click at [89, 344] on link "Credit Report" at bounding box center [154, 337] width 263 height 30
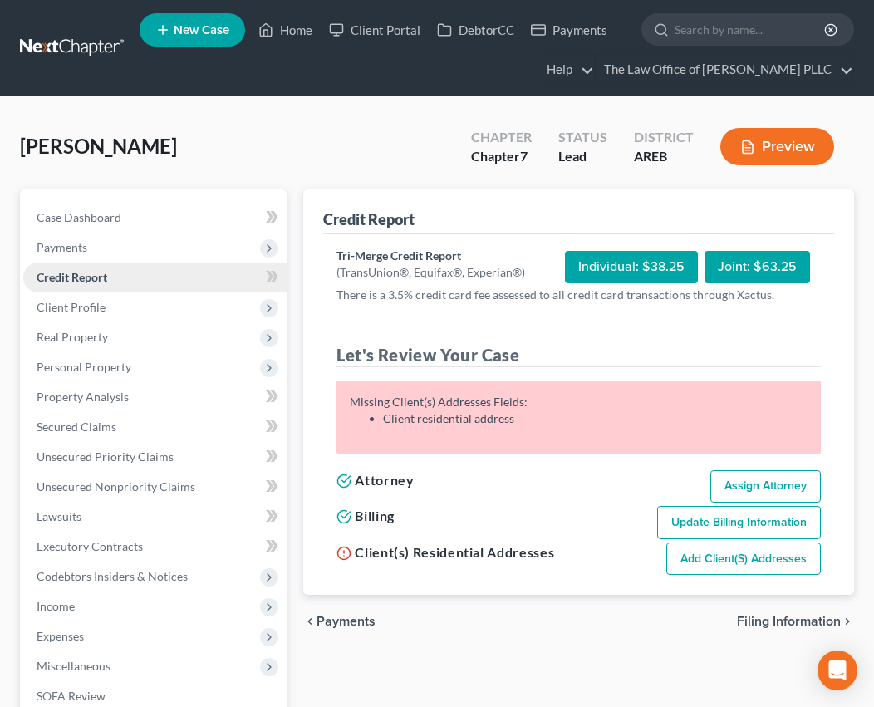
click at [75, 276] on span "Credit Report" at bounding box center [72, 277] width 71 height 14
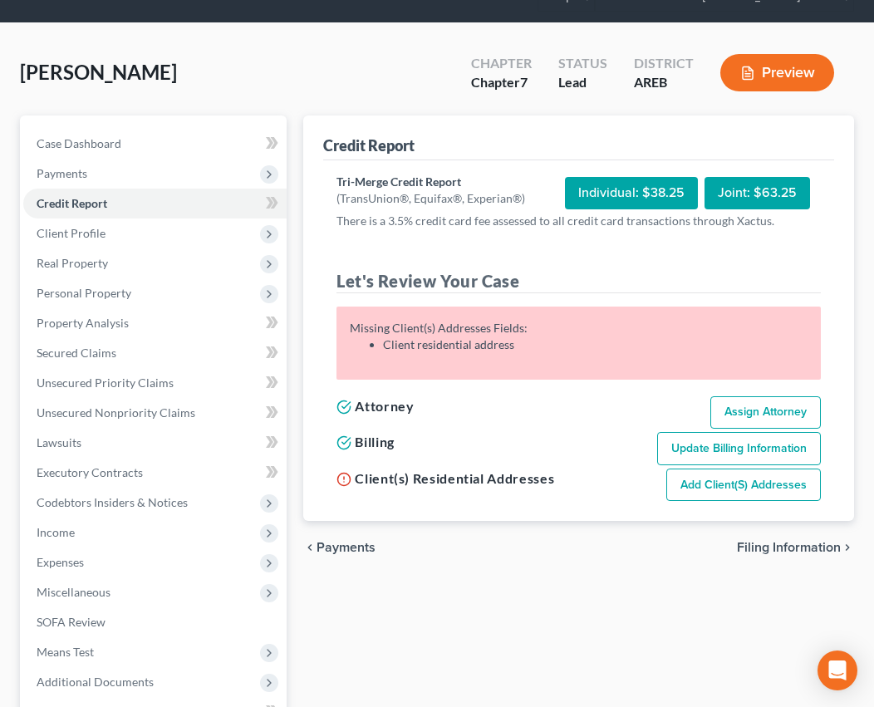
scroll to position [166, 0]
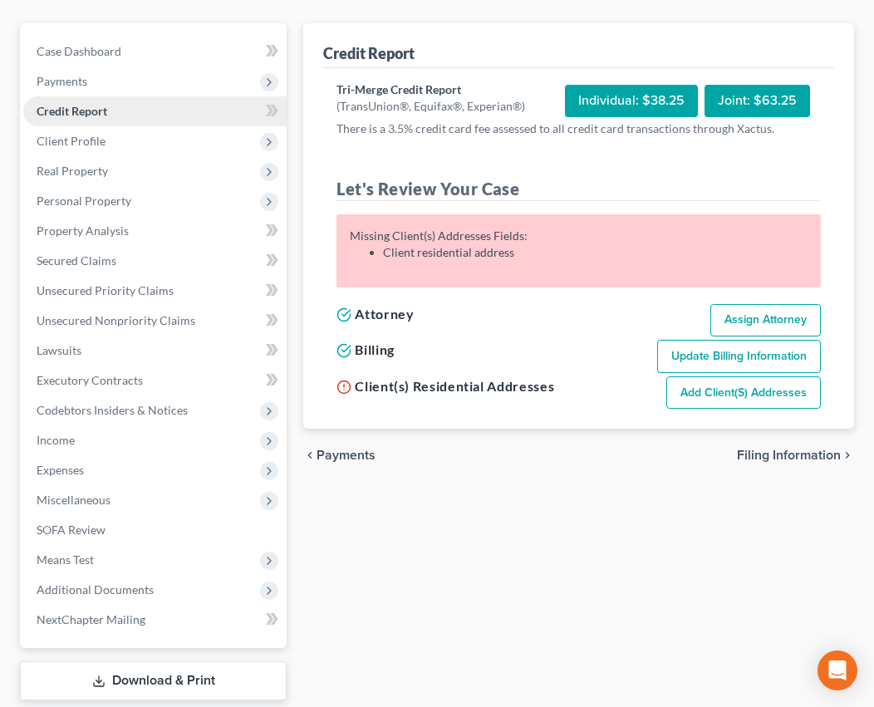
click at [79, 101] on link "Credit Report" at bounding box center [154, 111] width 263 height 30
click at [95, 82] on span "Payments" at bounding box center [154, 81] width 263 height 30
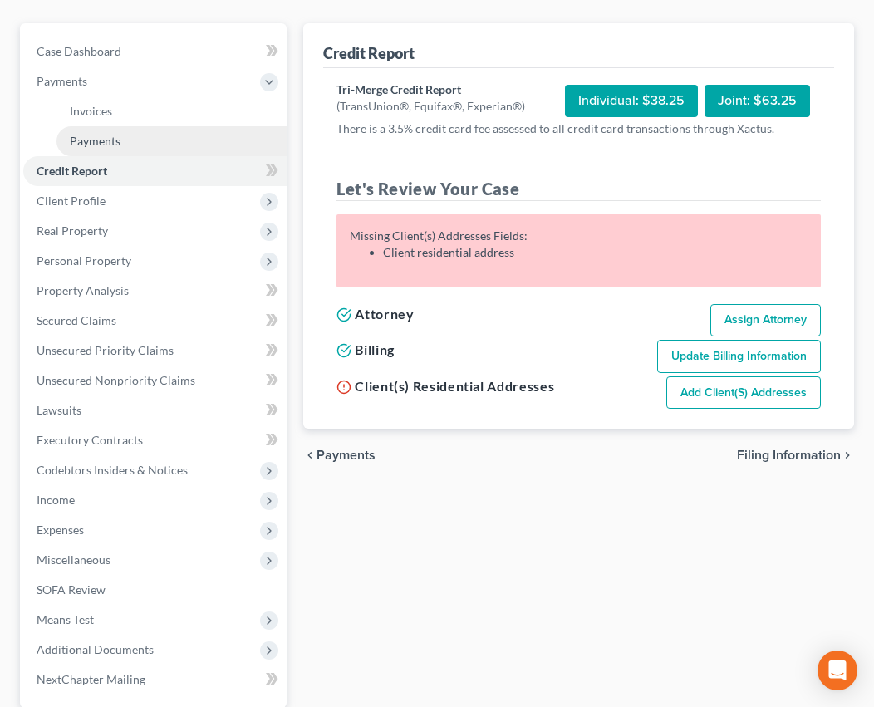
click at [96, 146] on span "Payments" at bounding box center [95, 141] width 51 height 14
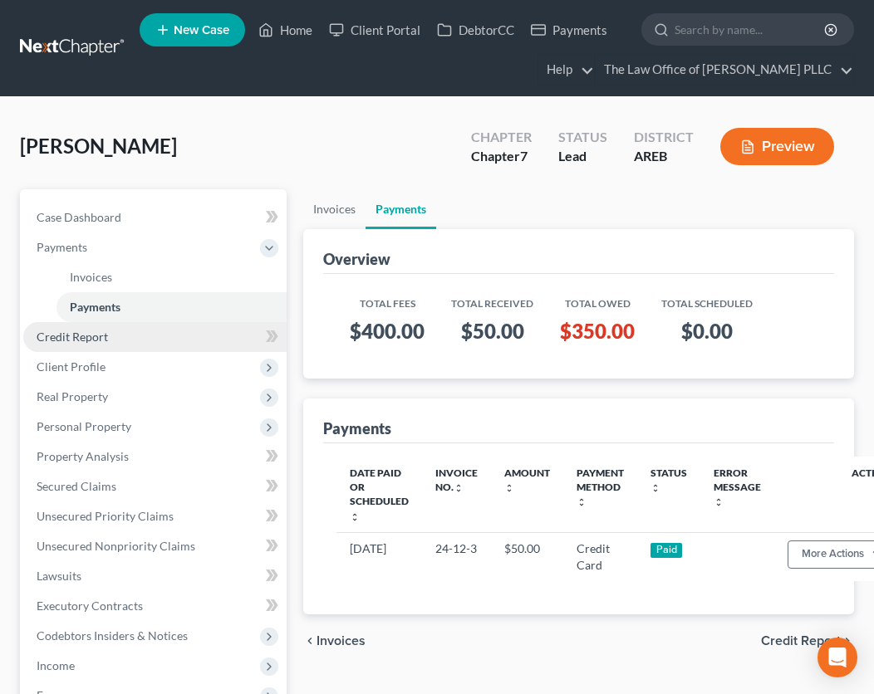
click at [87, 333] on span "Credit Report" at bounding box center [72, 337] width 71 height 14
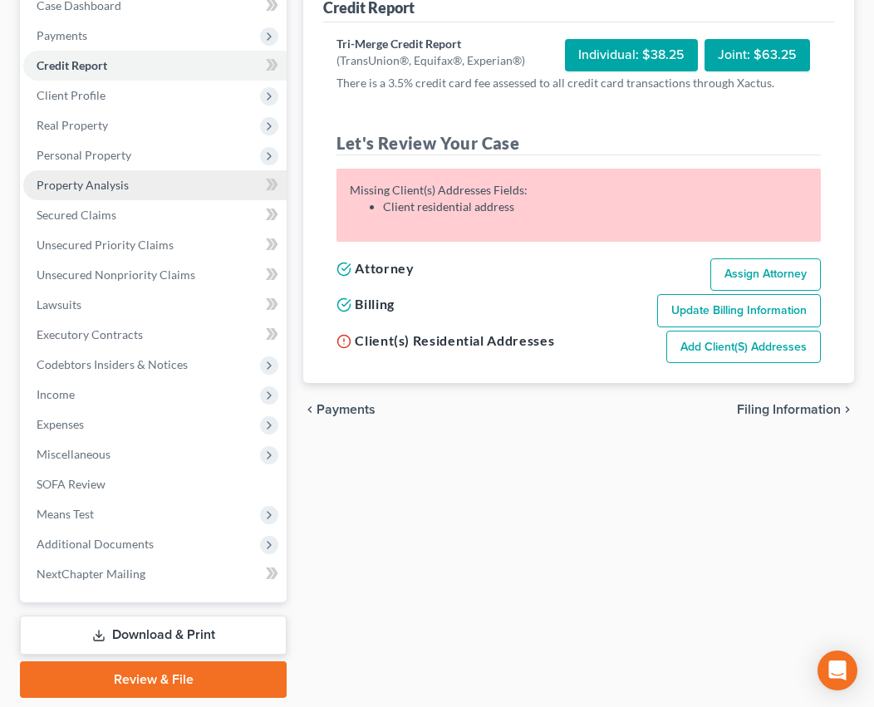
scroll to position [183, 0]
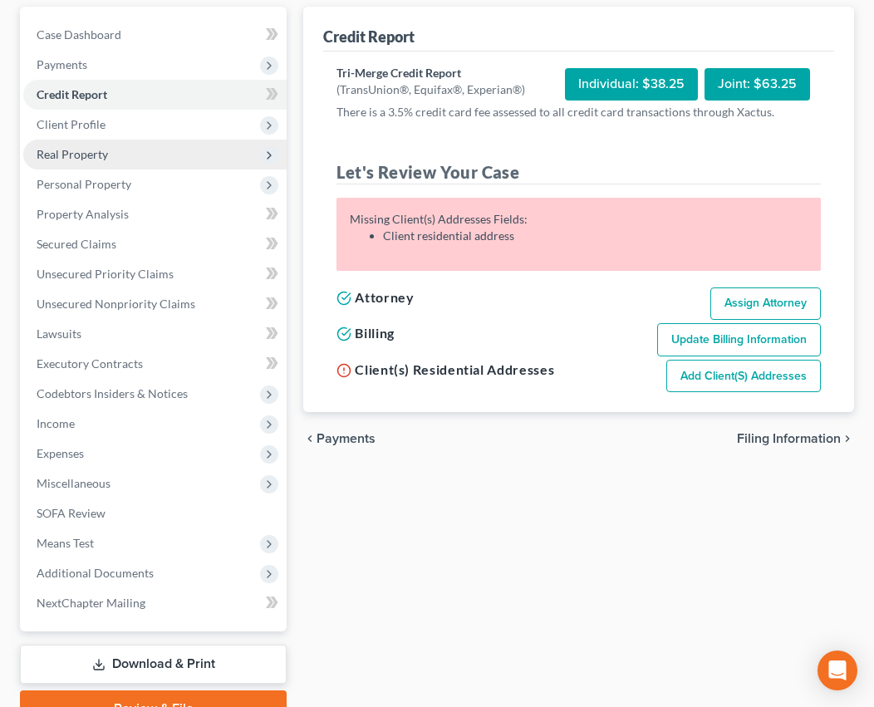
click at [103, 158] on span "Real Property" at bounding box center [72, 154] width 71 height 14
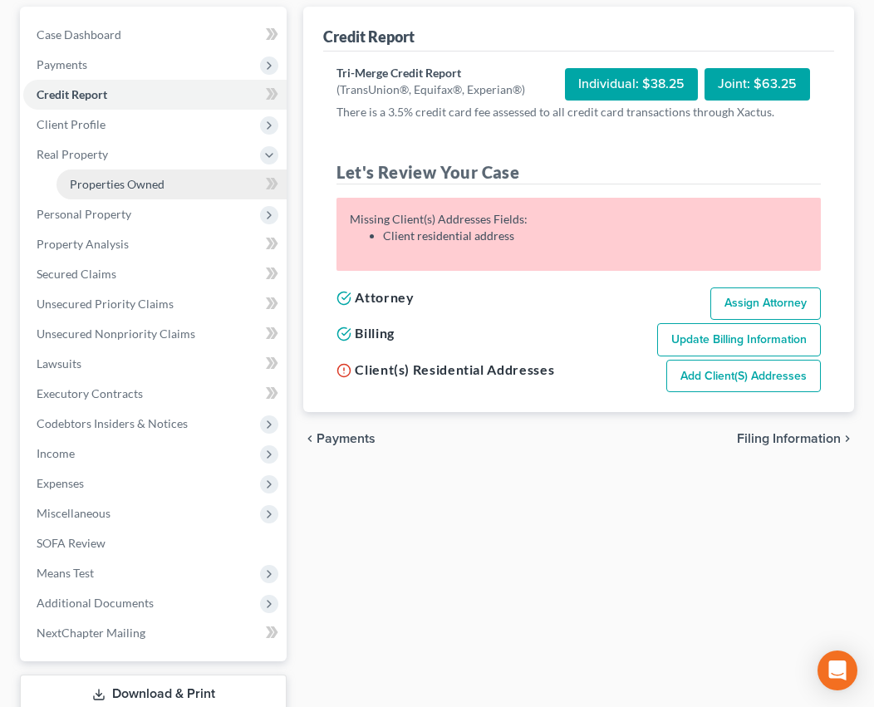
click at [103, 180] on span "Properties Owned" at bounding box center [117, 184] width 95 height 14
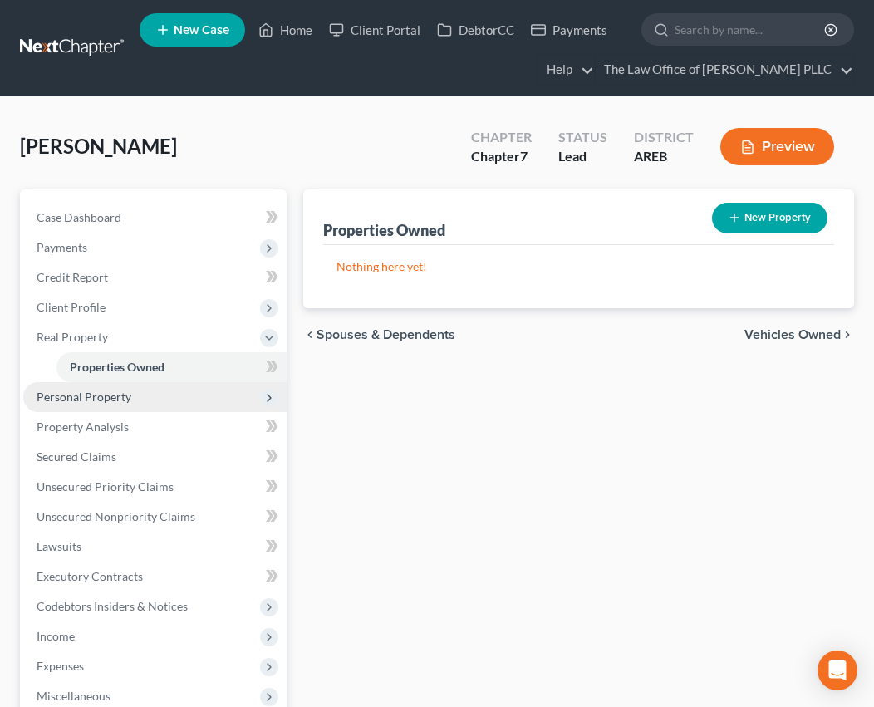
click at [84, 399] on span "Personal Property" at bounding box center [84, 397] width 95 height 14
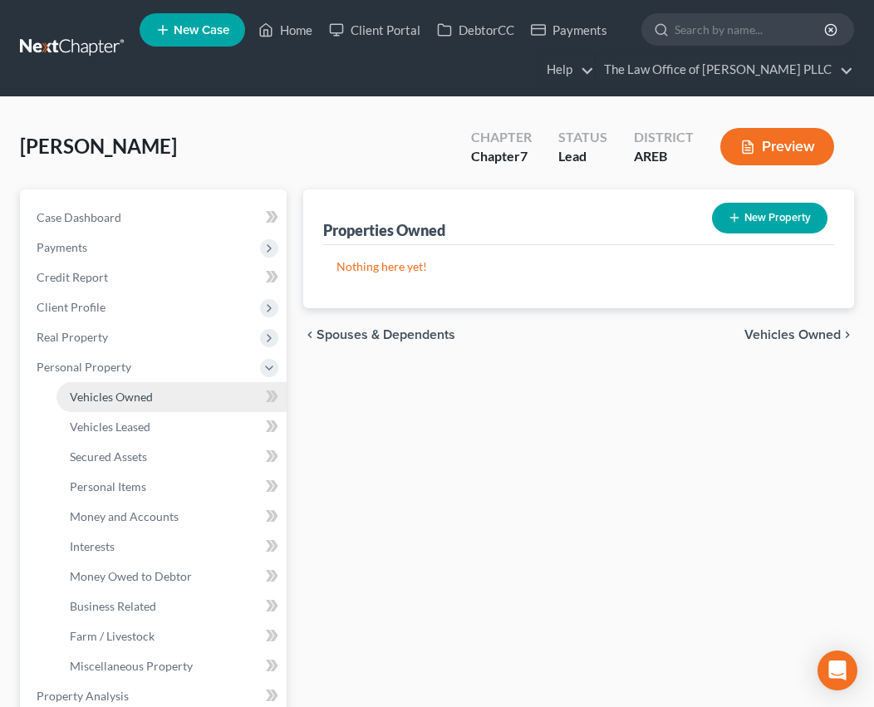
click at [120, 391] on span "Vehicles Owned" at bounding box center [111, 397] width 83 height 14
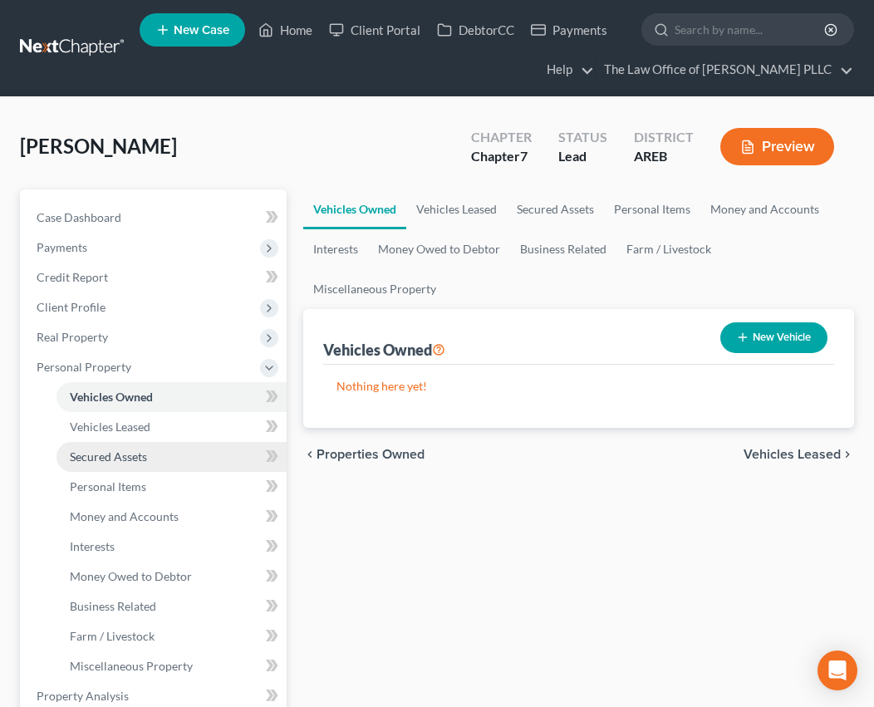
click at [125, 464] on link "Secured Assets" at bounding box center [171, 457] width 230 height 30
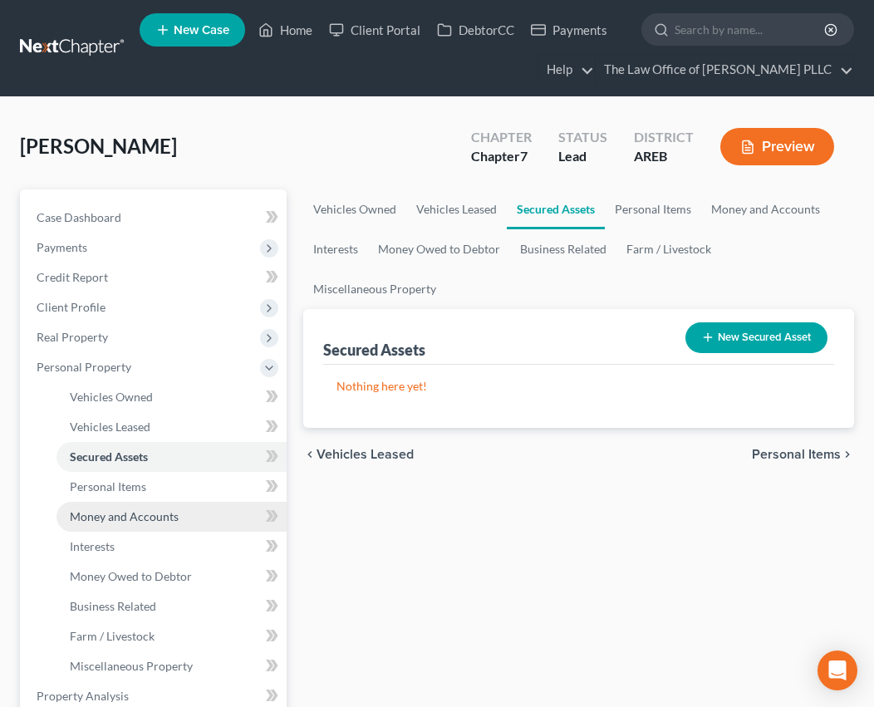
click at [124, 502] on link "Money and Accounts" at bounding box center [171, 517] width 230 height 30
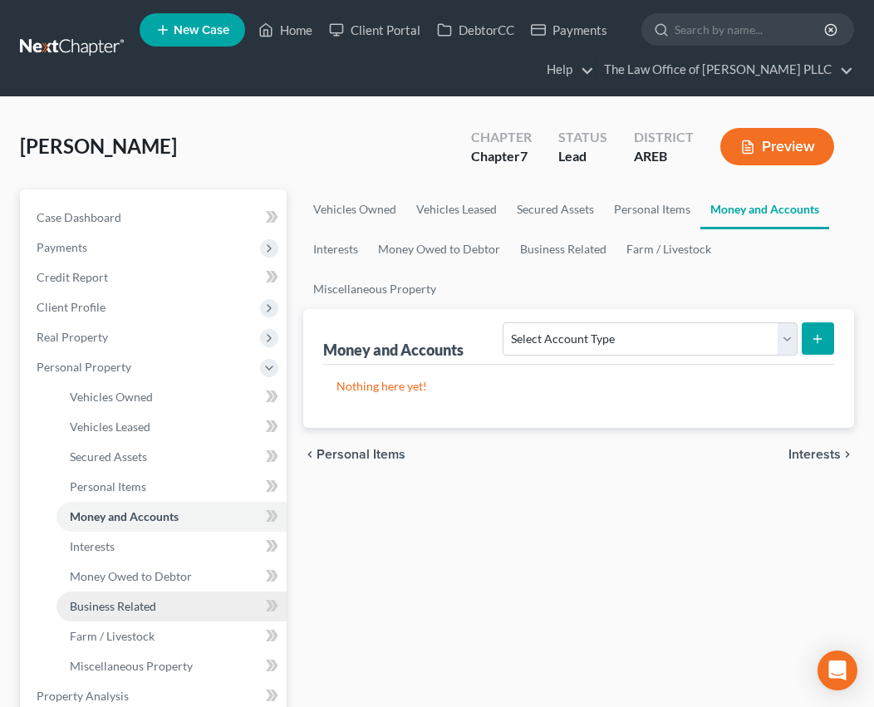
click at [115, 601] on span "Business Related" at bounding box center [113, 606] width 86 height 14
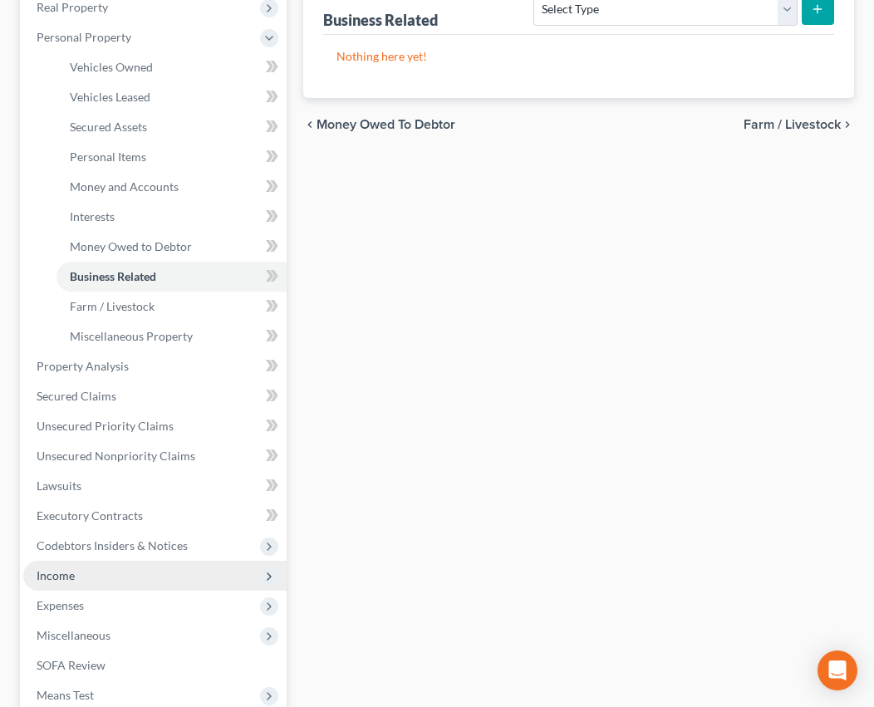
scroll to position [332, 0]
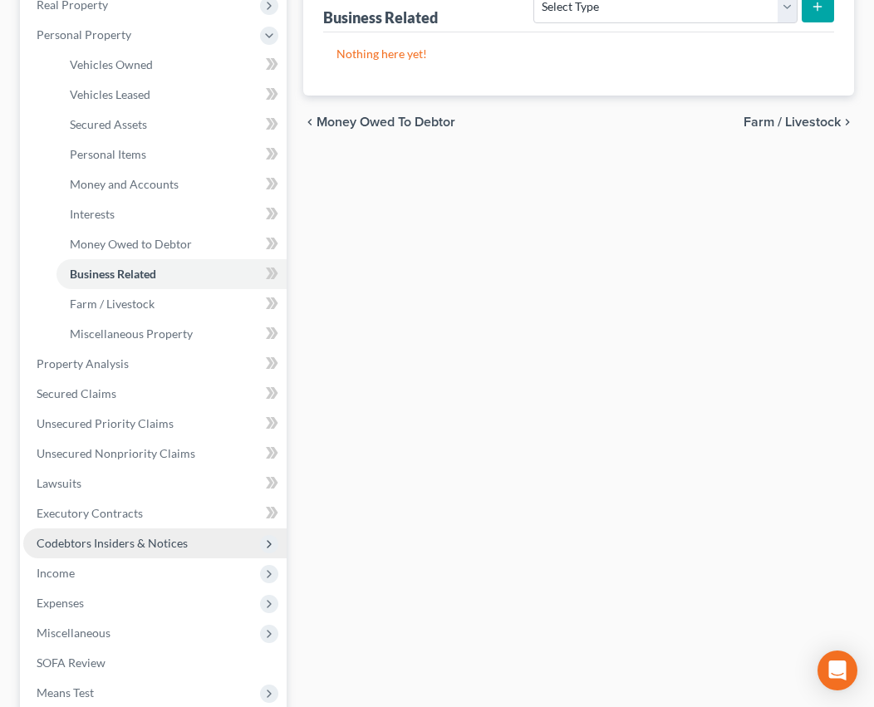
click at [136, 537] on span "Codebtors Insiders & Notices" at bounding box center [112, 543] width 151 height 14
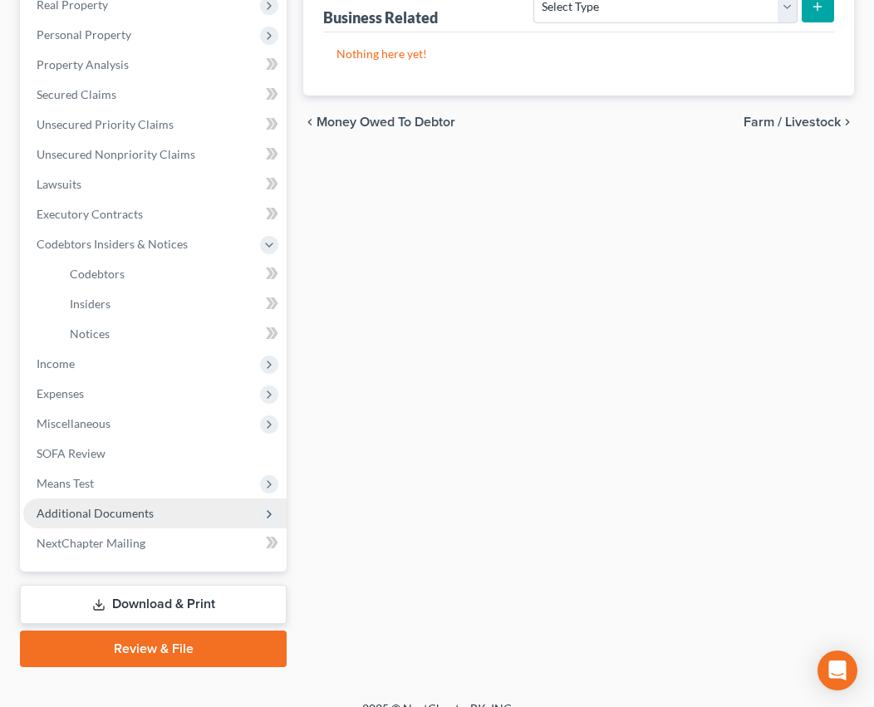
click at [99, 526] on span "Additional Documents" at bounding box center [154, 513] width 263 height 30
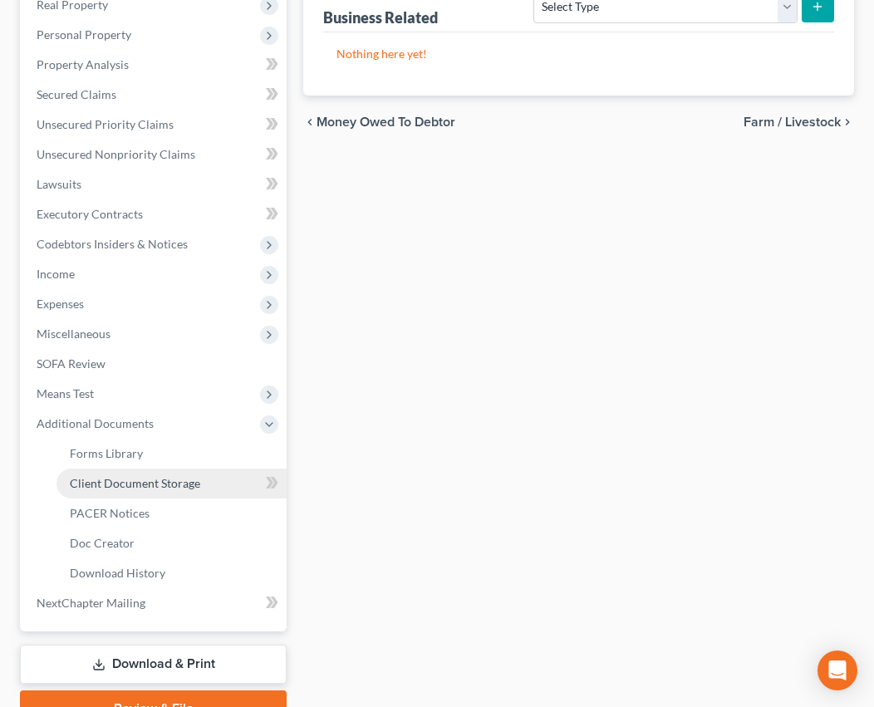
click at [118, 489] on span "Client Document Storage" at bounding box center [135, 483] width 130 height 14
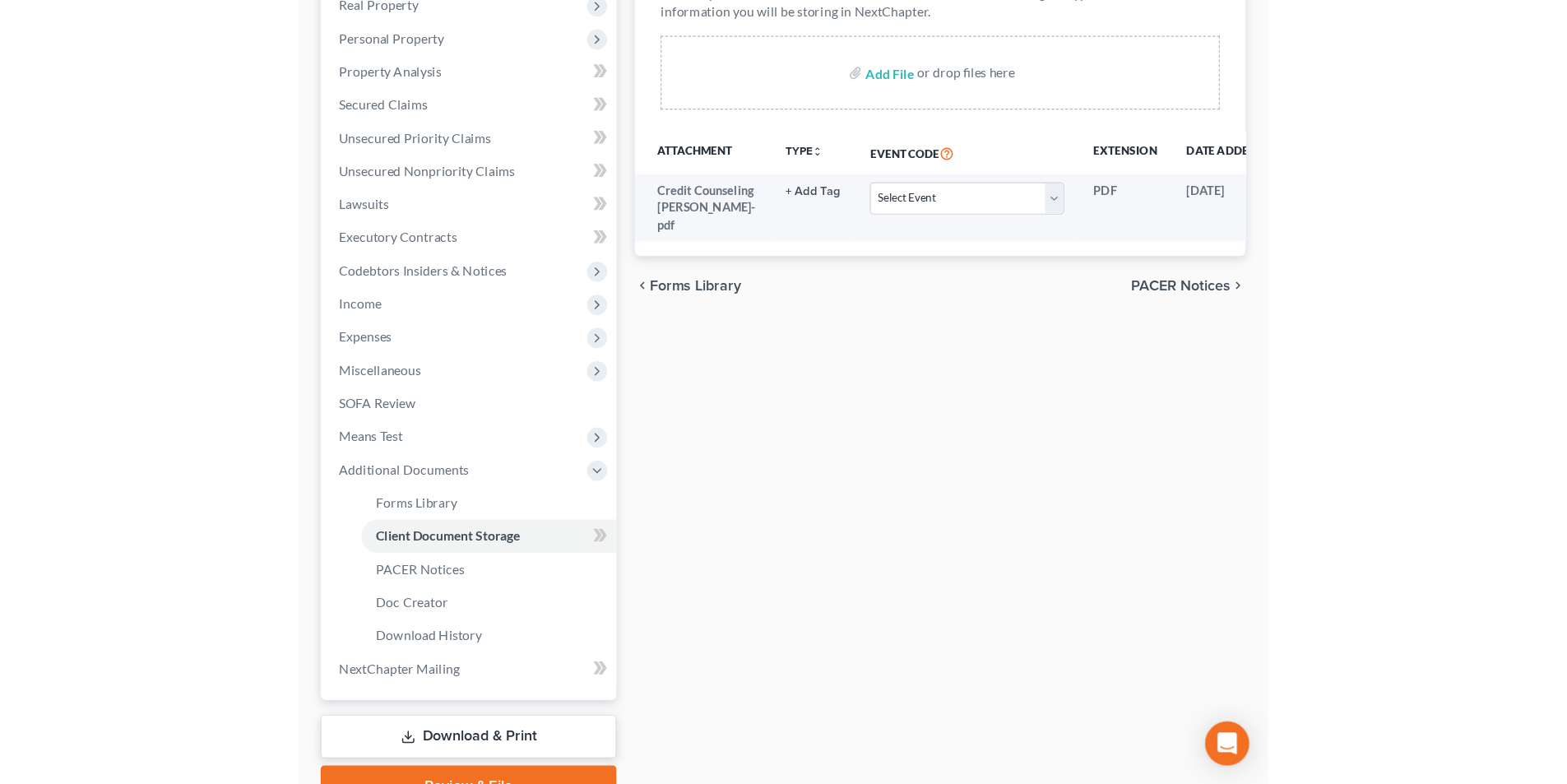
scroll to position [298, 0]
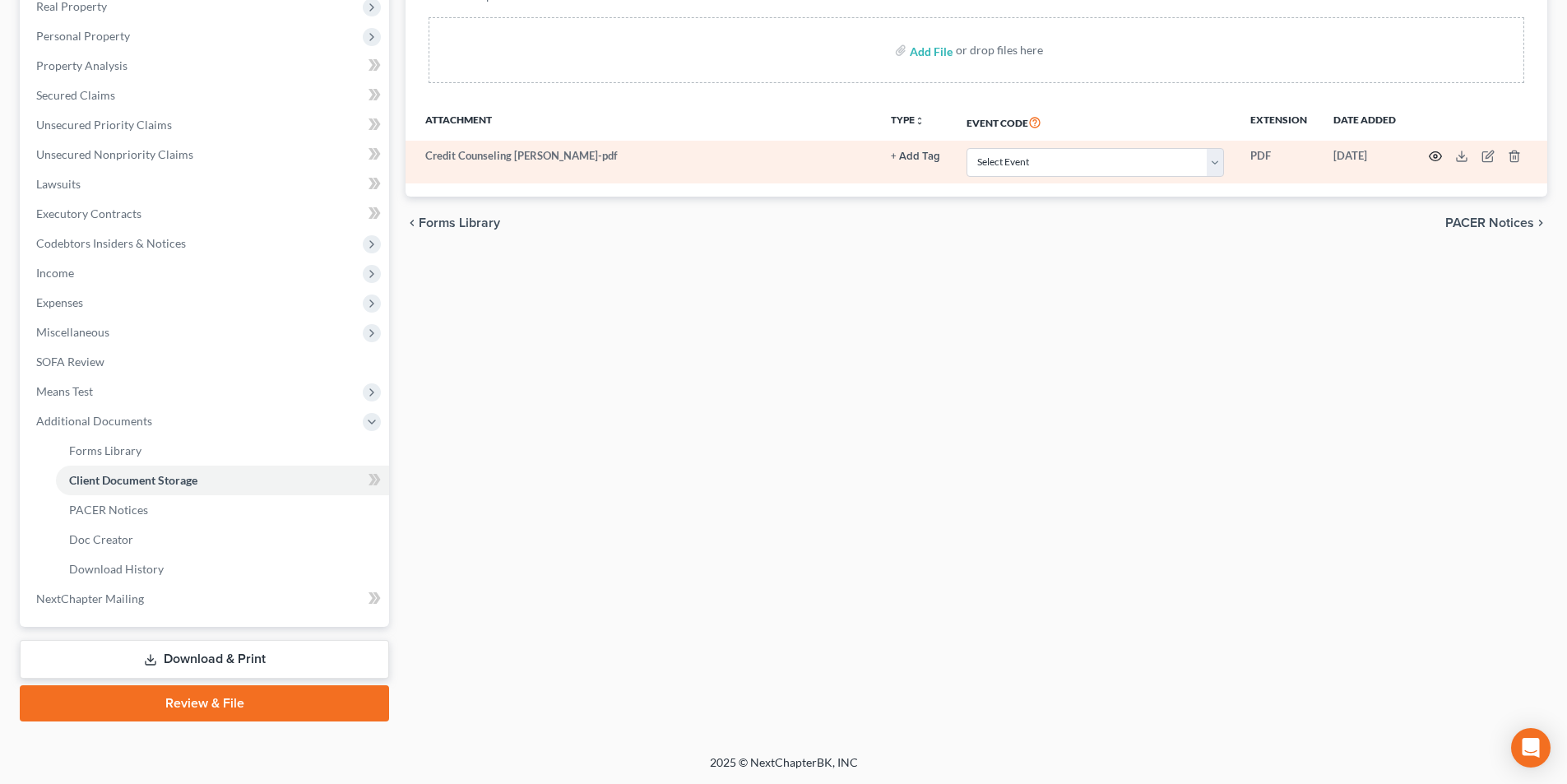
click at [1434, 159] on icon "button" at bounding box center [1435, 155] width 13 height 13
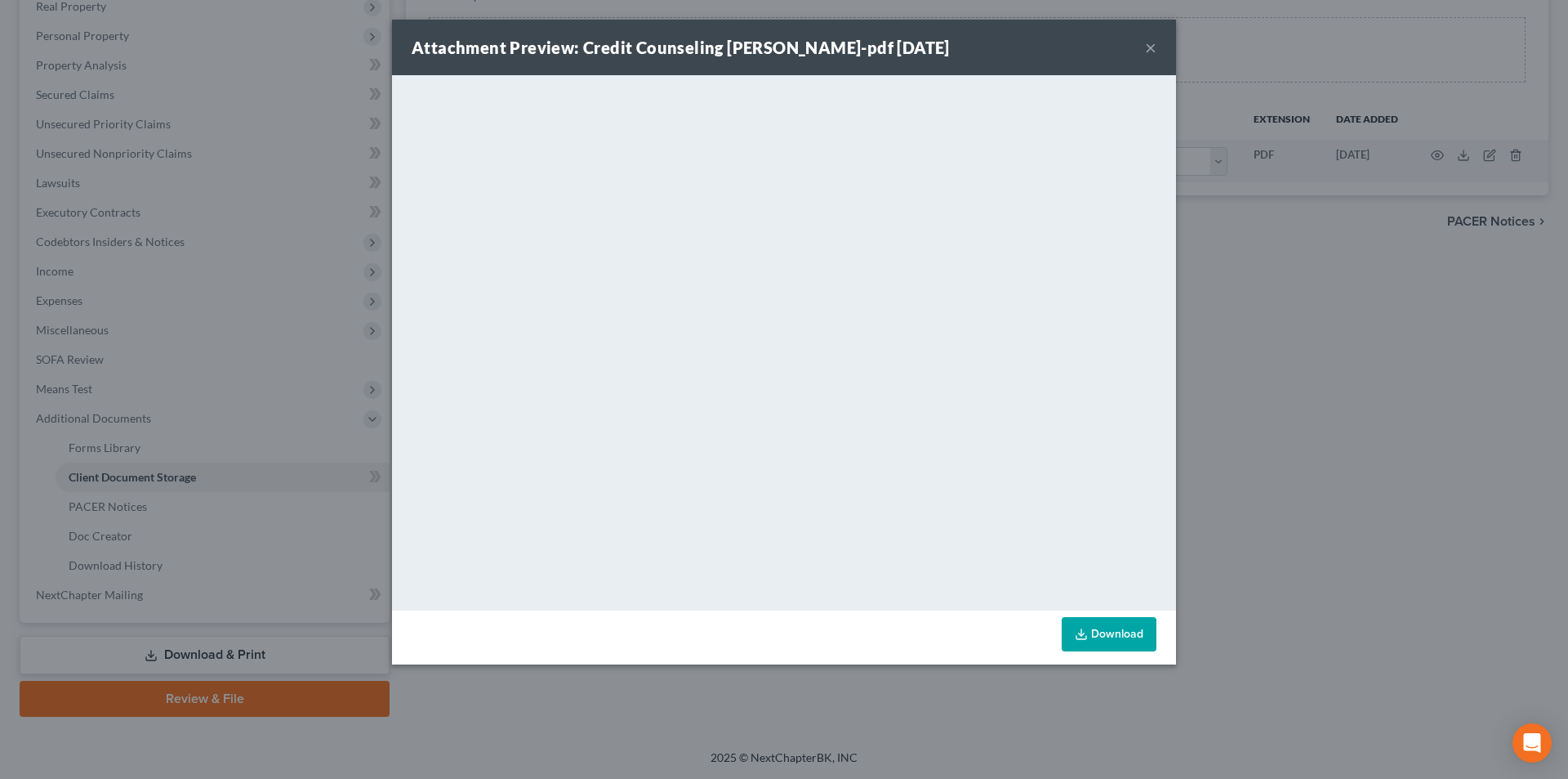
click at [1151, 47] on button "×" at bounding box center [1150, 47] width 12 height 20
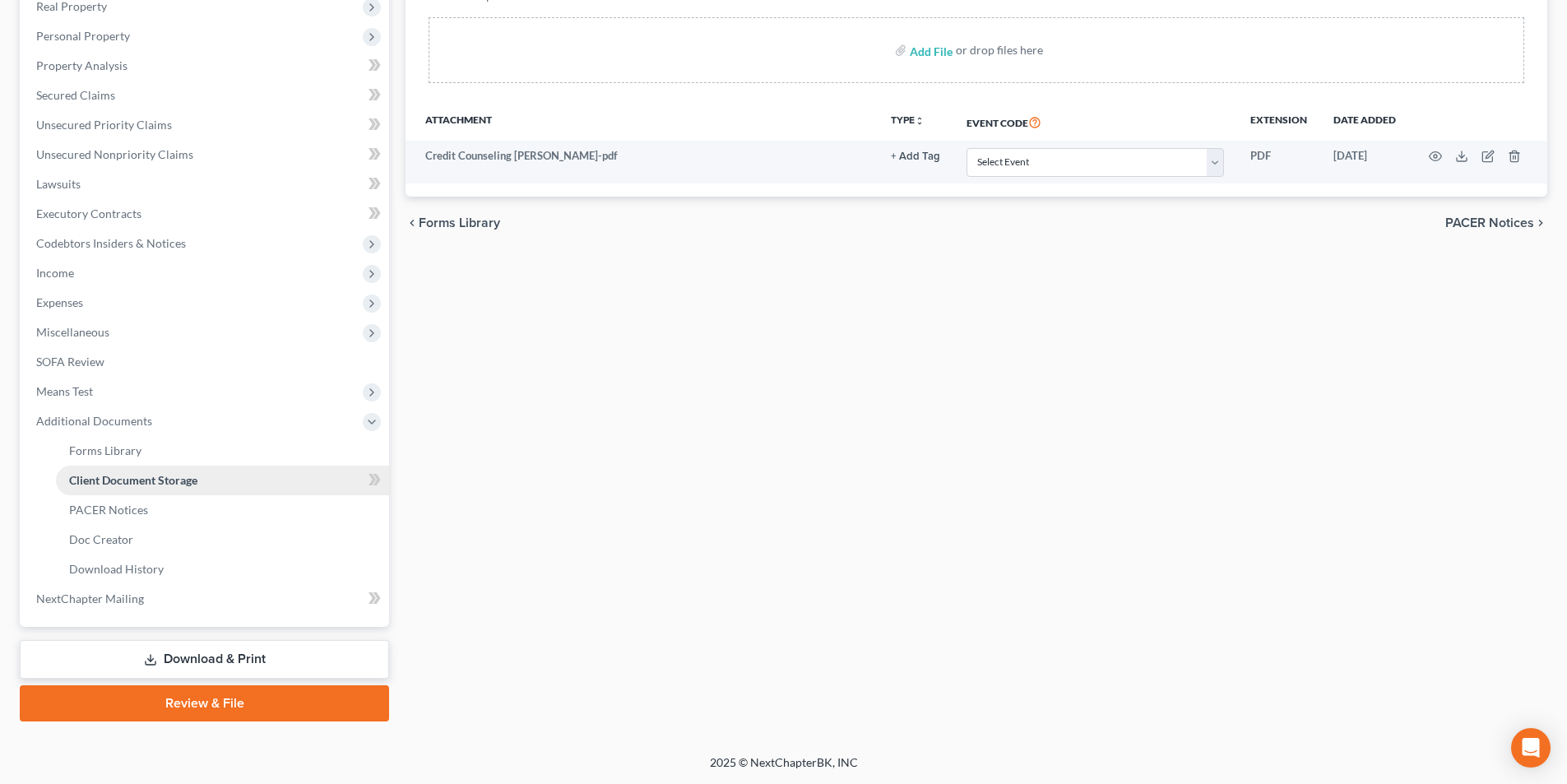
click at [108, 471] on link "Client Document Storage" at bounding box center [222, 480] width 333 height 30
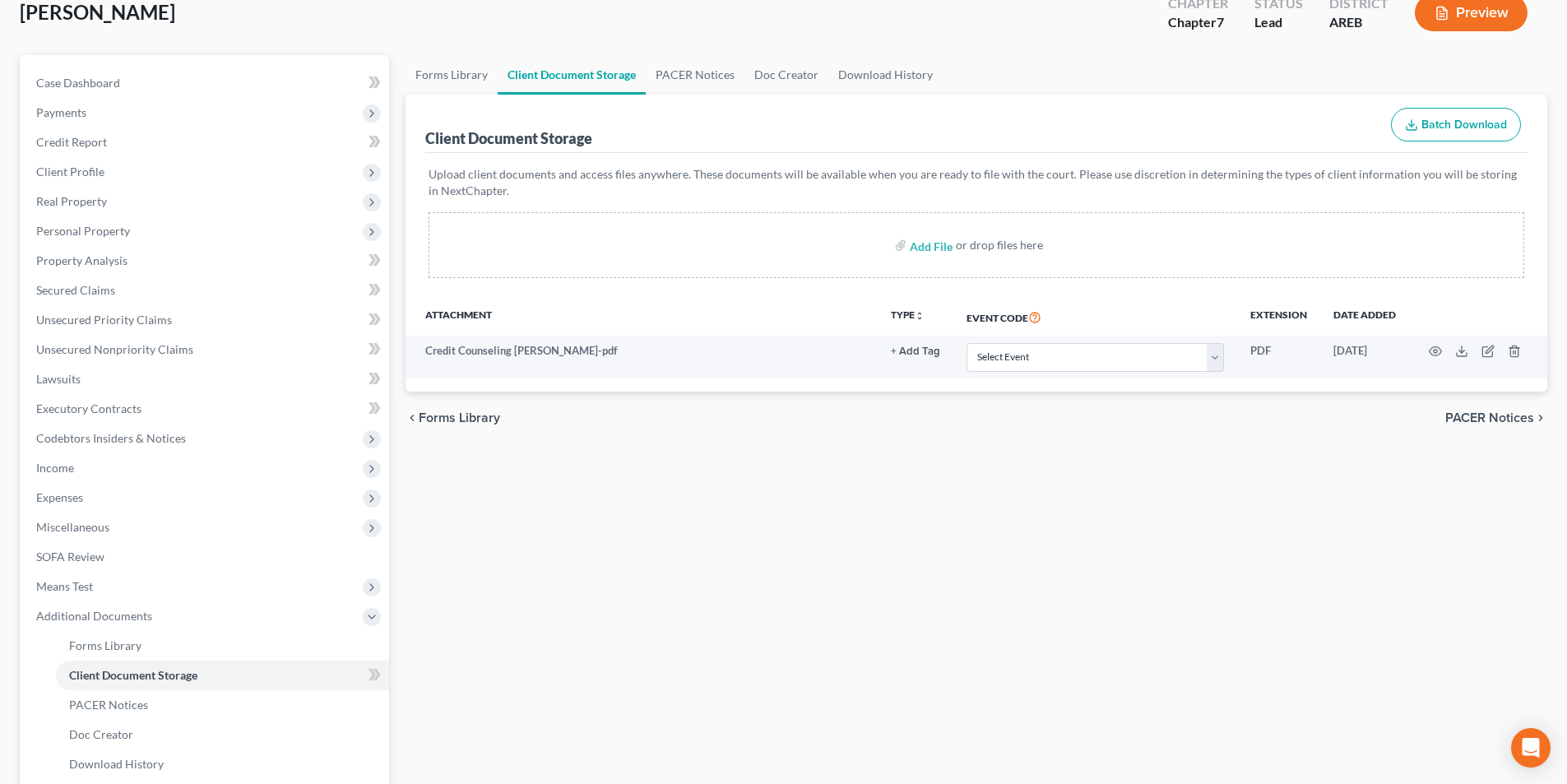
scroll to position [50, 0]
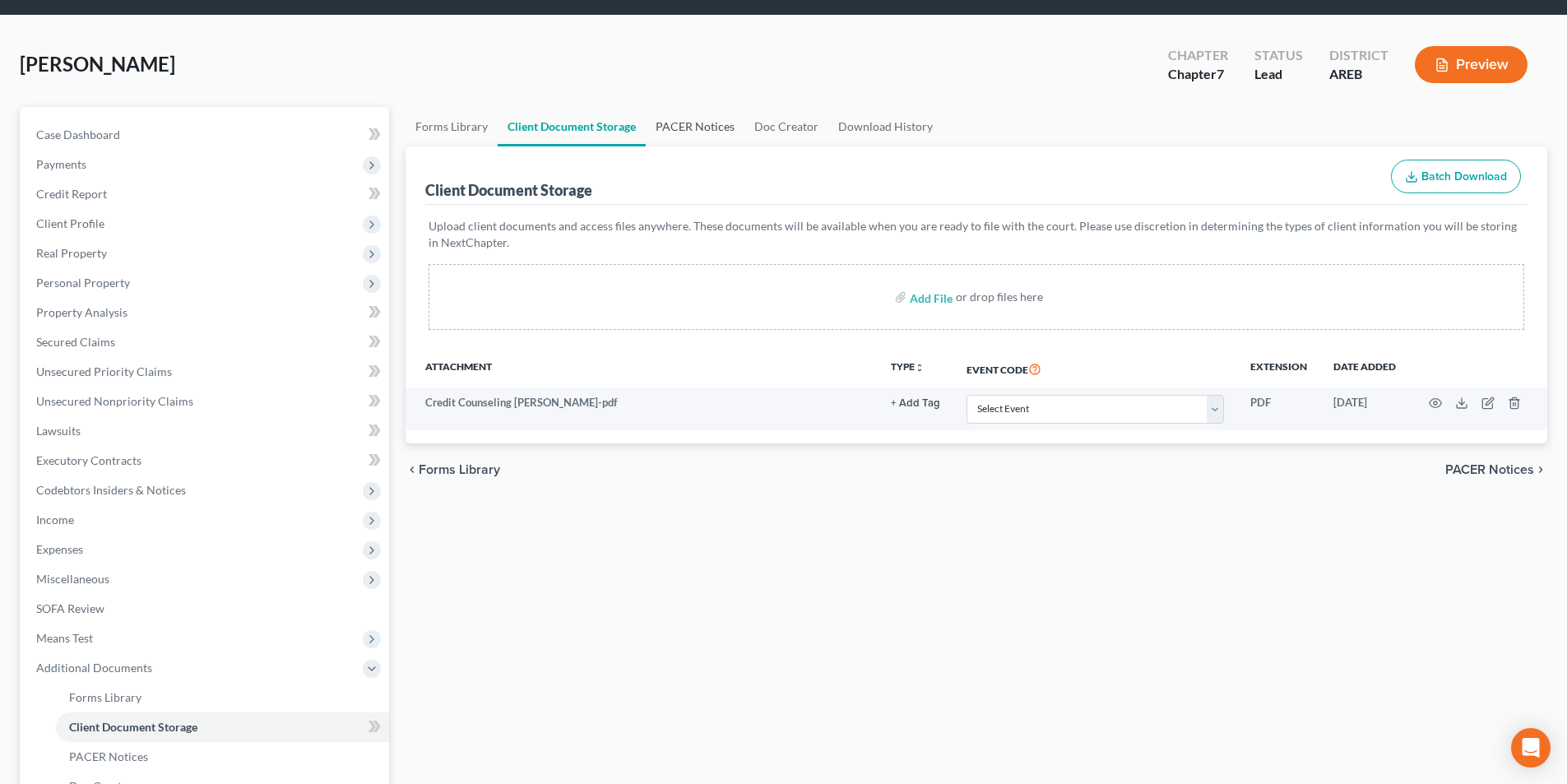
click at [701, 126] on link "PACER Notices" at bounding box center [695, 127] width 99 height 40
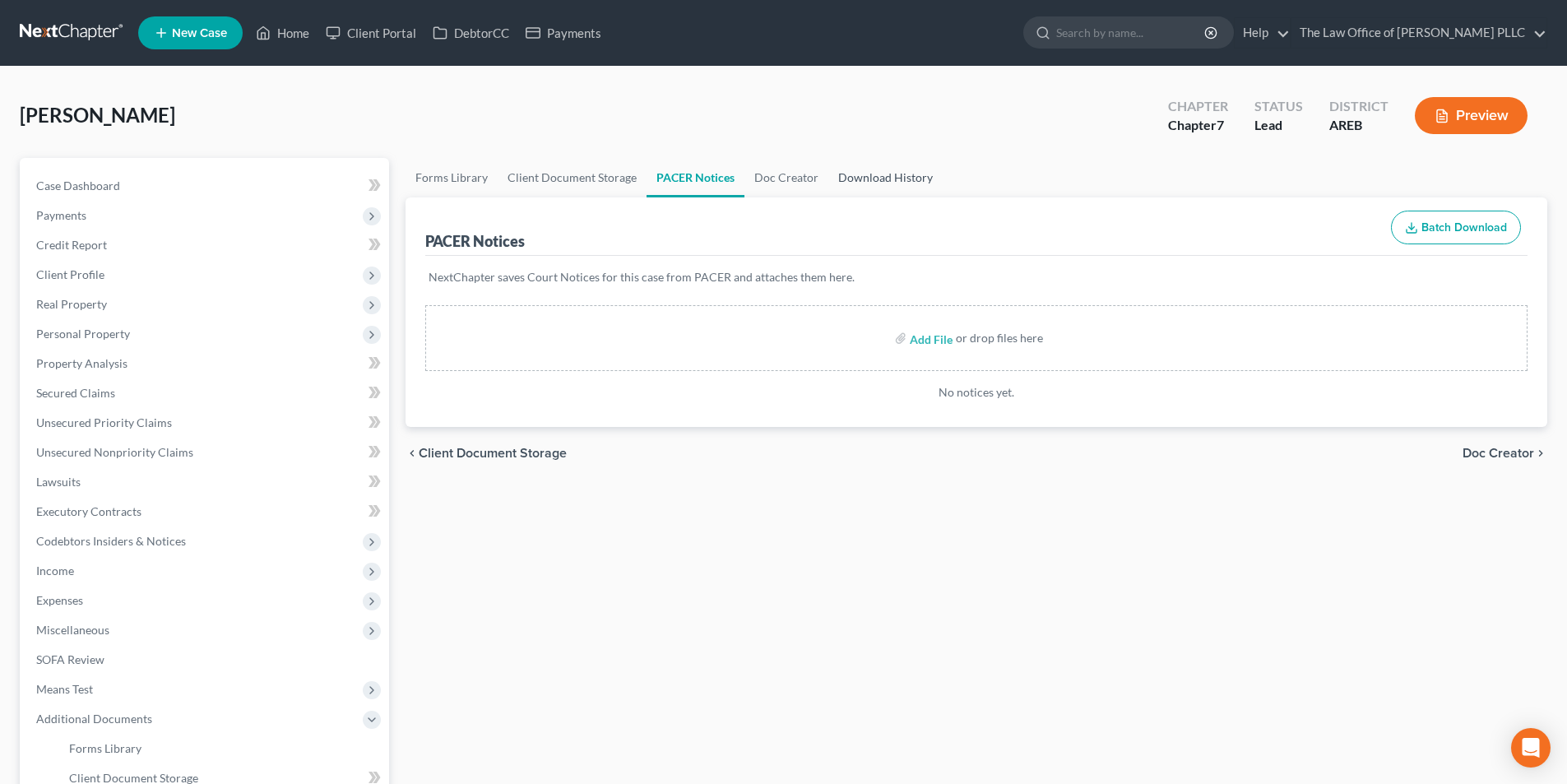
click at [877, 179] on link "Download History" at bounding box center [885, 177] width 114 height 40
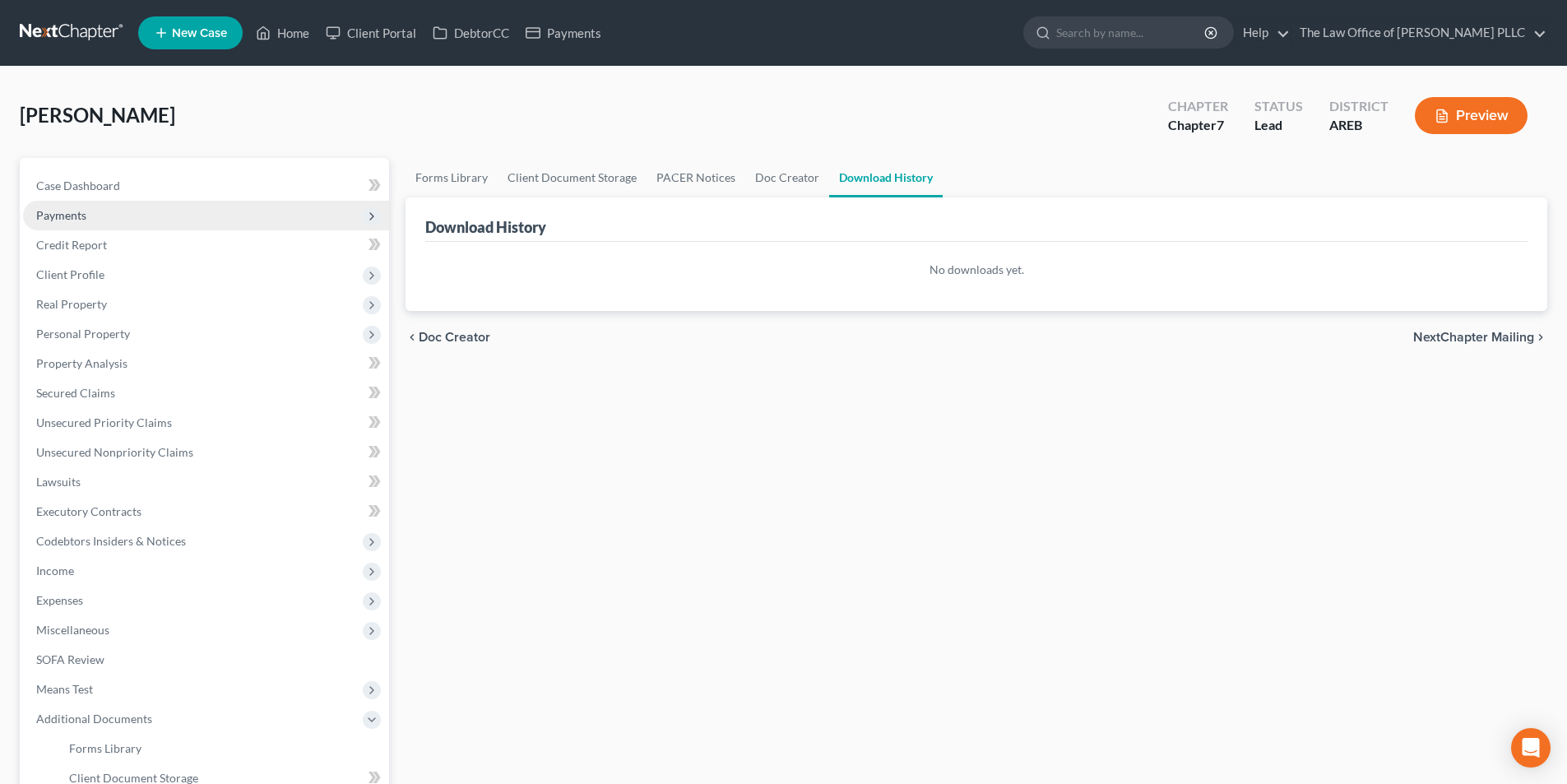
click at [52, 213] on span "Payments" at bounding box center [61, 215] width 51 height 14
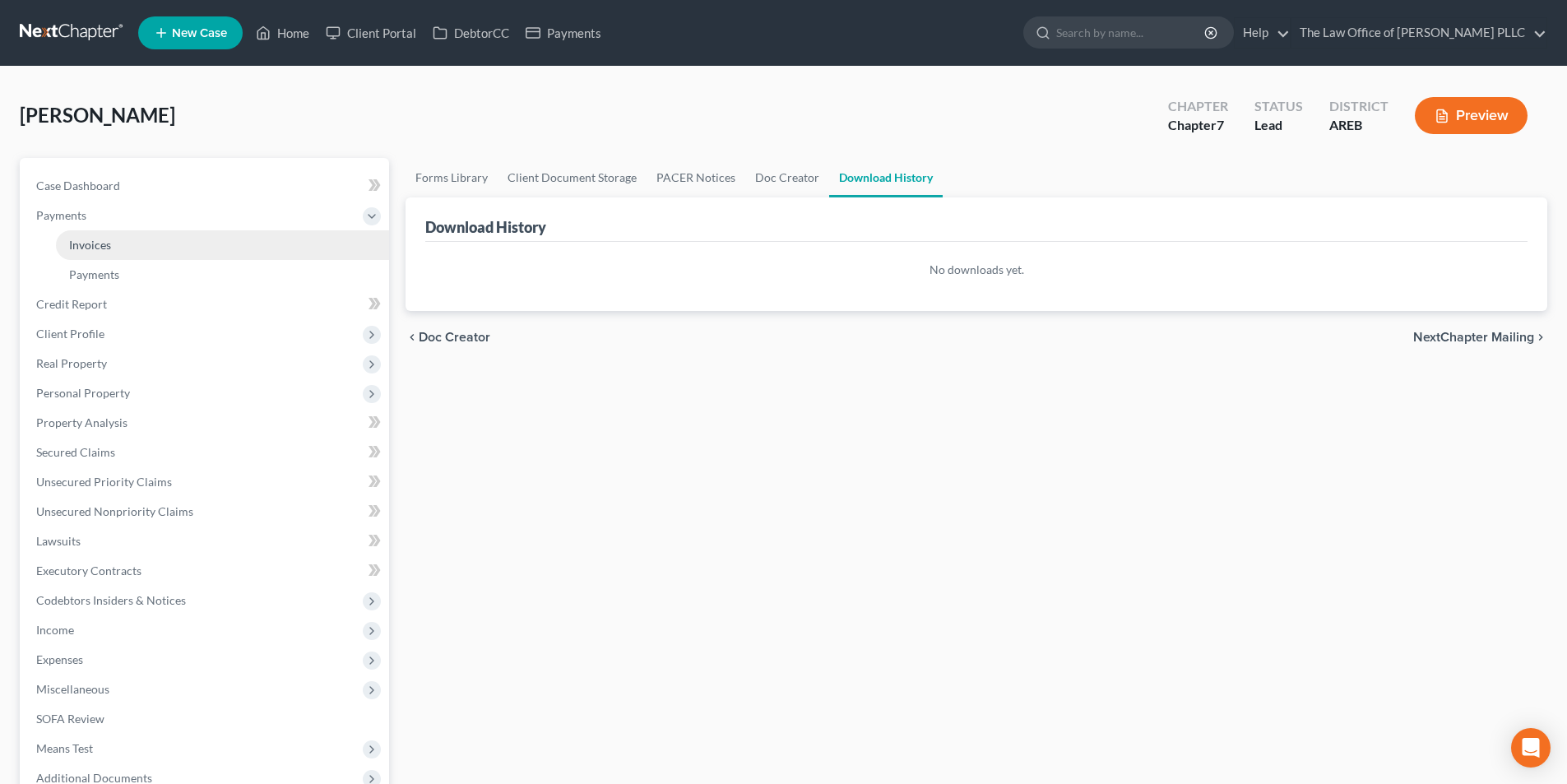
click at [109, 241] on span "Invoices" at bounding box center [90, 245] width 42 height 14
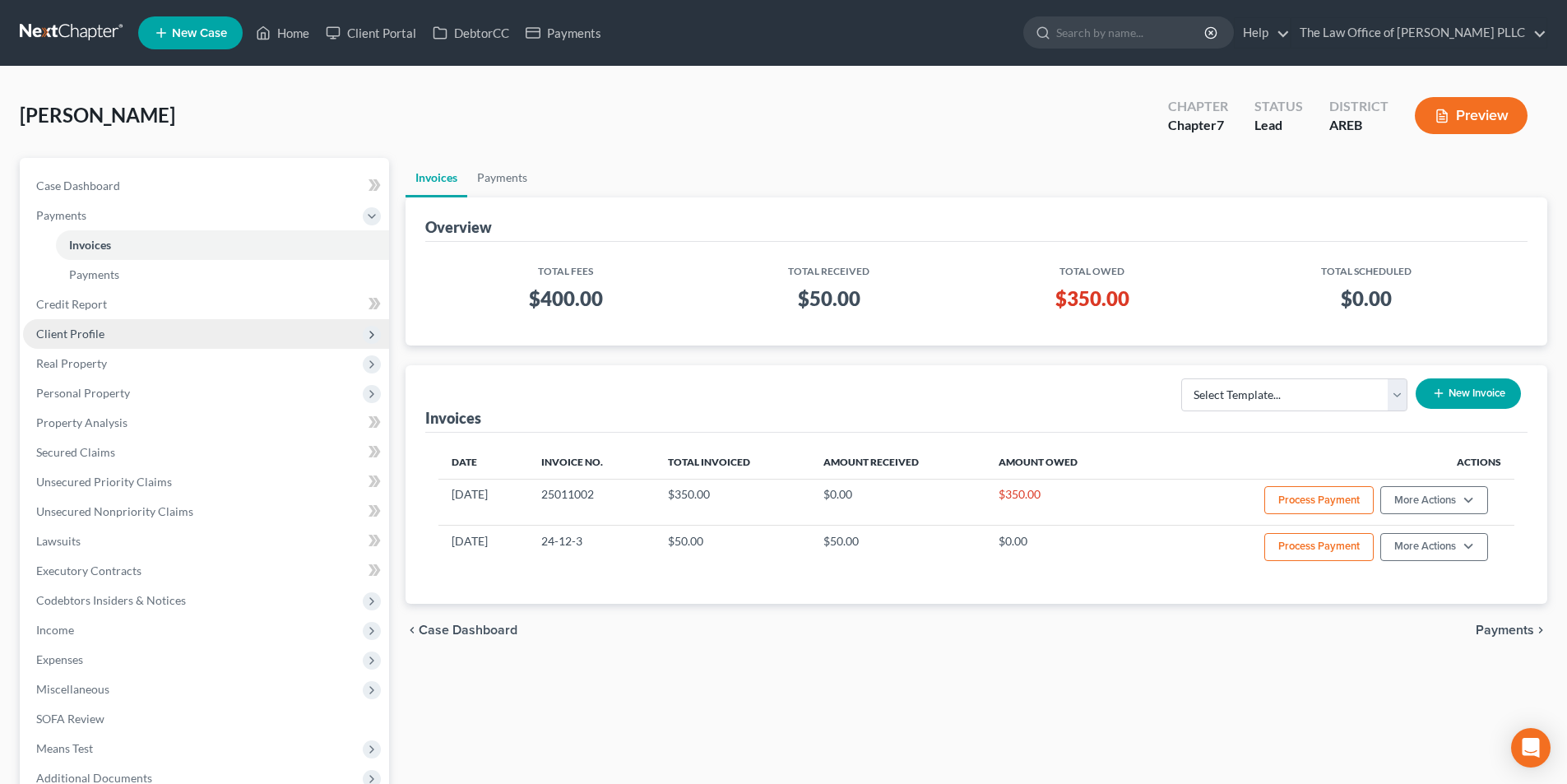
click at [70, 332] on span "Client Profile" at bounding box center [70, 334] width 68 height 14
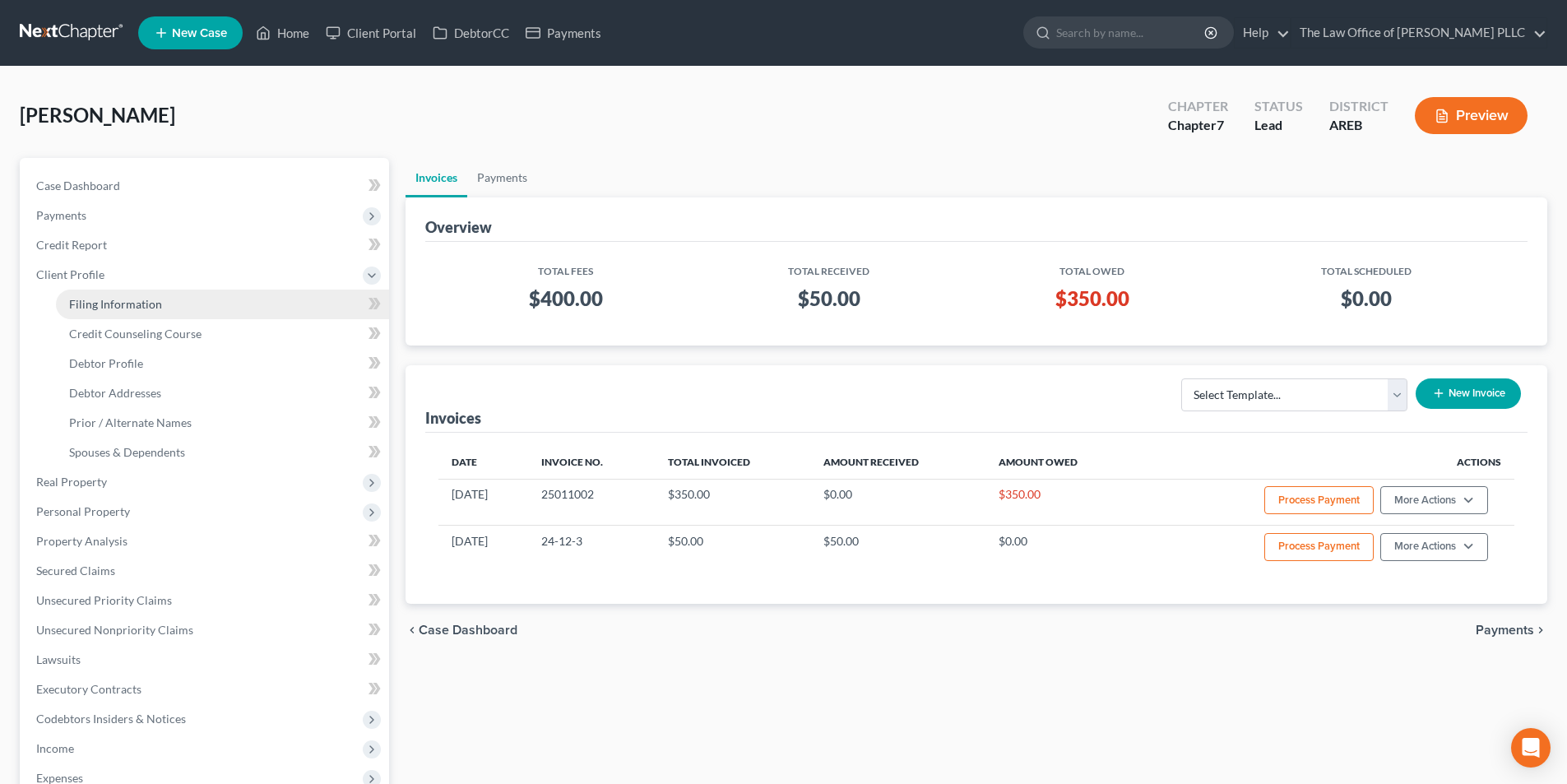
click at [109, 303] on span "Filing Information" at bounding box center [116, 304] width 93 height 14
select select "1"
select select "0"
select select "2"
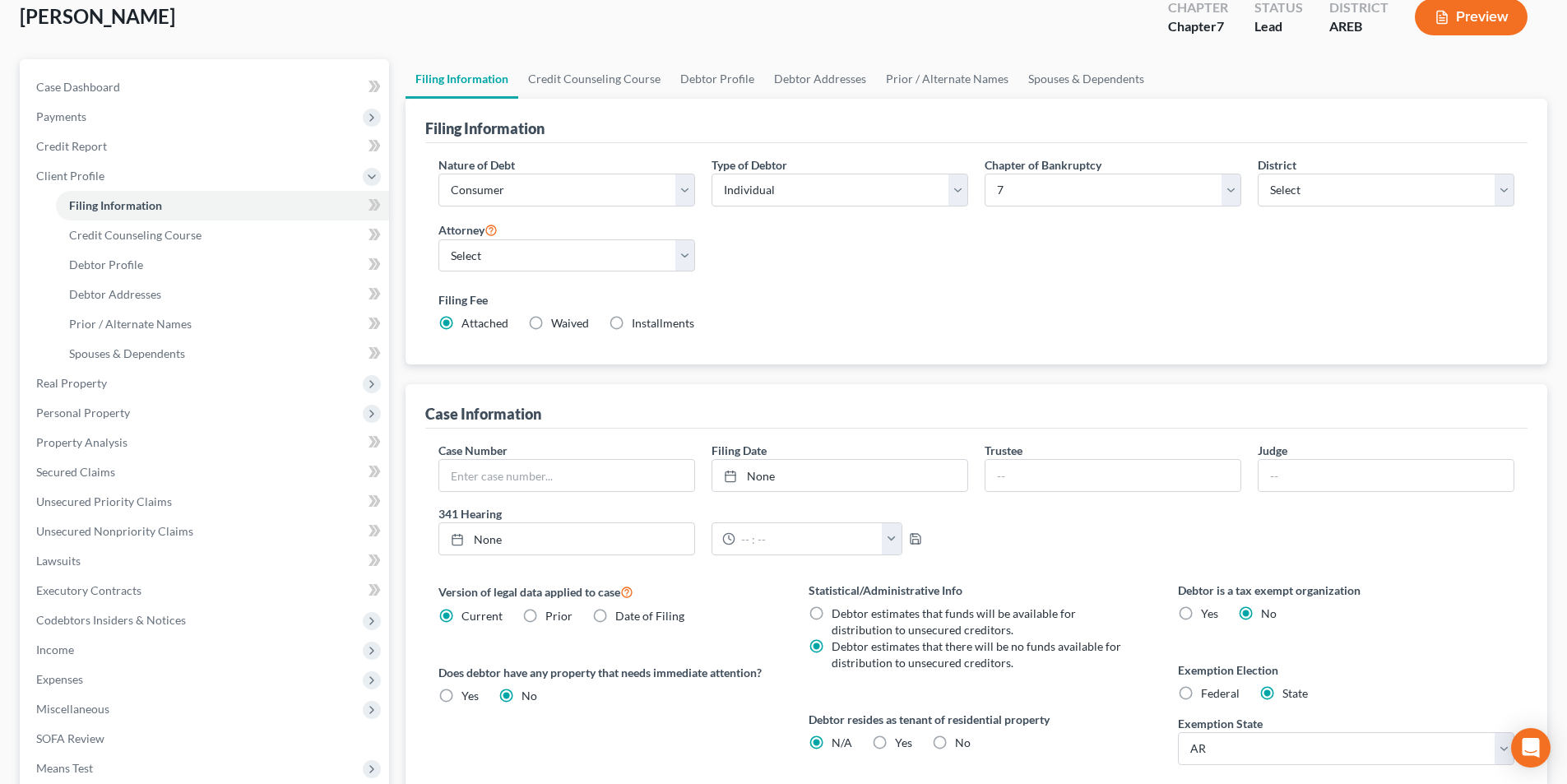
scroll to position [80, 0]
